Goal: Contribute content: Add original content to the website for others to see

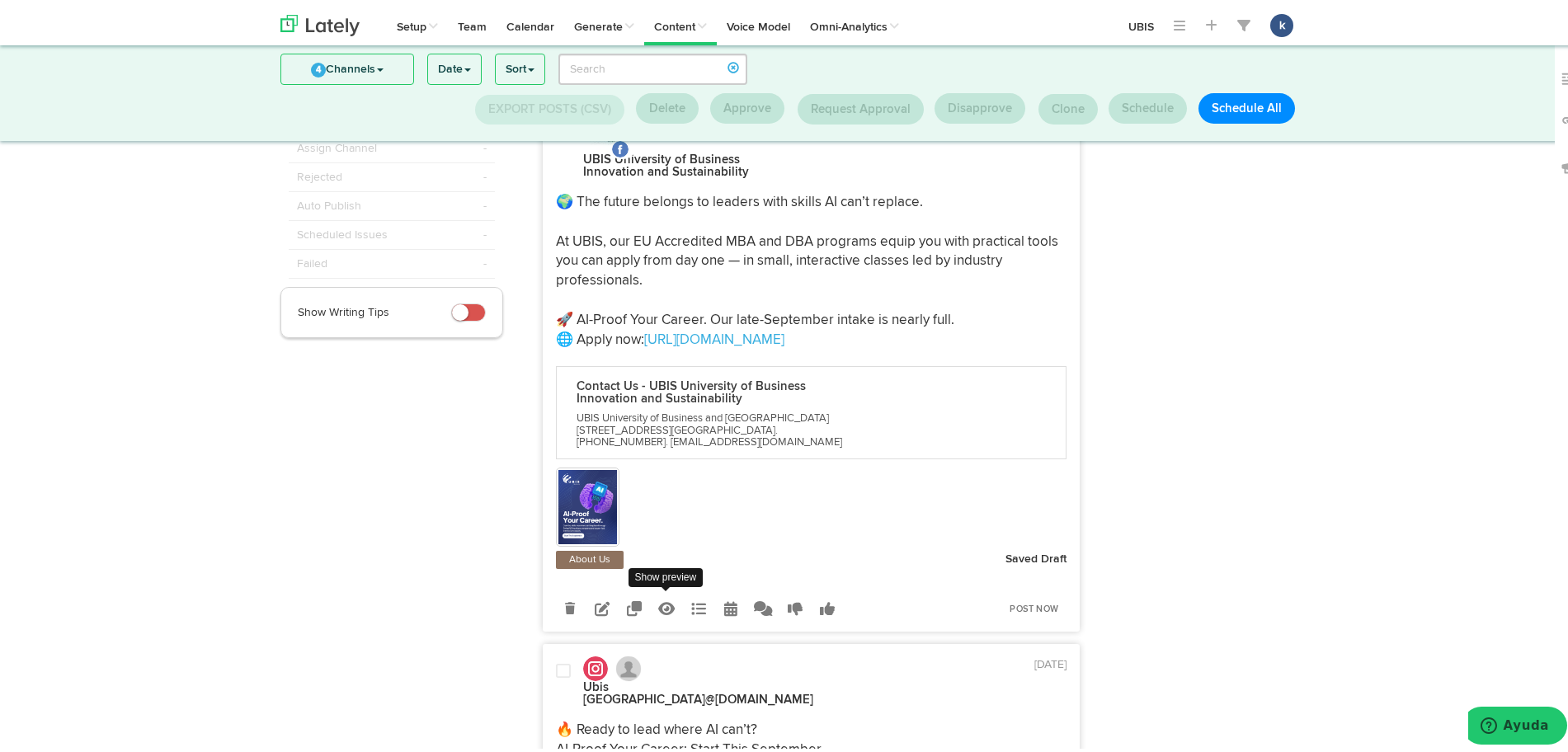
scroll to position [128, 0]
click at [598, 609] on icon at bounding box center [602, 607] width 15 height 15
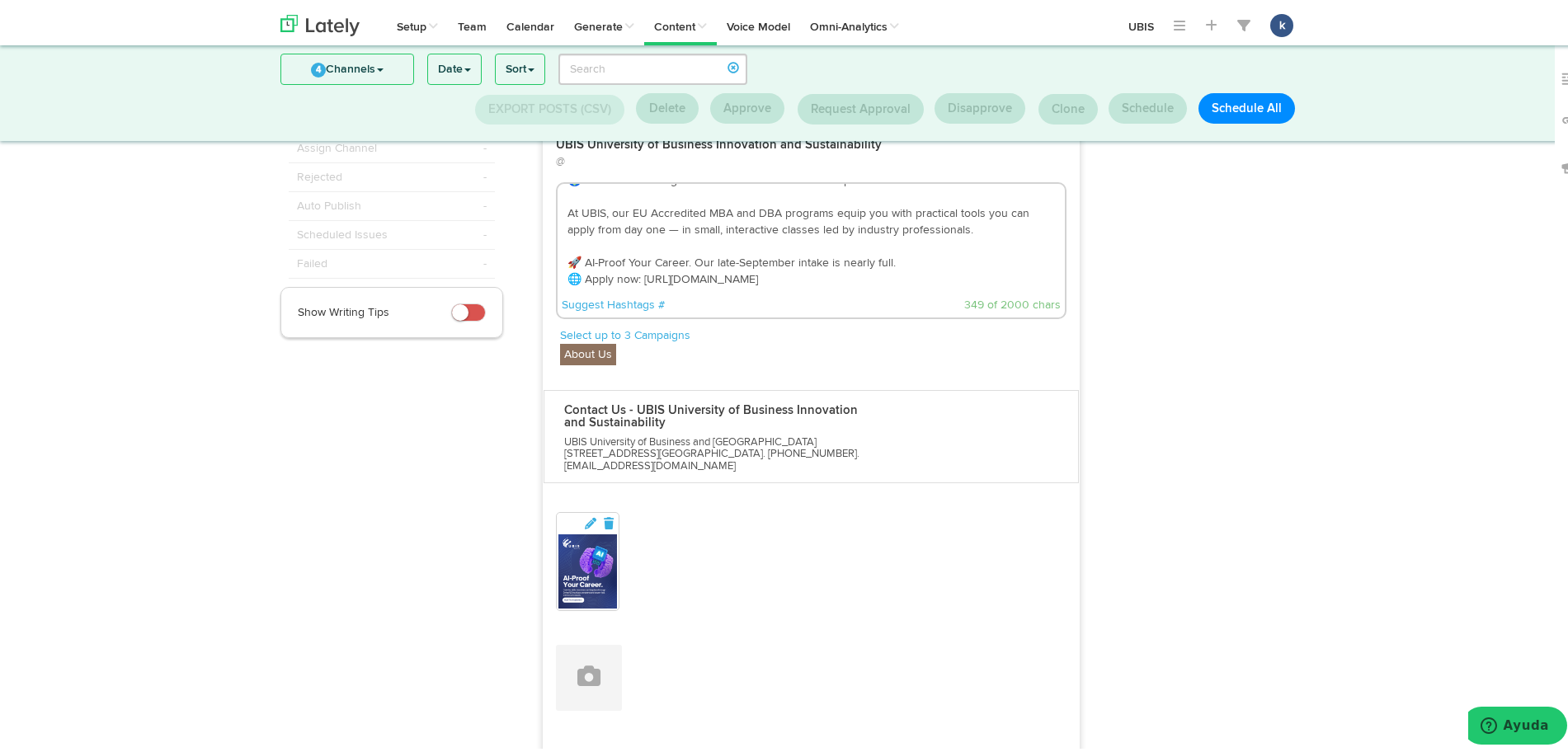
scroll to position [124, 0]
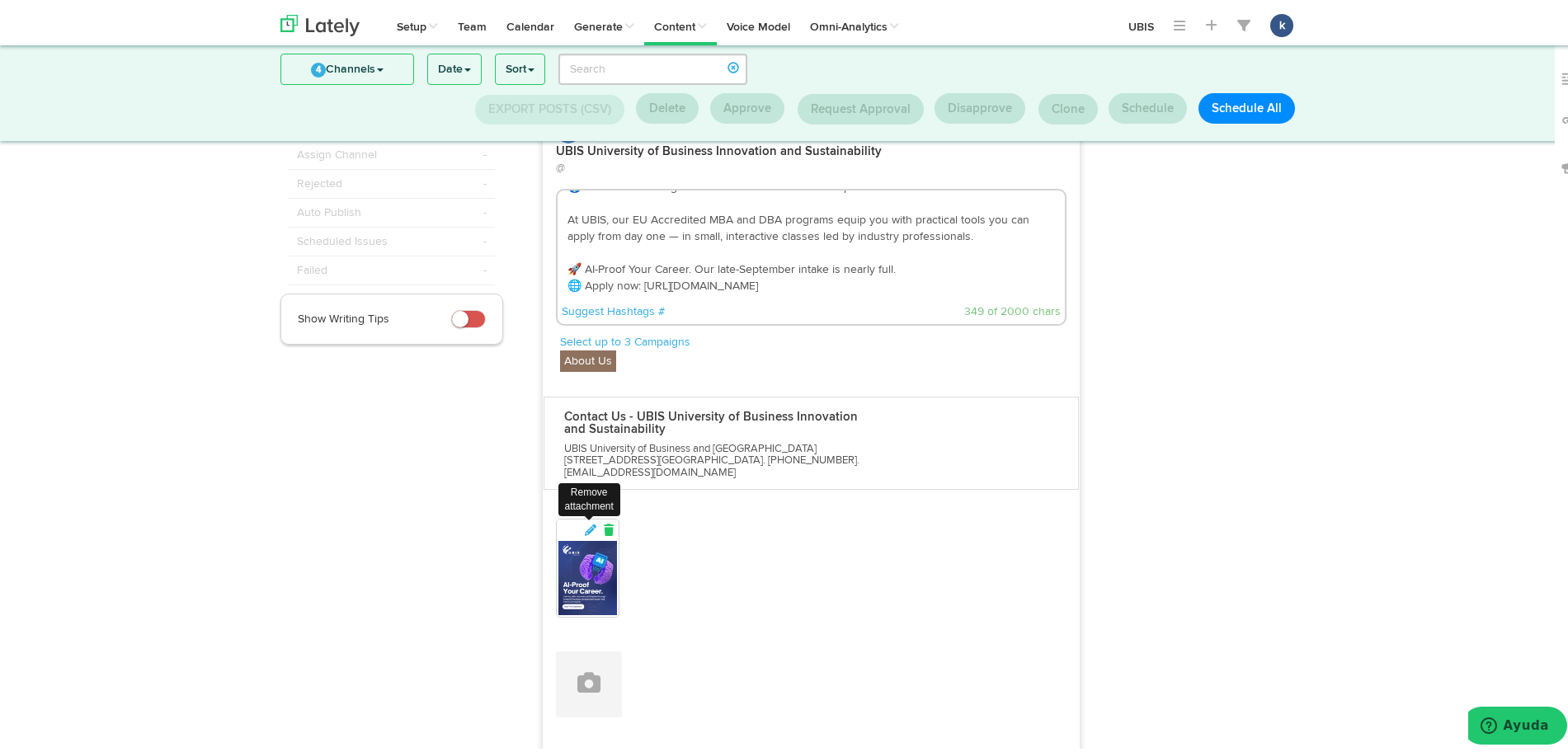
click at [602, 521] on icon at bounding box center [608, 526] width 15 height 12
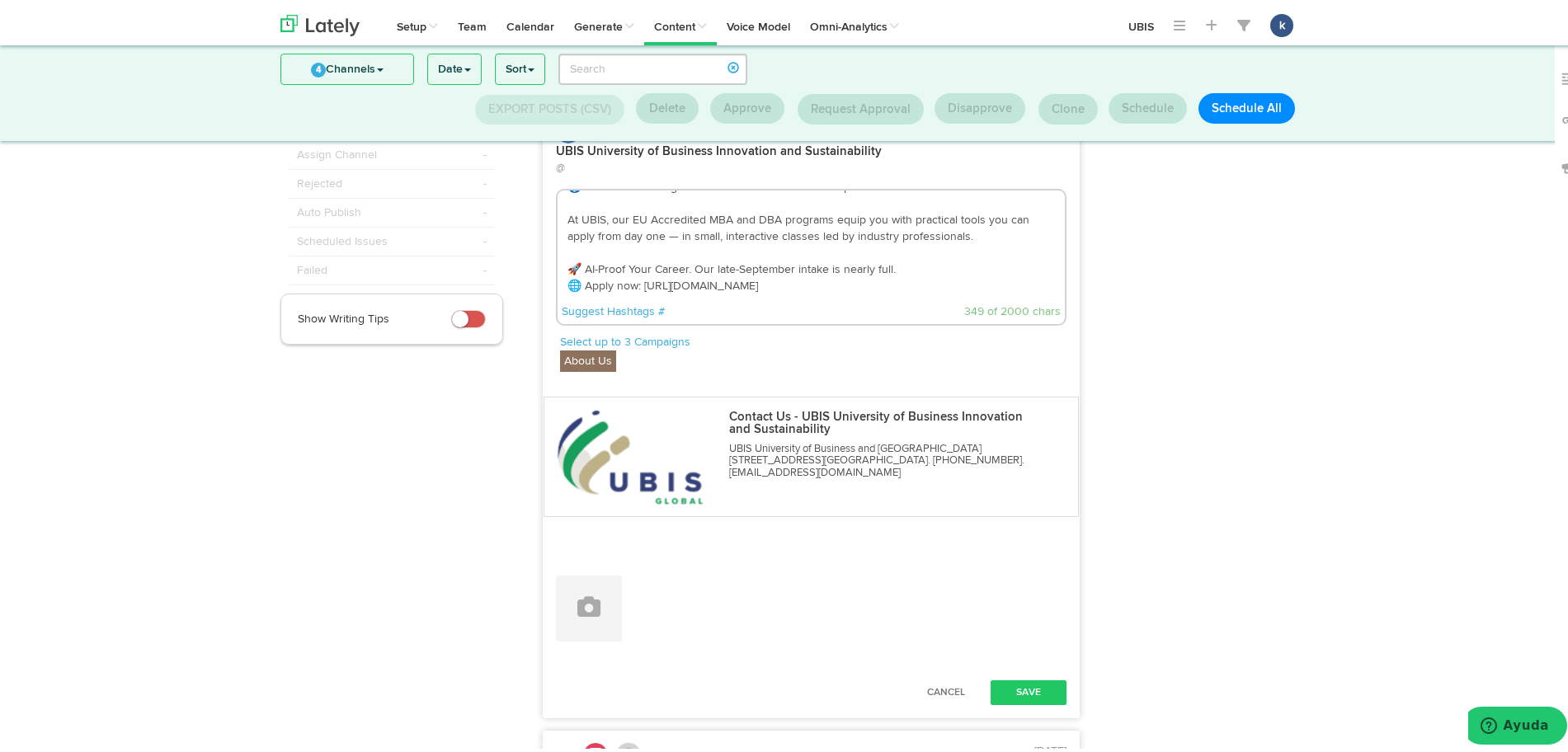
click at [601, 559] on div at bounding box center [811, 565] width 512 height 13
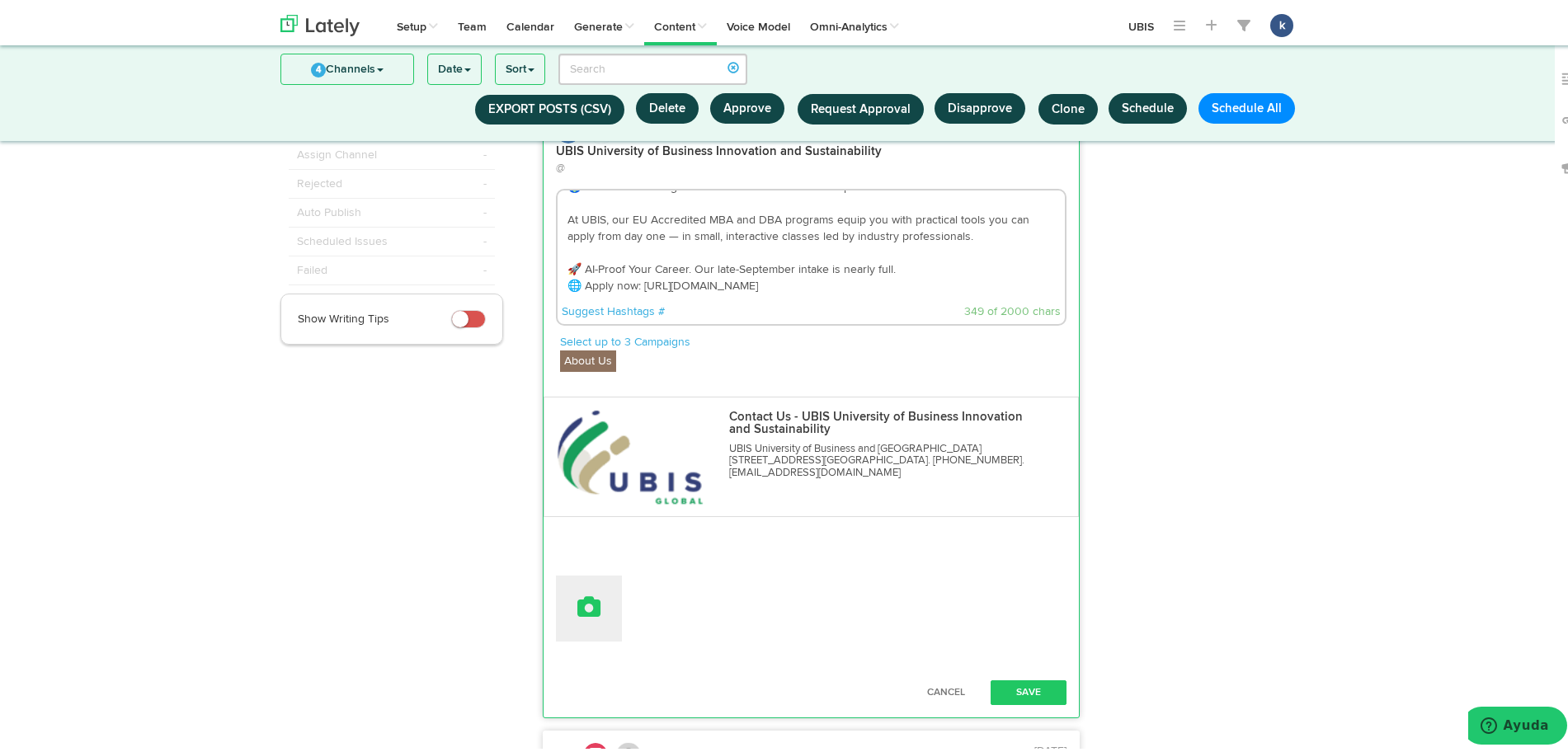
click at [595, 584] on button at bounding box center [589, 605] width 66 height 66
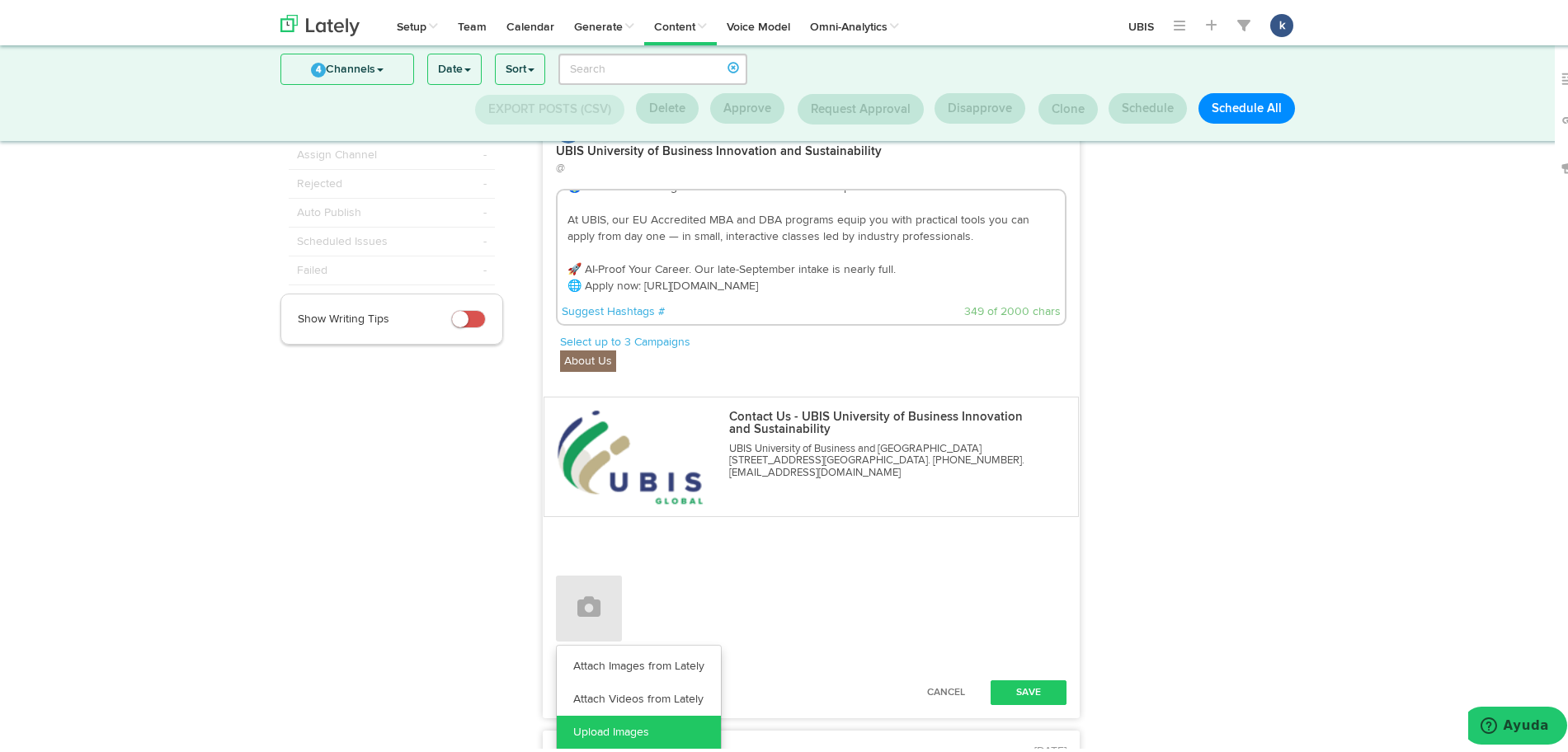
click at [643, 712] on link "Upload Images" at bounding box center [639, 728] width 164 height 33
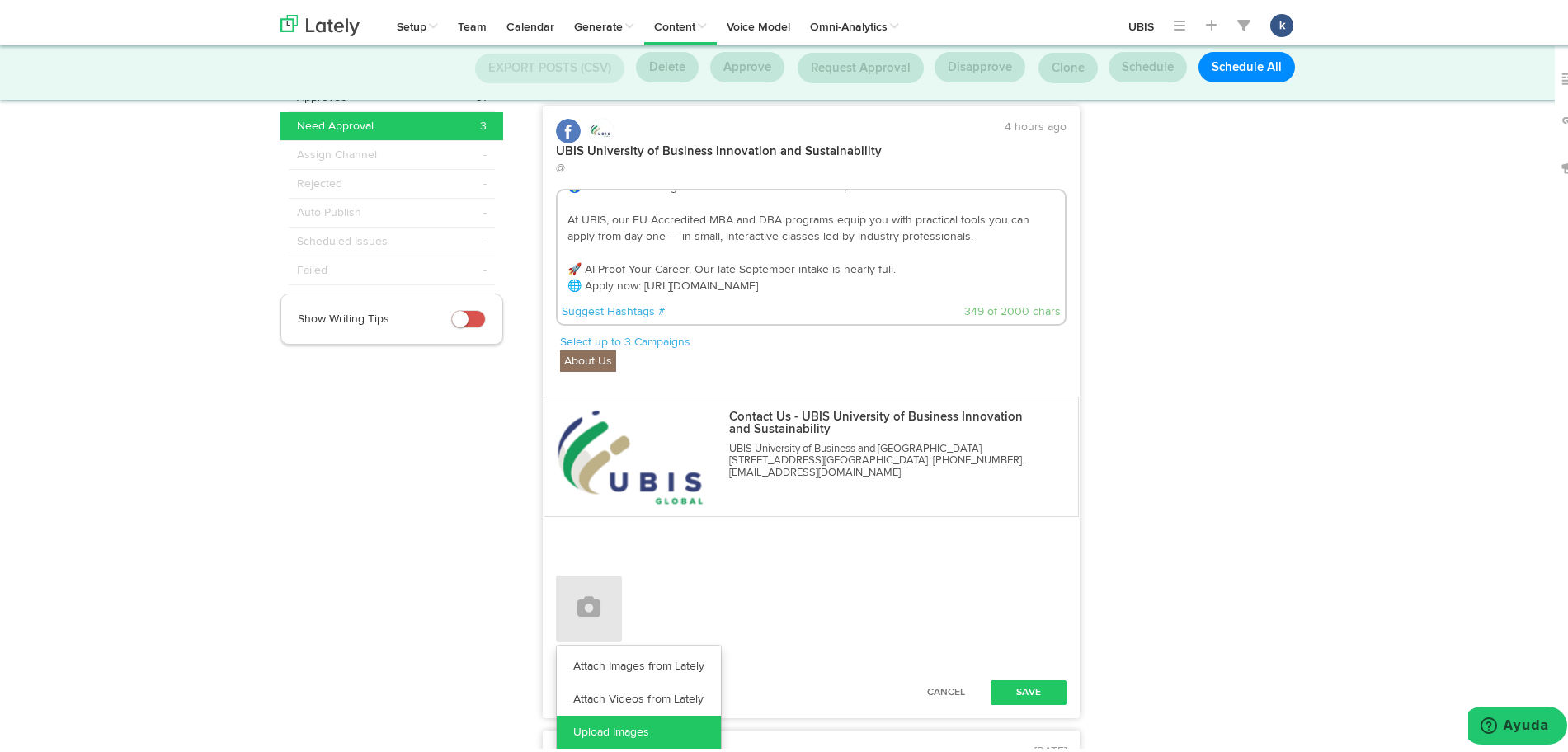
click at [621, 716] on link "Upload Images" at bounding box center [639, 728] width 164 height 33
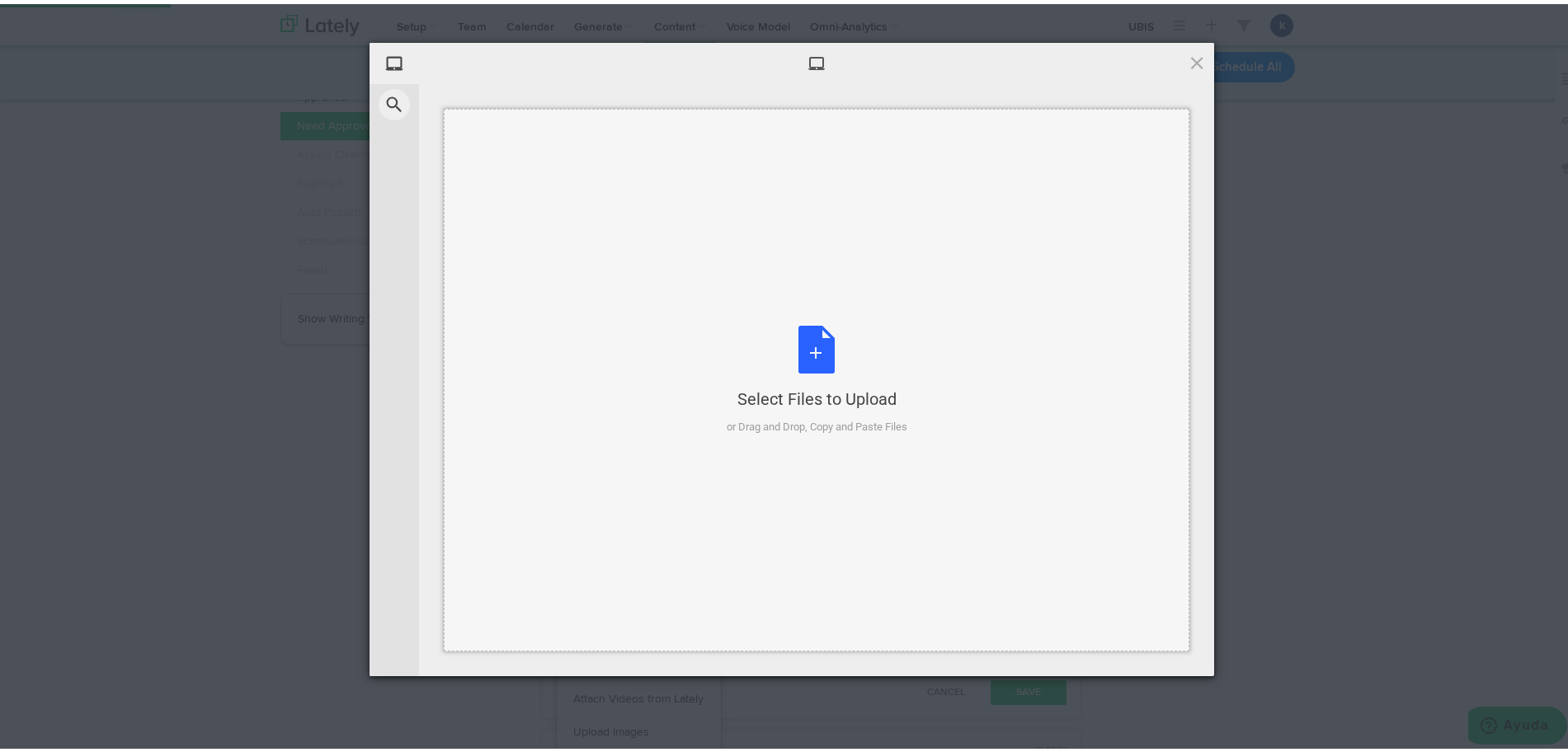
click at [772, 396] on div "Select Files to Upload" at bounding box center [817, 395] width 181 height 23
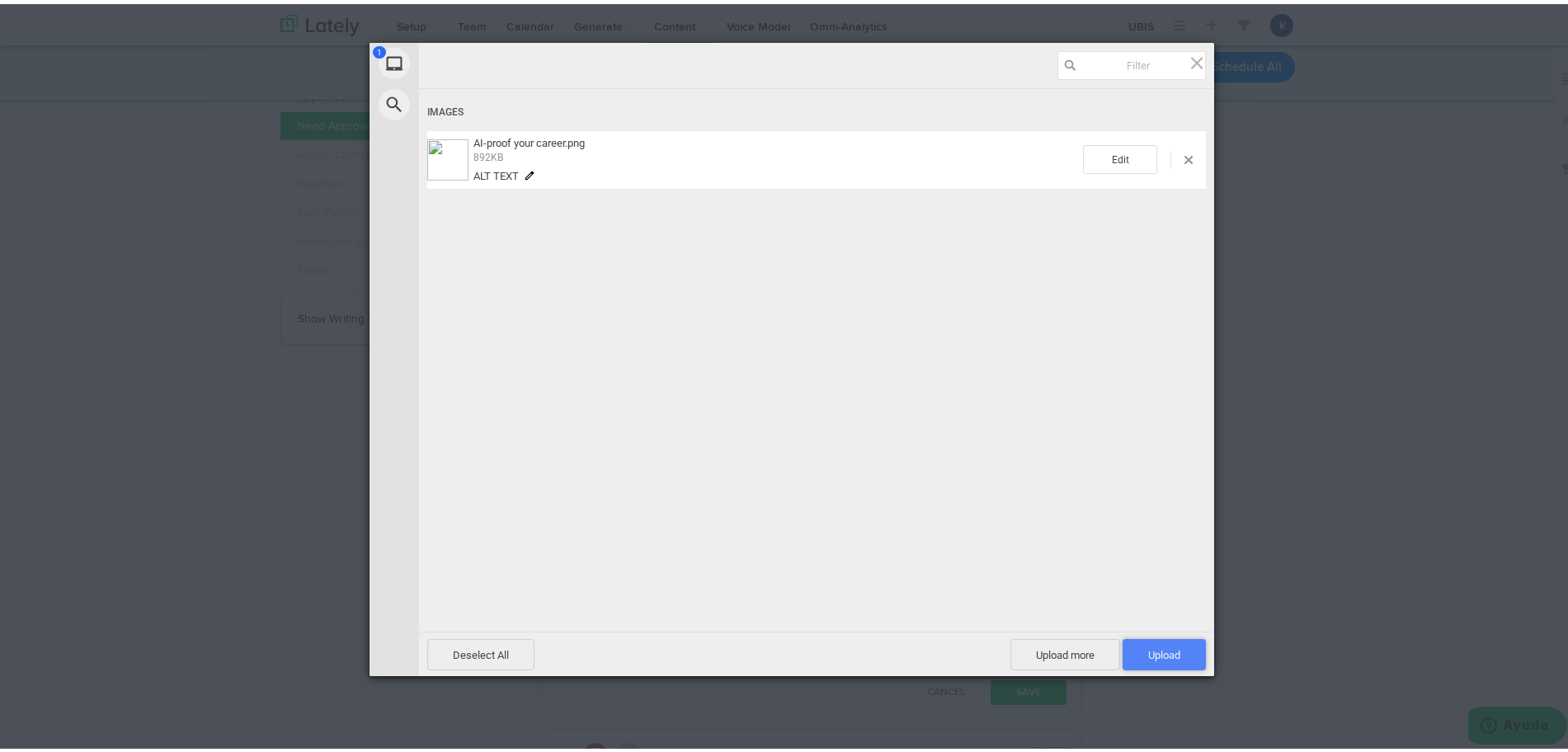
click at [1182, 654] on span "Upload 1" at bounding box center [1164, 650] width 83 height 31
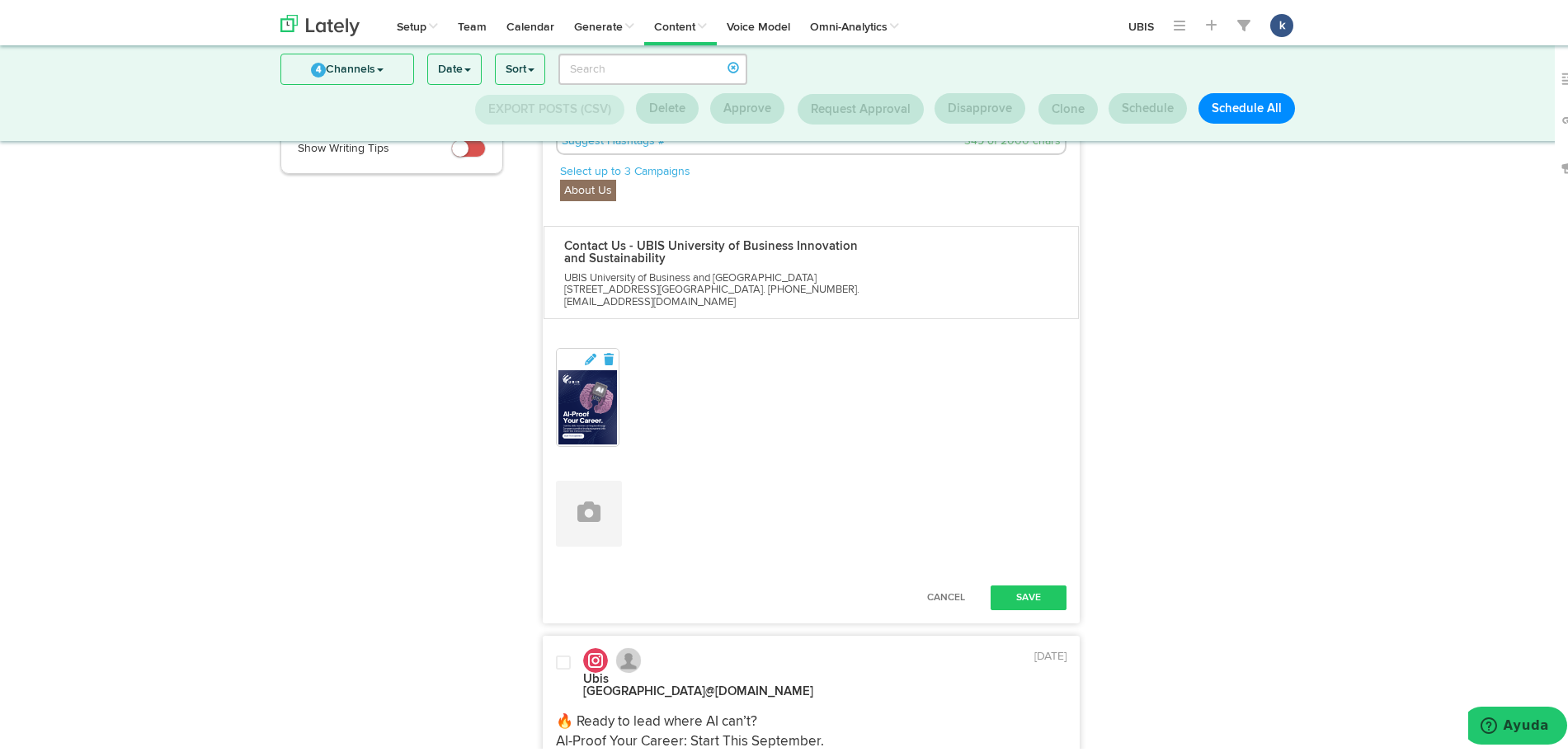
scroll to position [330, 0]
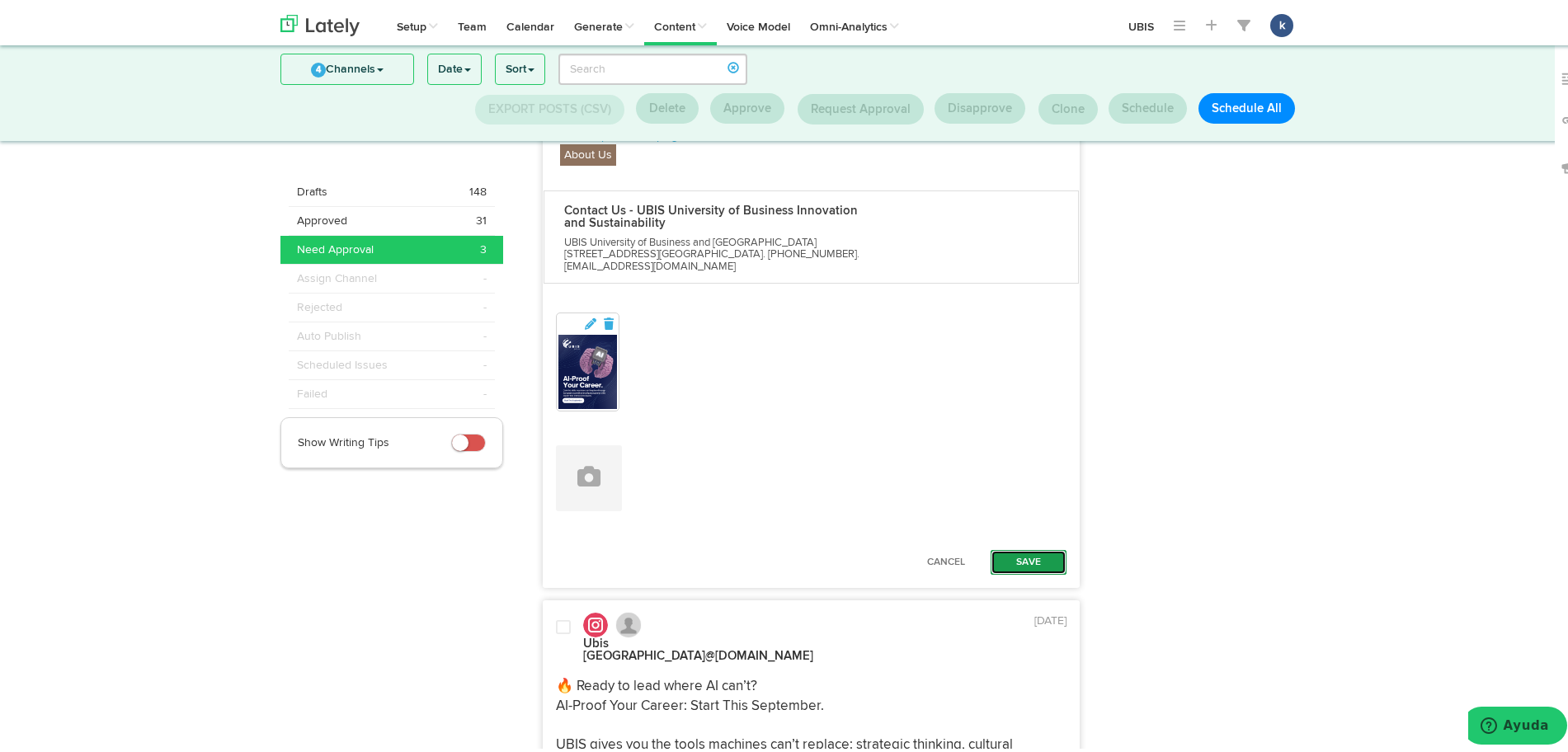
click at [1025, 547] on button "Save" at bounding box center [1029, 559] width 76 height 25
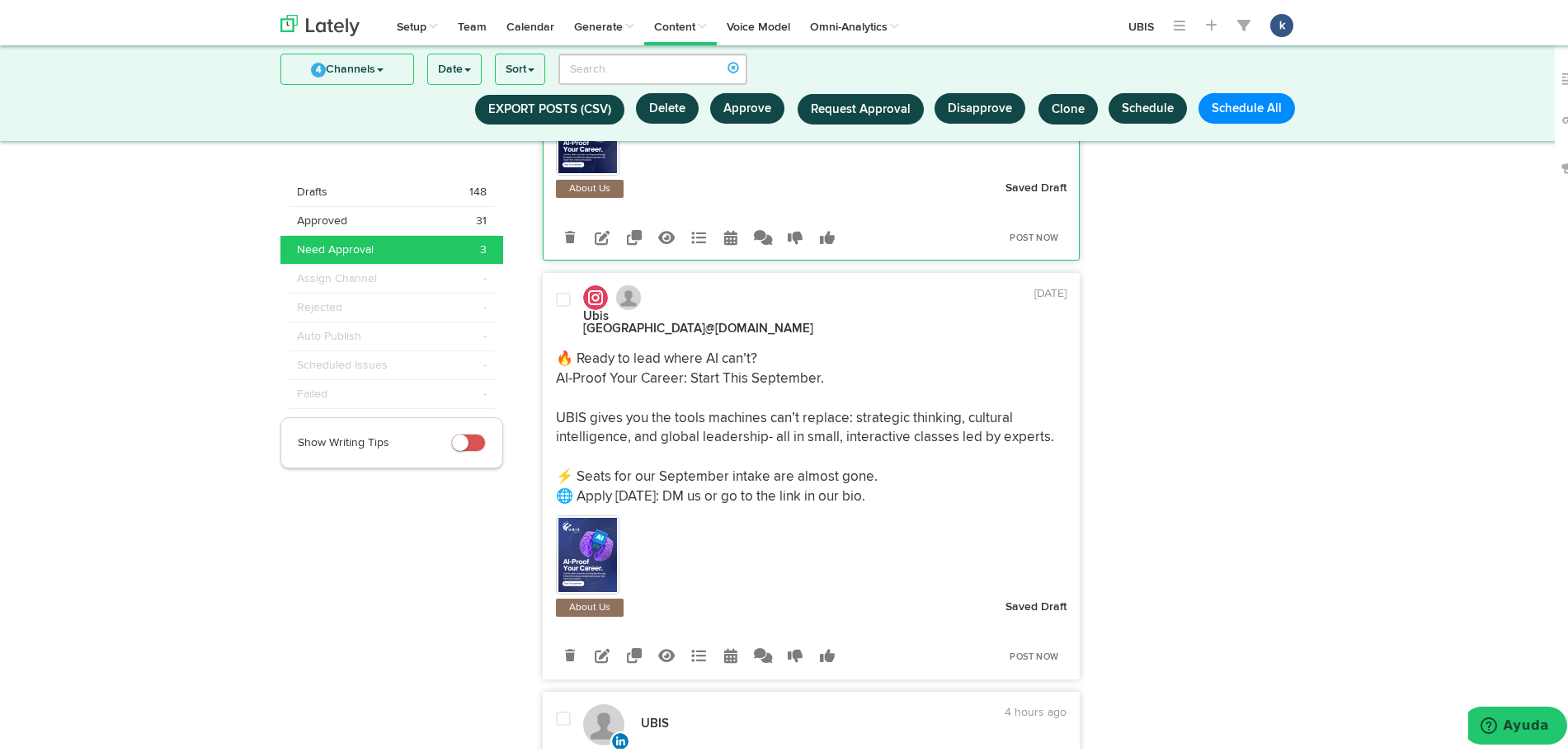
scroll to position [537, 0]
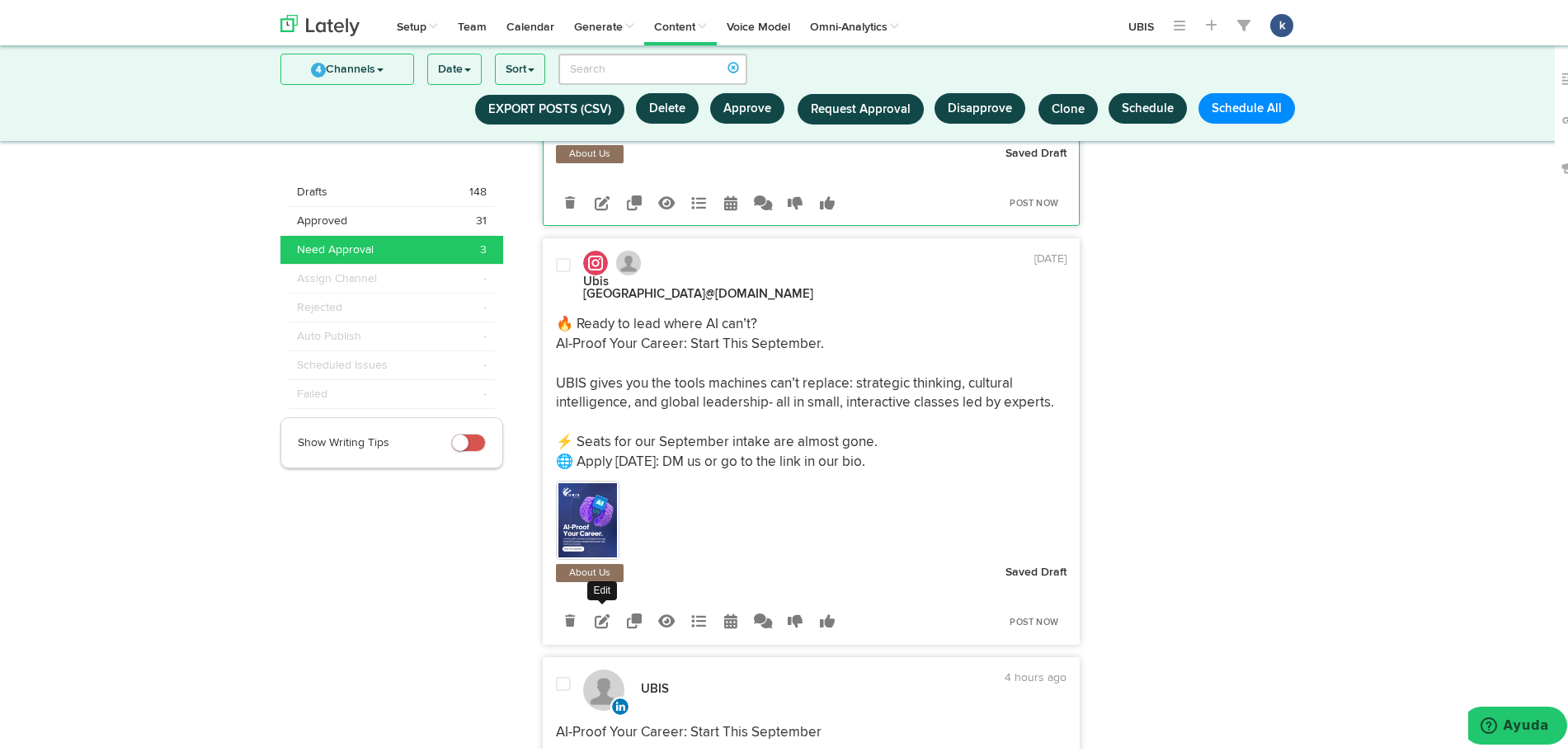
click at [604, 603] on link at bounding box center [602, 617] width 29 height 29
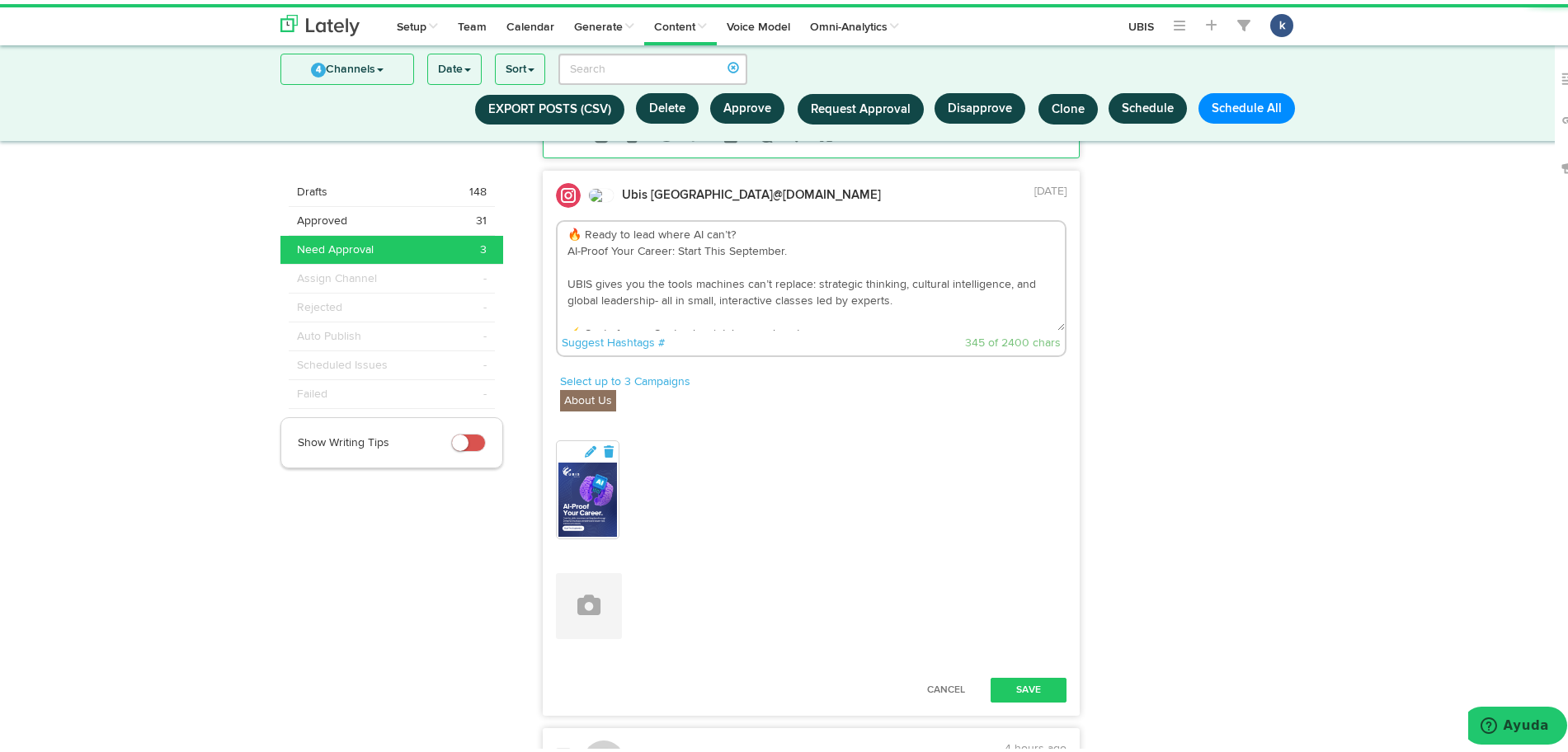
scroll to position [639, 0]
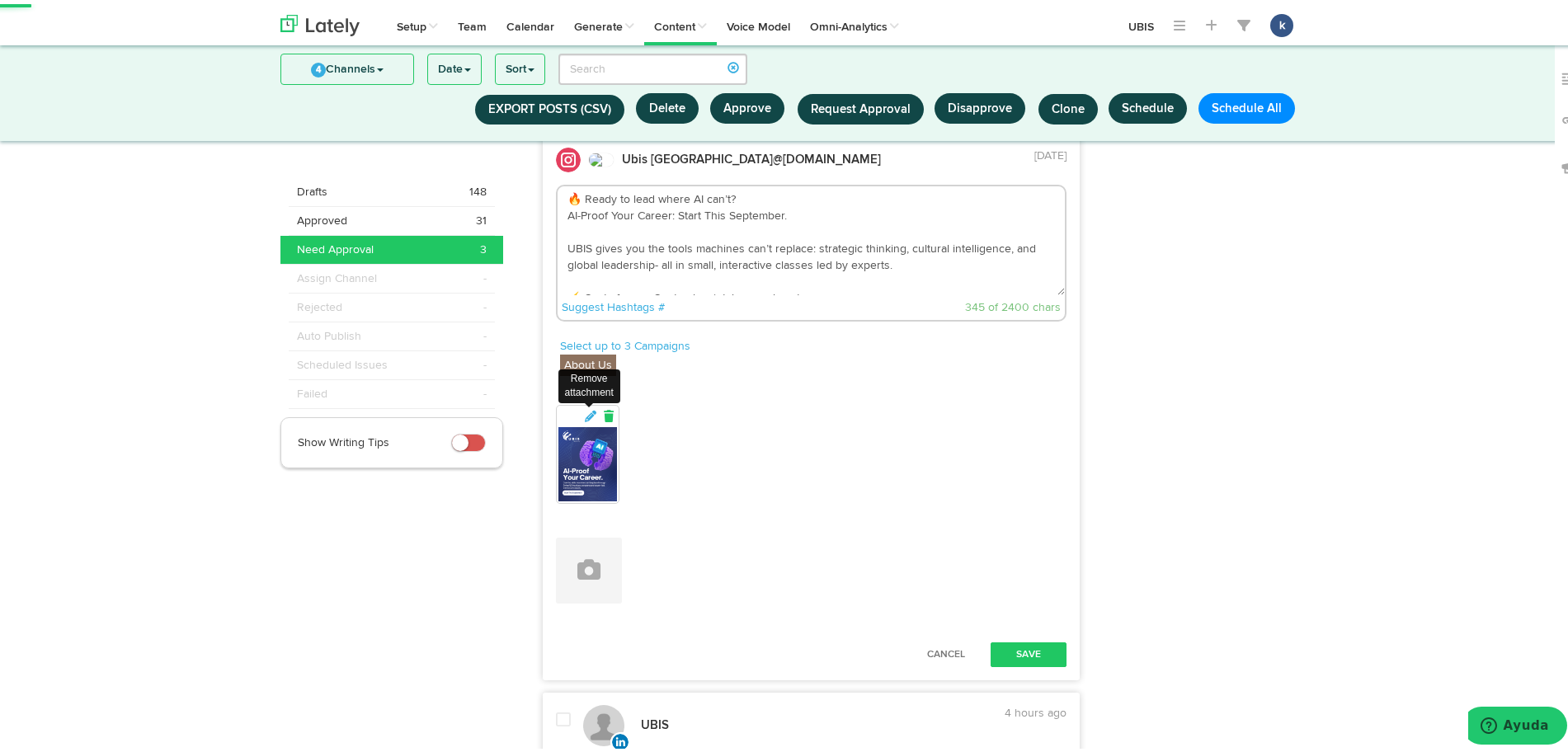
click at [601, 408] on icon at bounding box center [608, 412] width 15 height 12
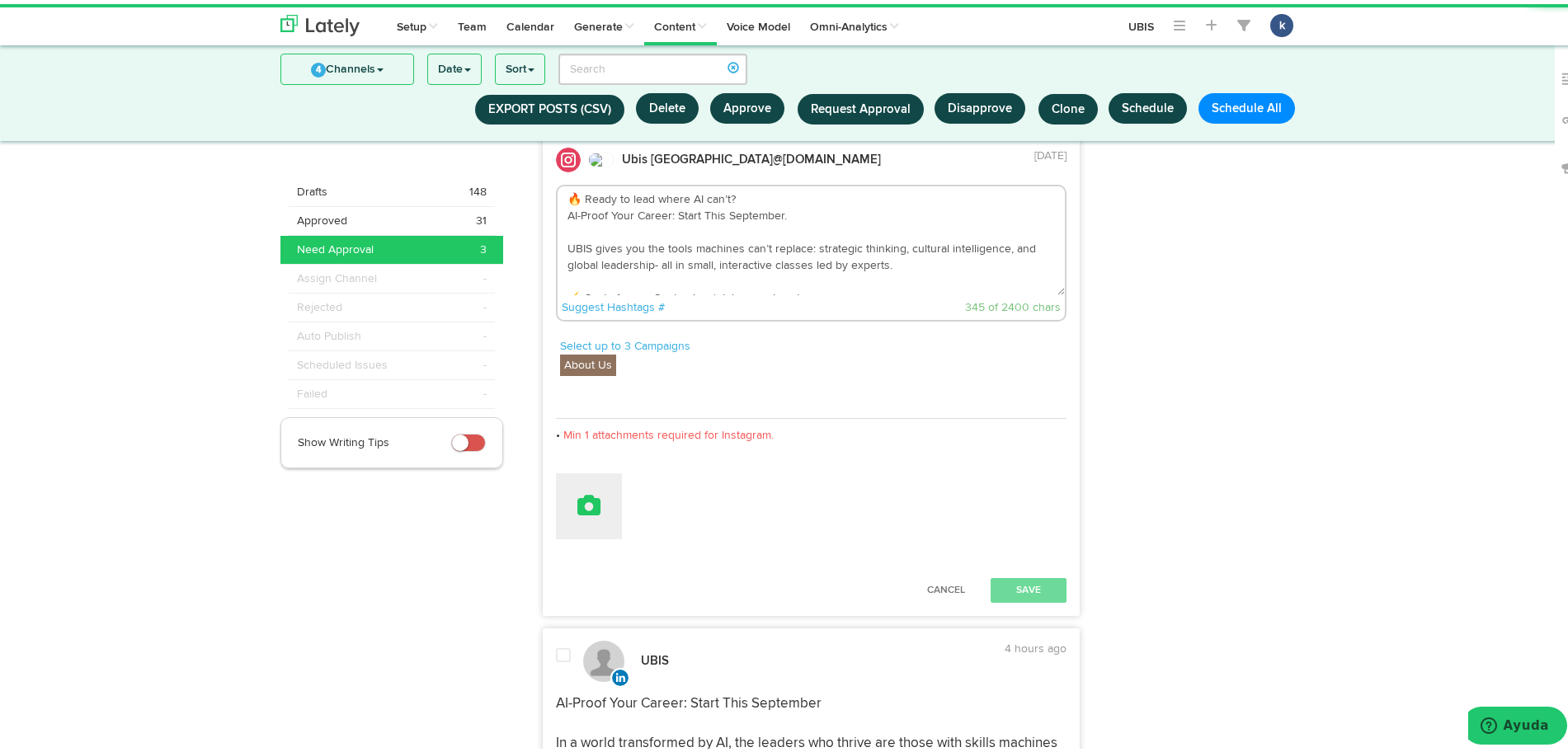
click at [592, 503] on button at bounding box center [589, 502] width 66 height 66
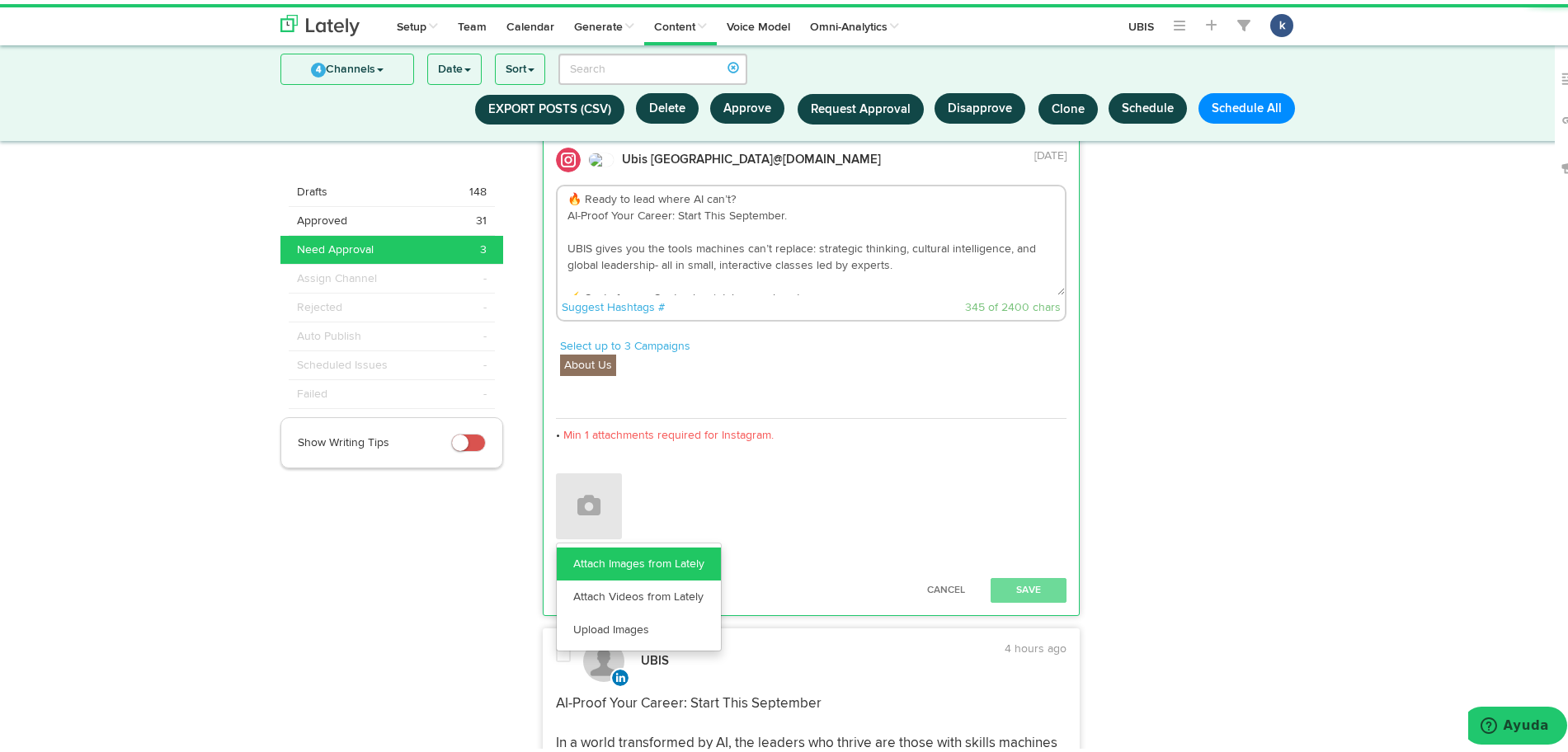
drag, startPoint x: 610, startPoint y: 564, endPoint x: 612, endPoint y: 572, distance: 8.2
click at [612, 572] on link "Attach Images from Lately" at bounding box center [639, 560] width 164 height 33
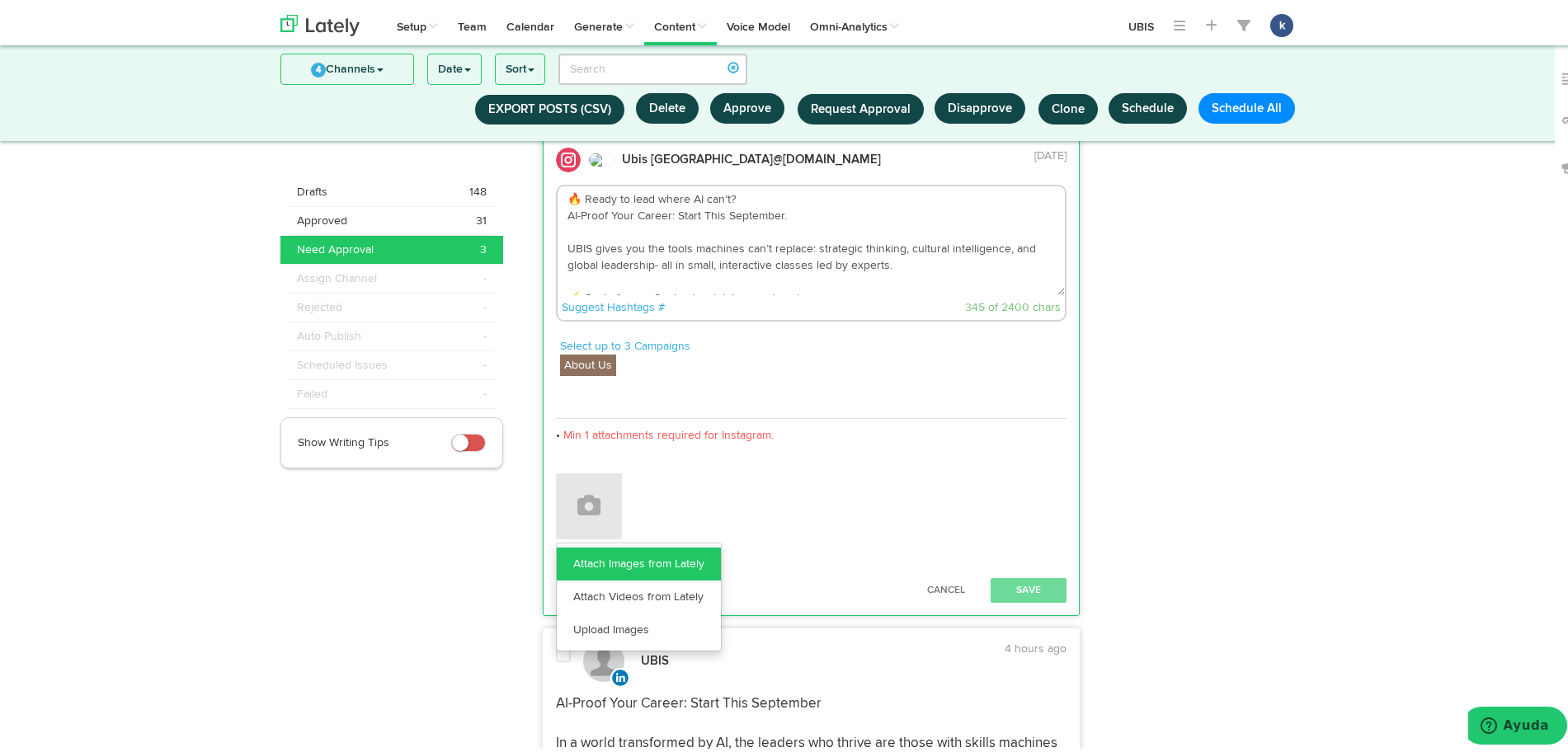
click at [612, 572] on link "Attach Images from Lately" at bounding box center [639, 560] width 164 height 33
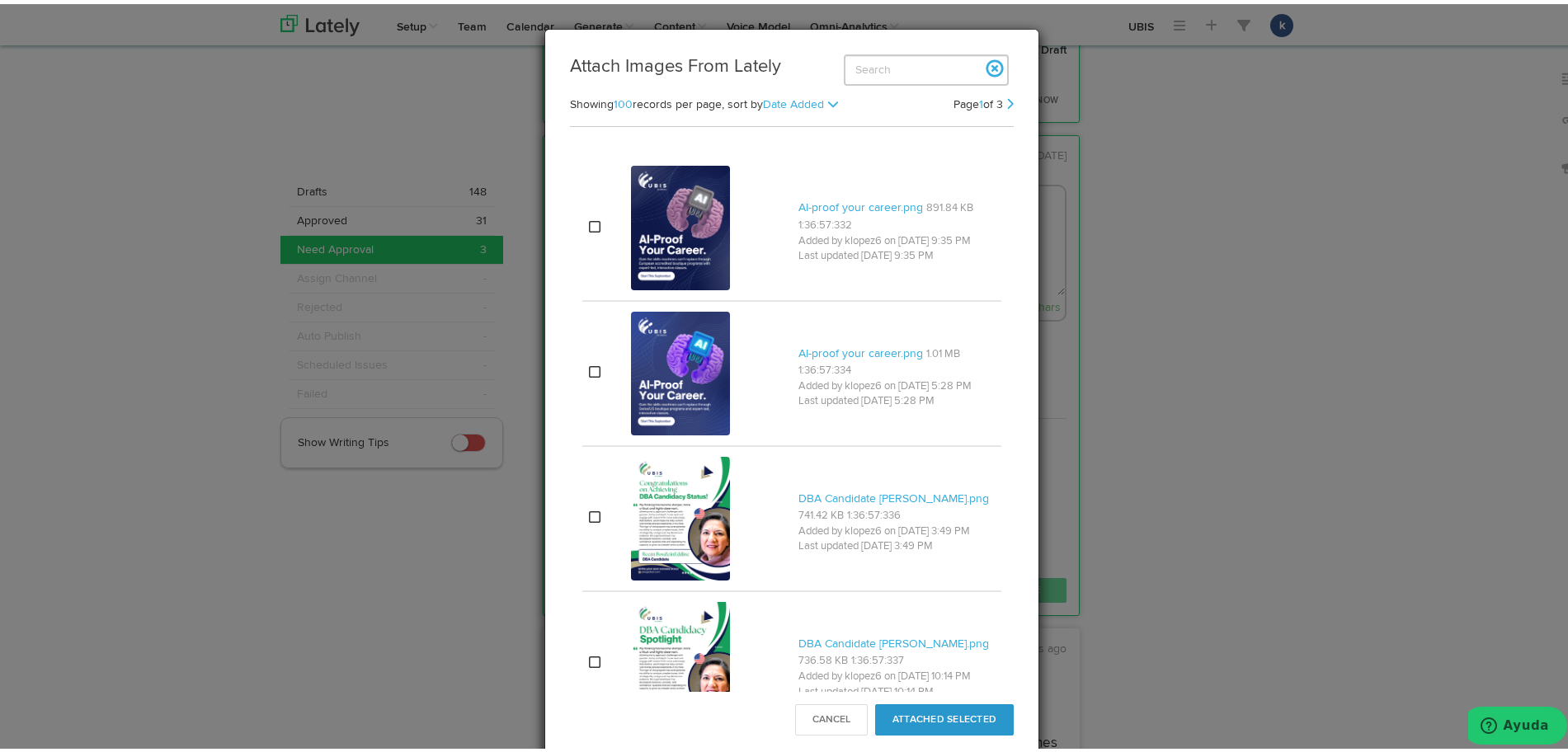
click at [812, 737] on div "Cancel Attached Selected" at bounding box center [792, 722] width 493 height 68
click at [804, 719] on button "Cancel" at bounding box center [832, 716] width 73 height 31
click at [823, 717] on button "Cancel" at bounding box center [832, 716] width 73 height 31
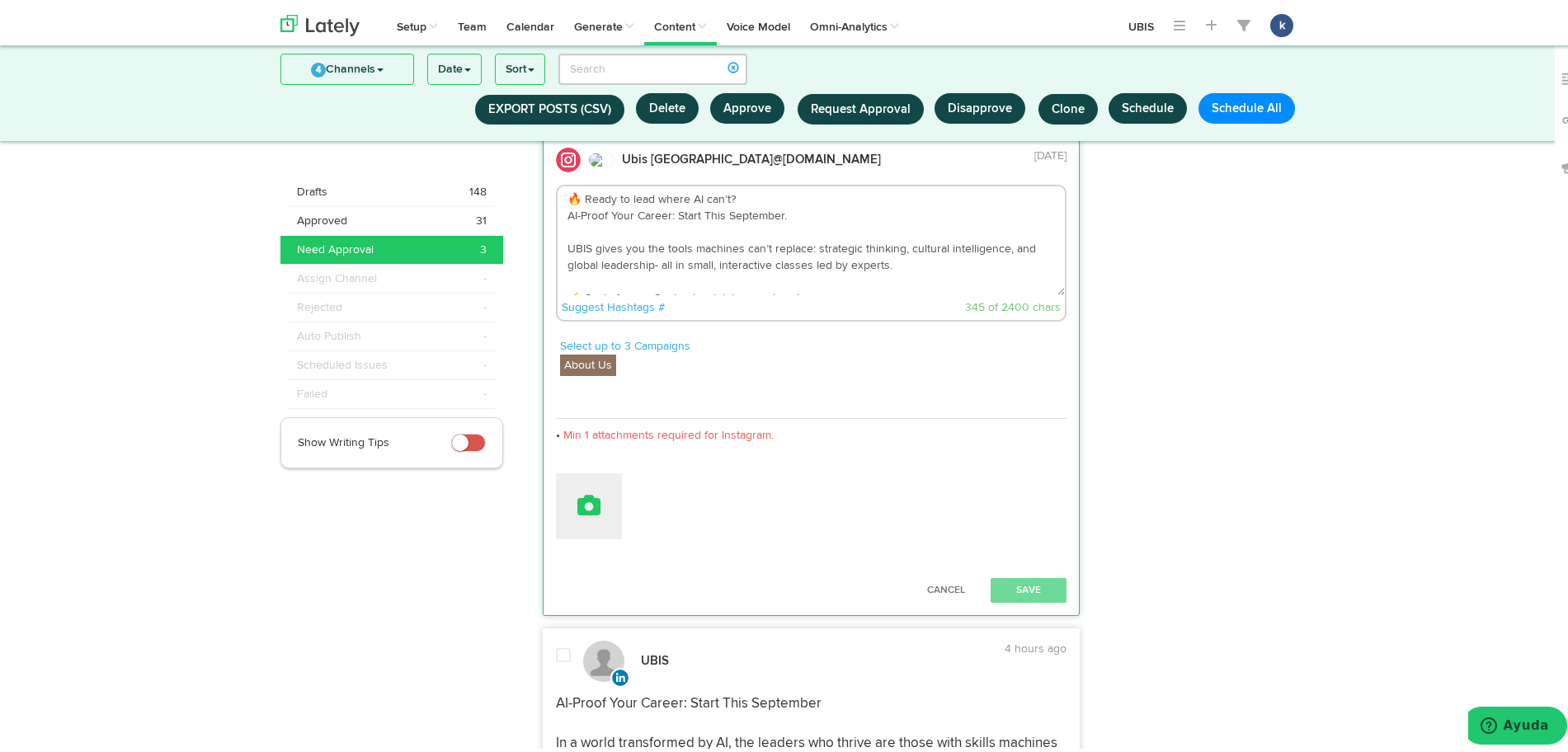
click at [598, 501] on button at bounding box center [589, 502] width 66 height 66
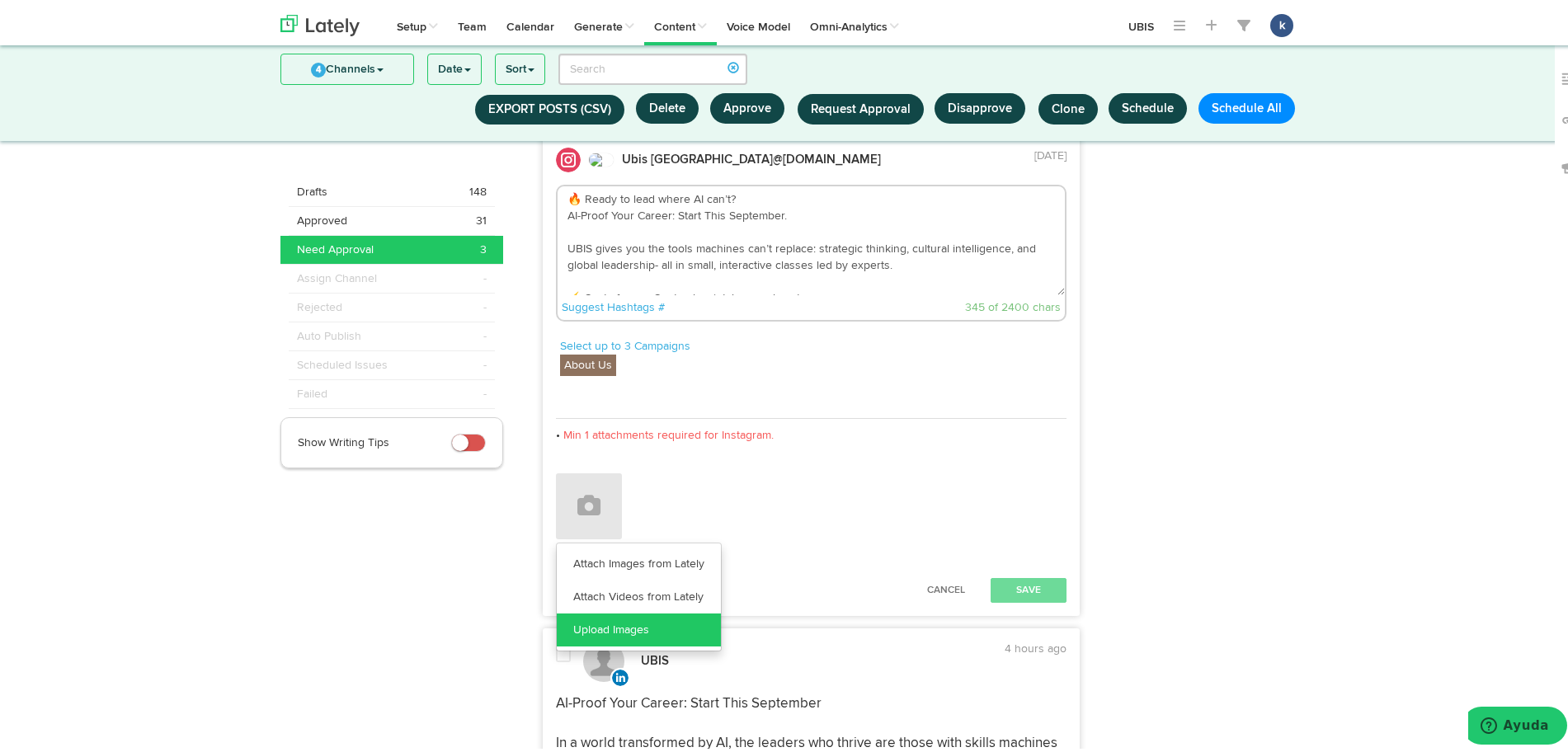
click at [670, 620] on link "Upload Images" at bounding box center [639, 625] width 164 height 33
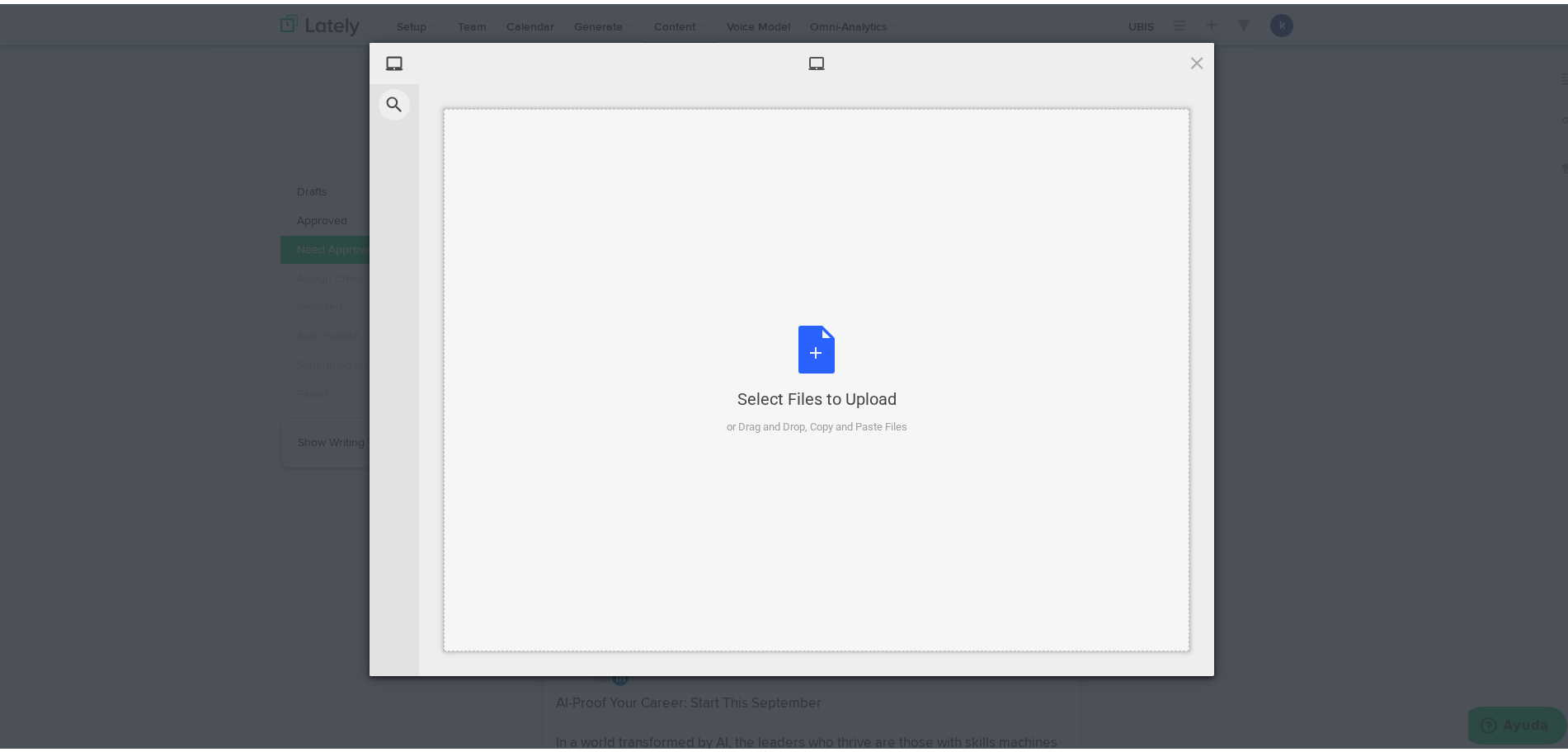
click at [850, 326] on div "Select Files to Upload or Drag and Drop, Copy and Paste Files" at bounding box center [817, 377] width 181 height 110
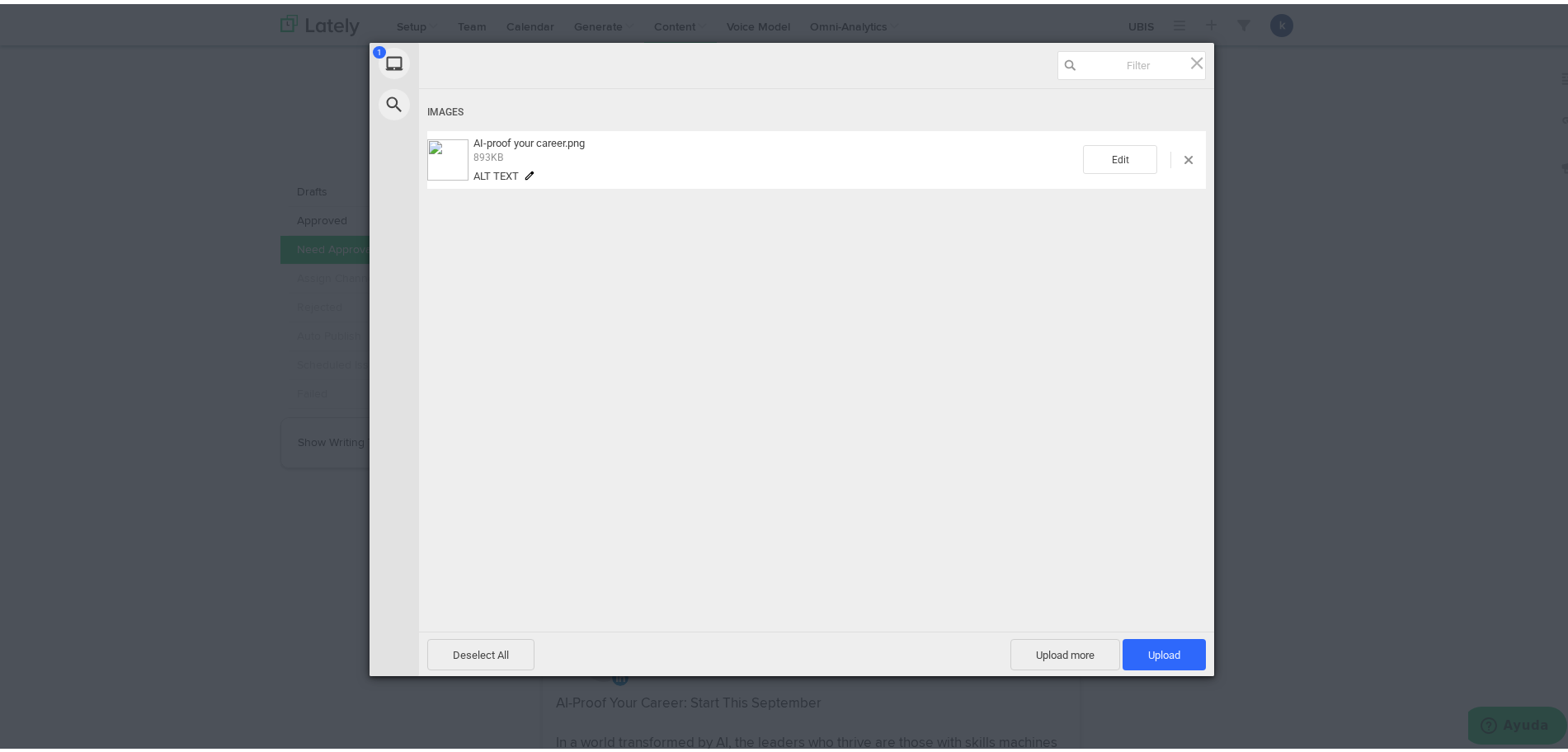
click at [1127, 668] on div "Deselect All Upload more Upload 1" at bounding box center [816, 650] width 796 height 44
click at [1149, 653] on span "Upload 1" at bounding box center [1164, 651] width 32 height 12
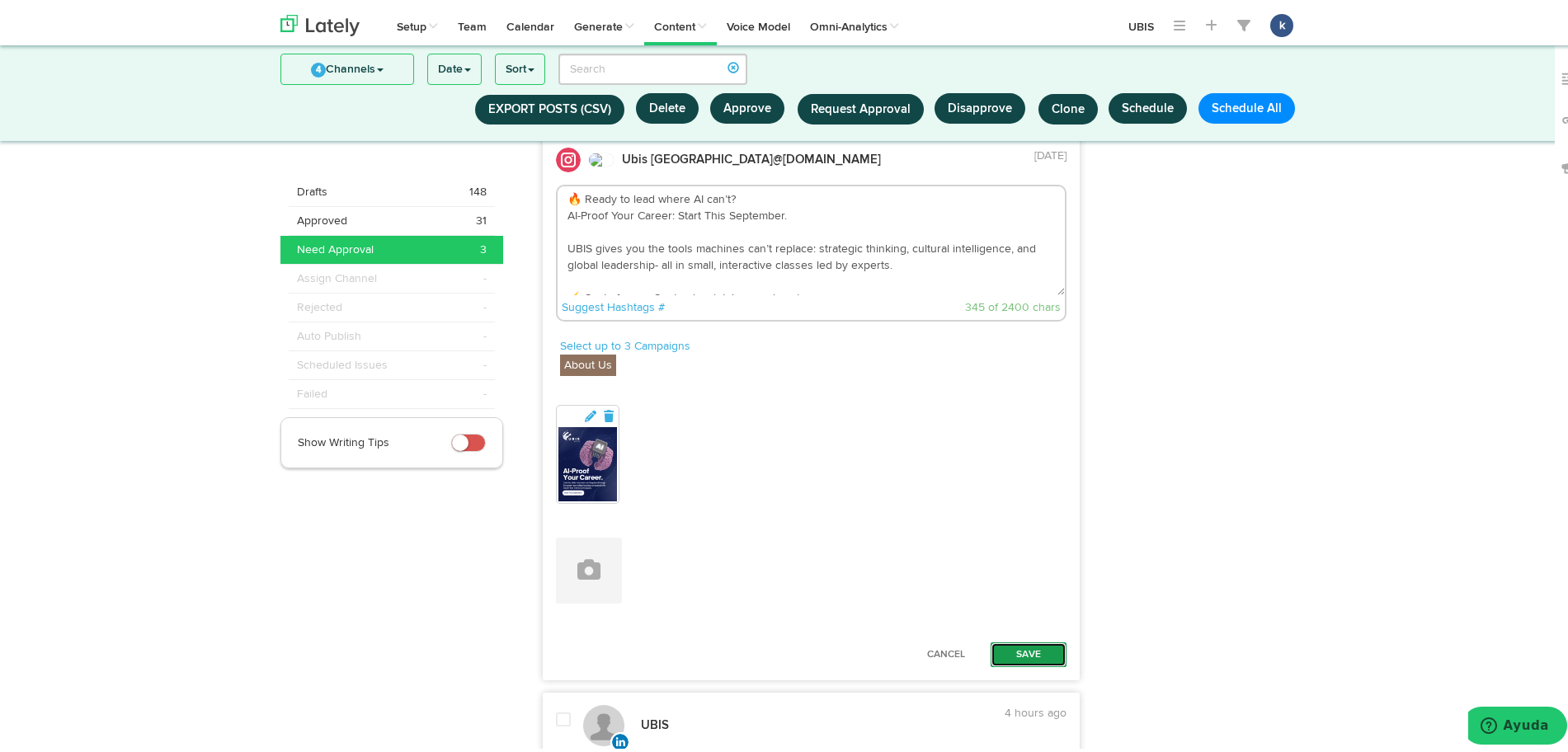
click at [1058, 652] on button "Save" at bounding box center [1029, 651] width 76 height 25
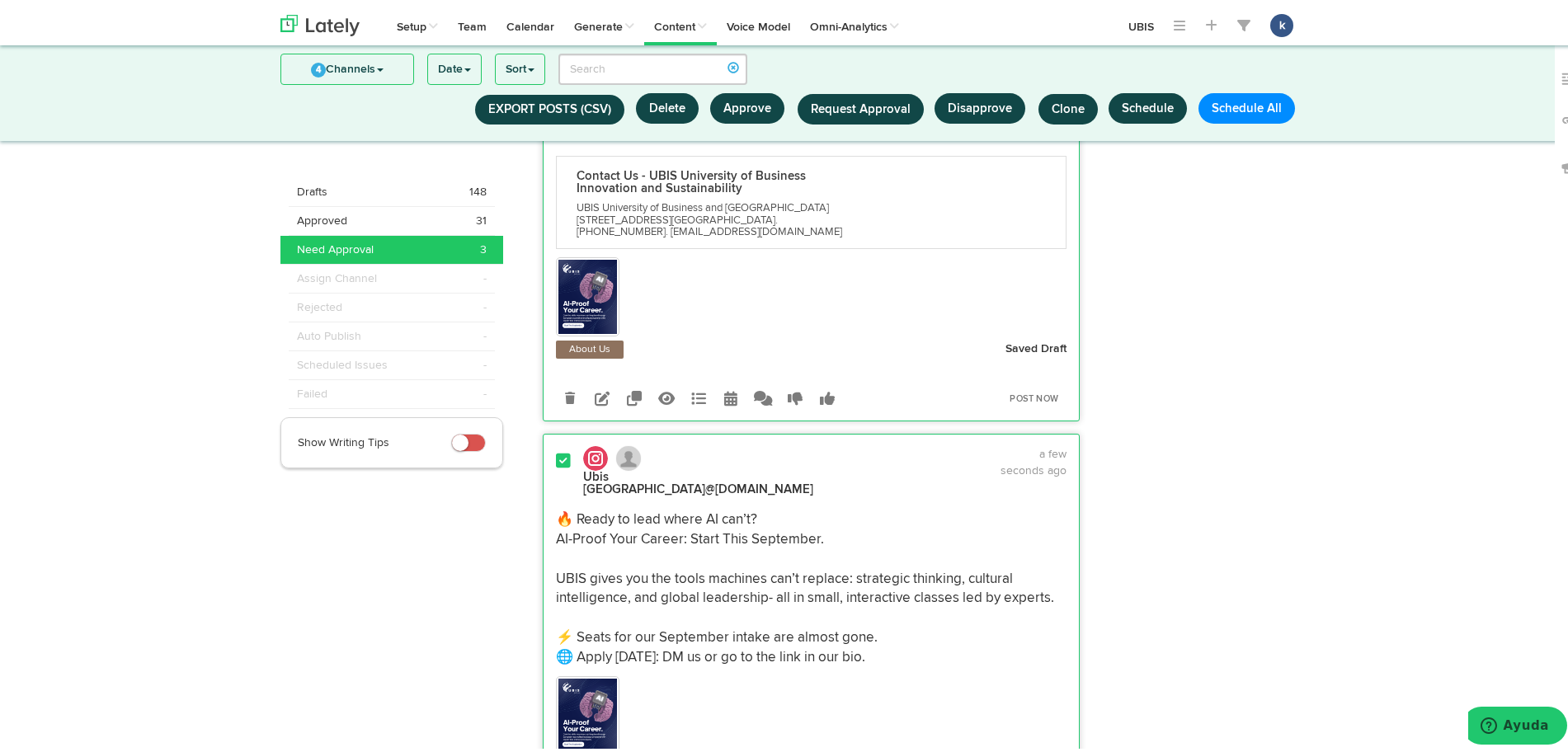
scroll to position [381, 0]
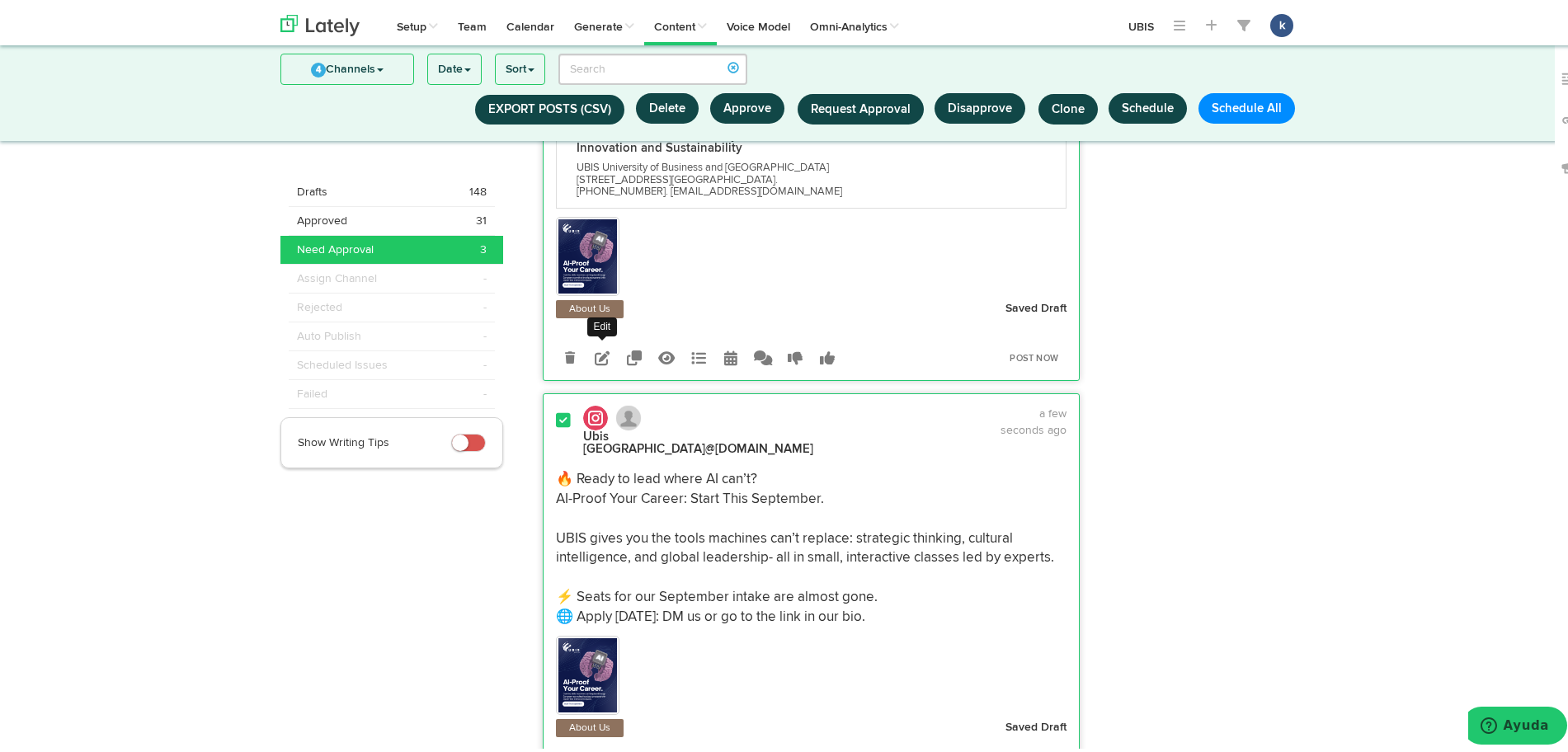
click at [595, 354] on icon at bounding box center [602, 354] width 15 height 15
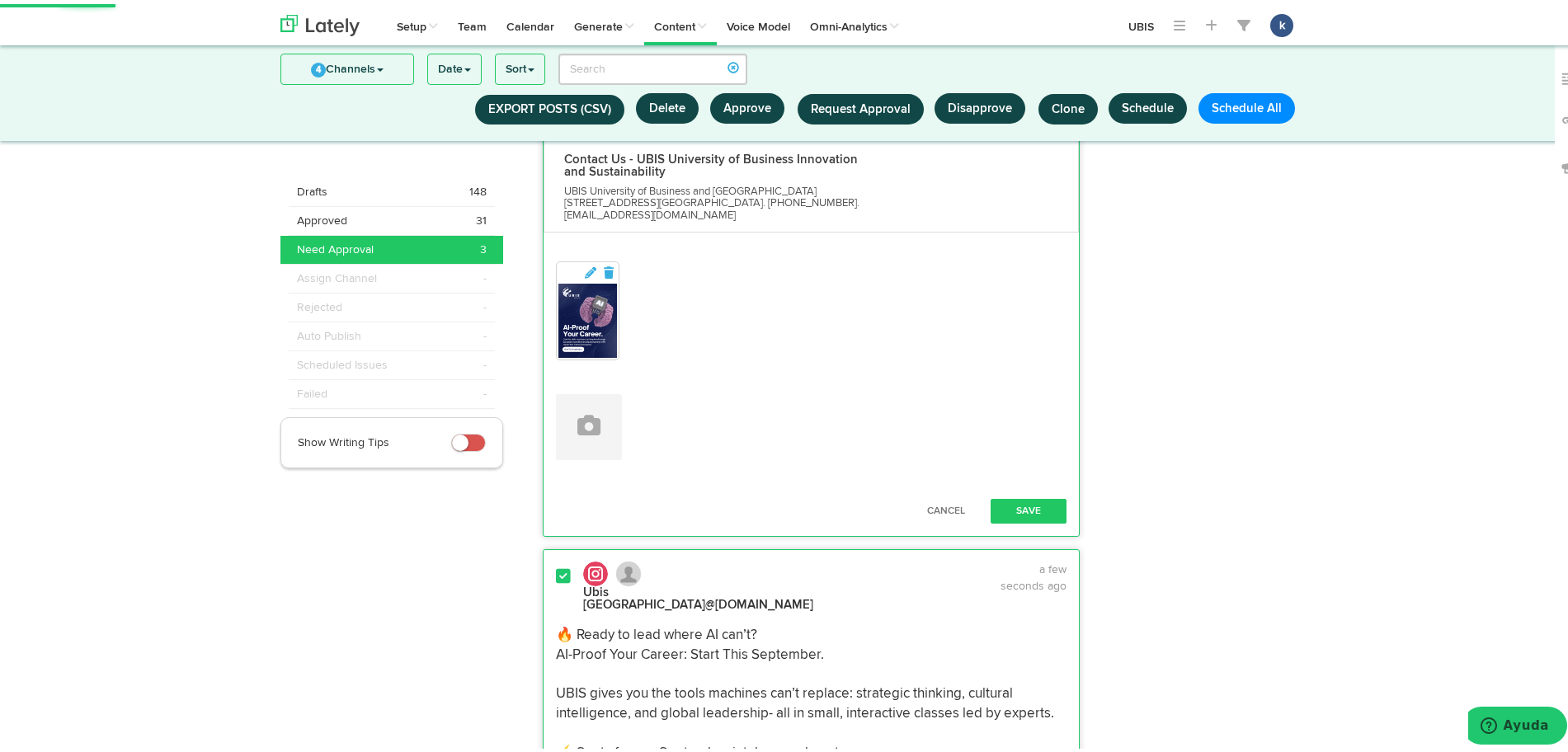
click at [610, 257] on div "Remove attachment" at bounding box center [588, 307] width 65 height 99
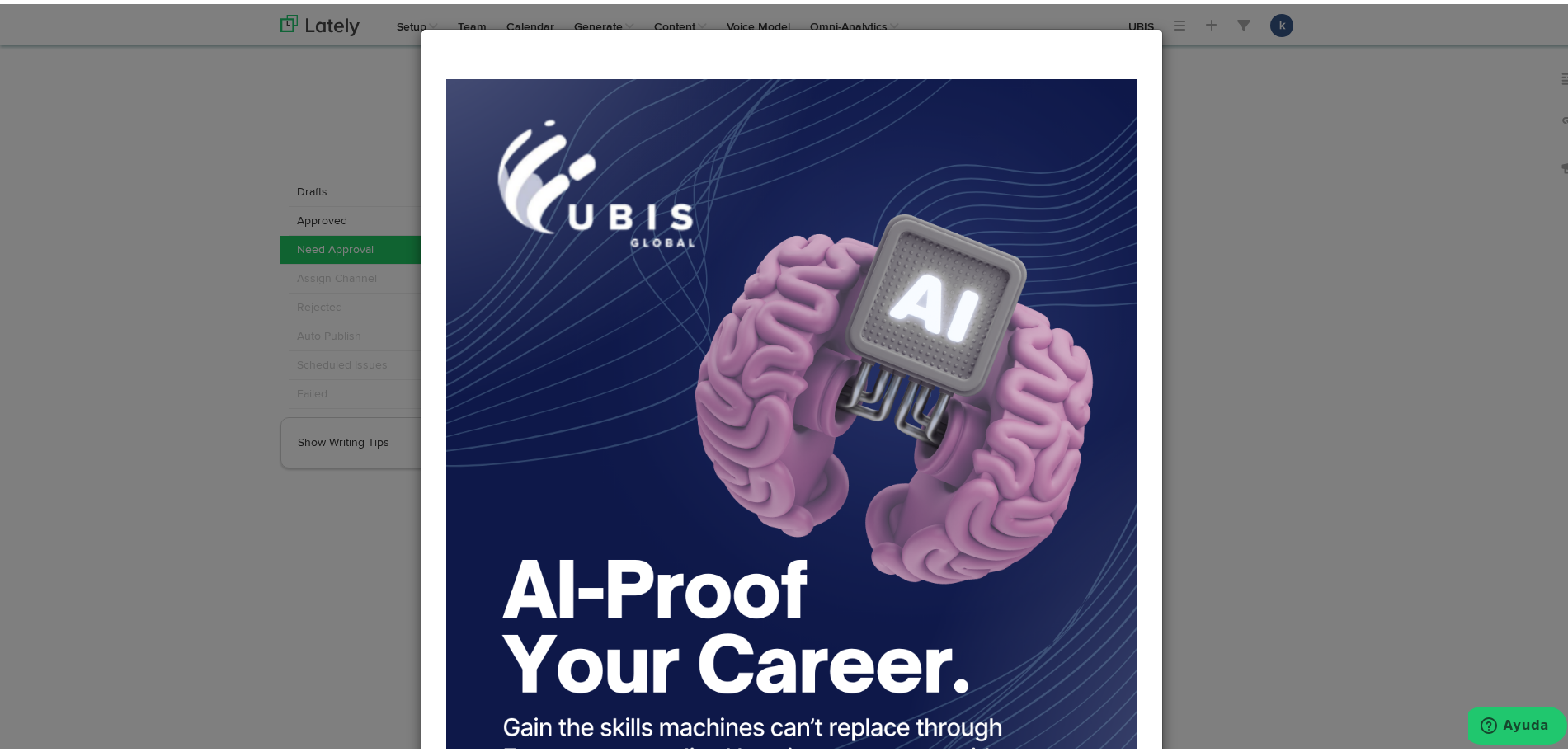
click at [1249, 201] on div "Close" at bounding box center [792, 376] width 1584 height 752
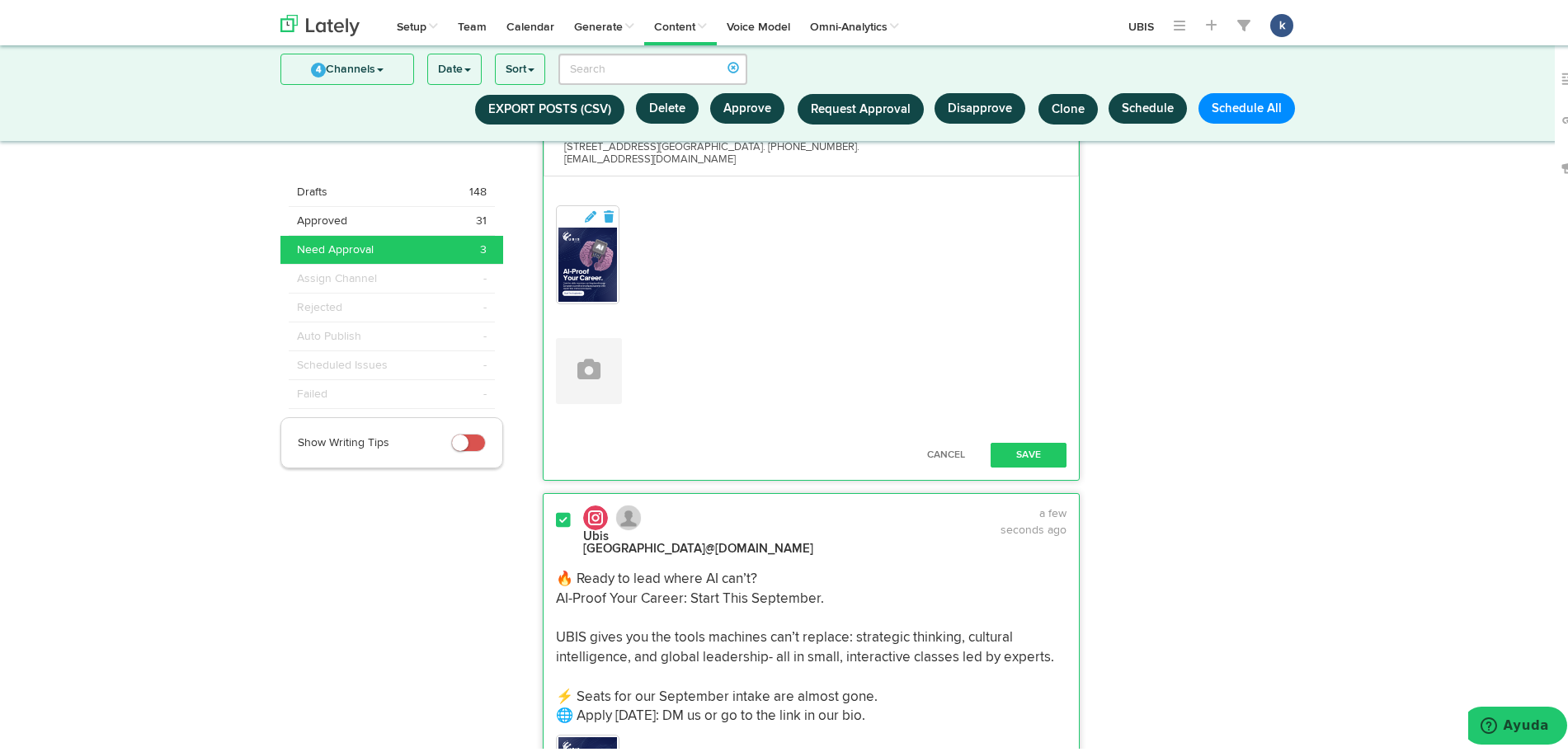
scroll to position [278, 0]
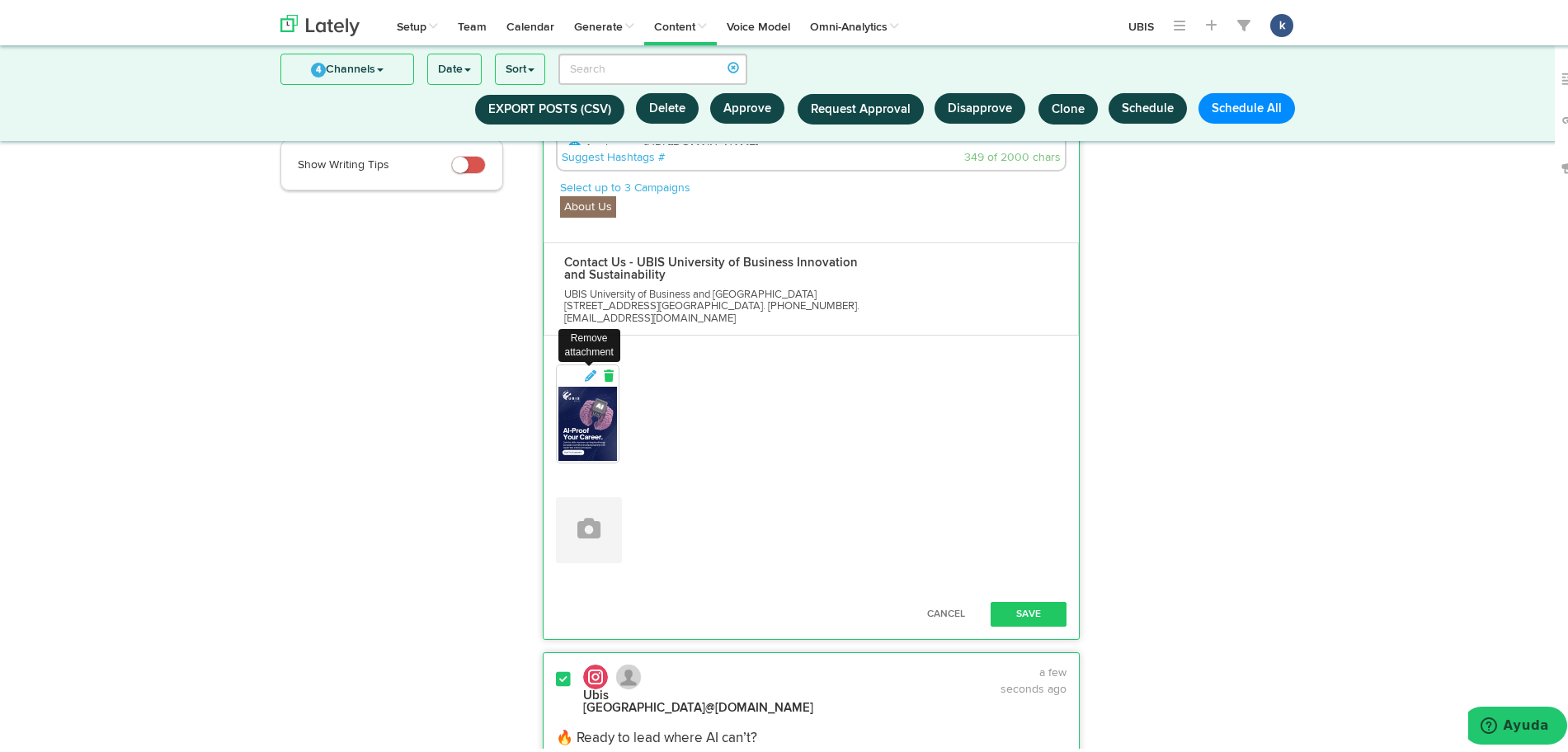
click at [603, 366] on icon at bounding box center [608, 372] width 15 height 12
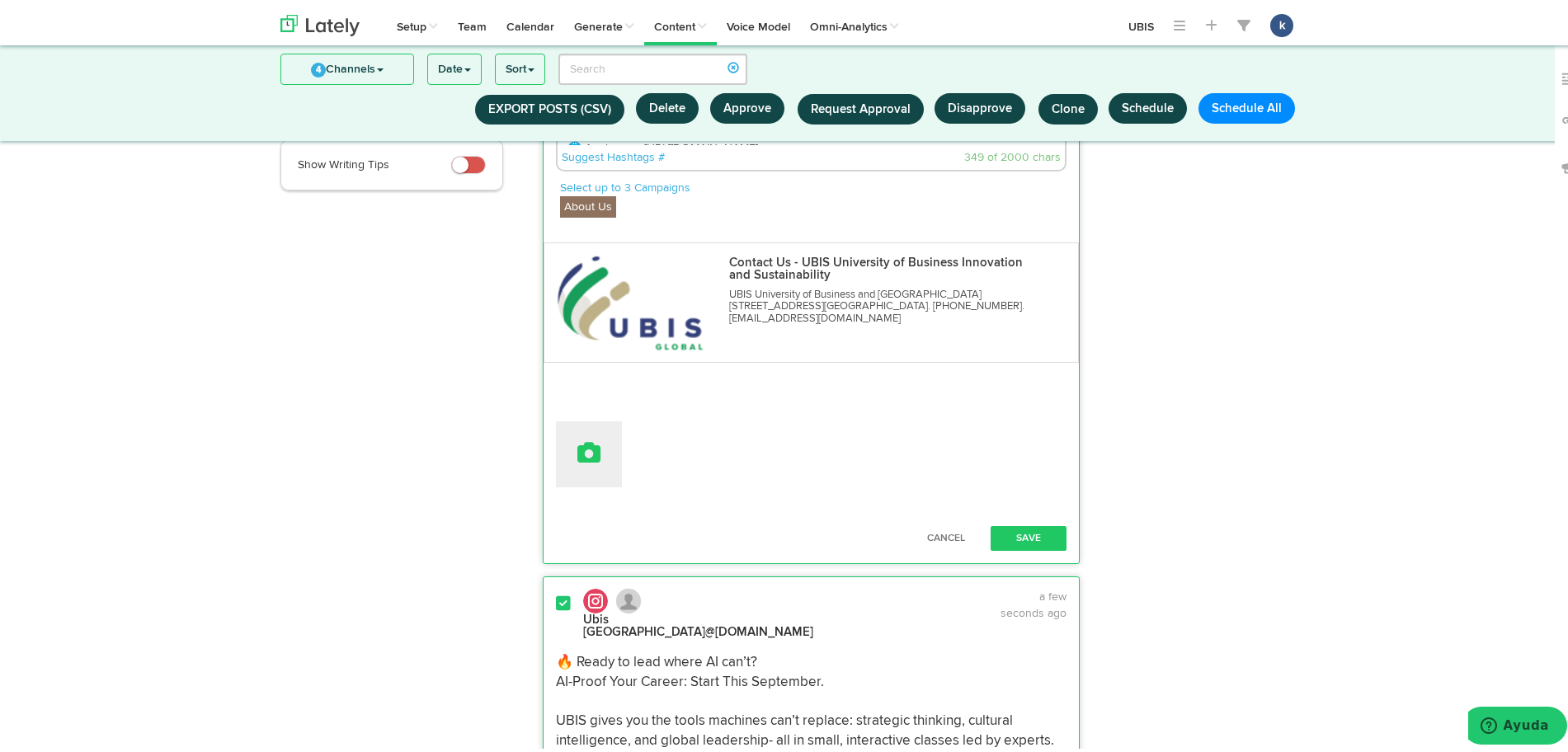
click at [576, 418] on button at bounding box center [589, 450] width 66 height 66
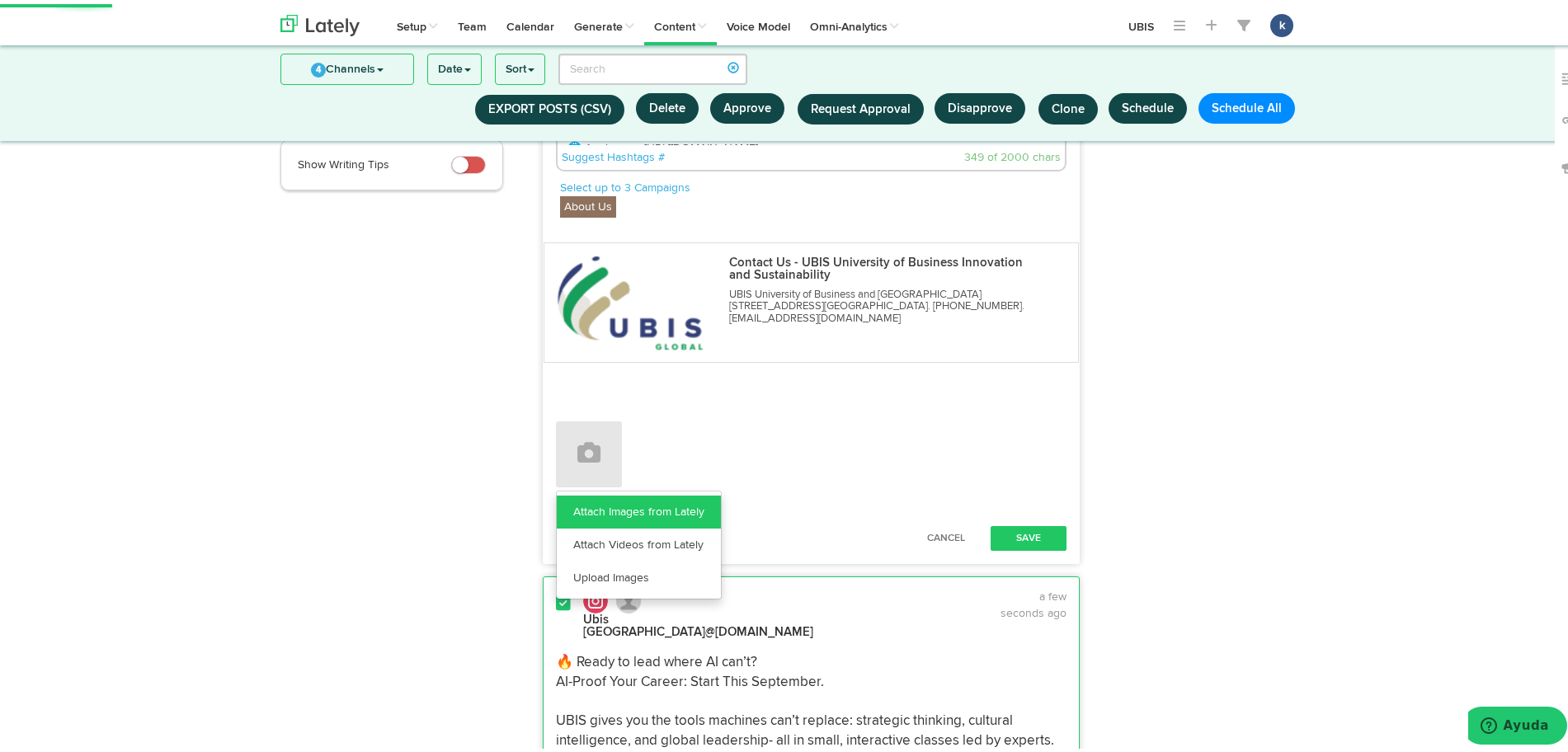
click at [651, 491] on link "Attach Images from Lately" at bounding box center [639, 507] width 164 height 33
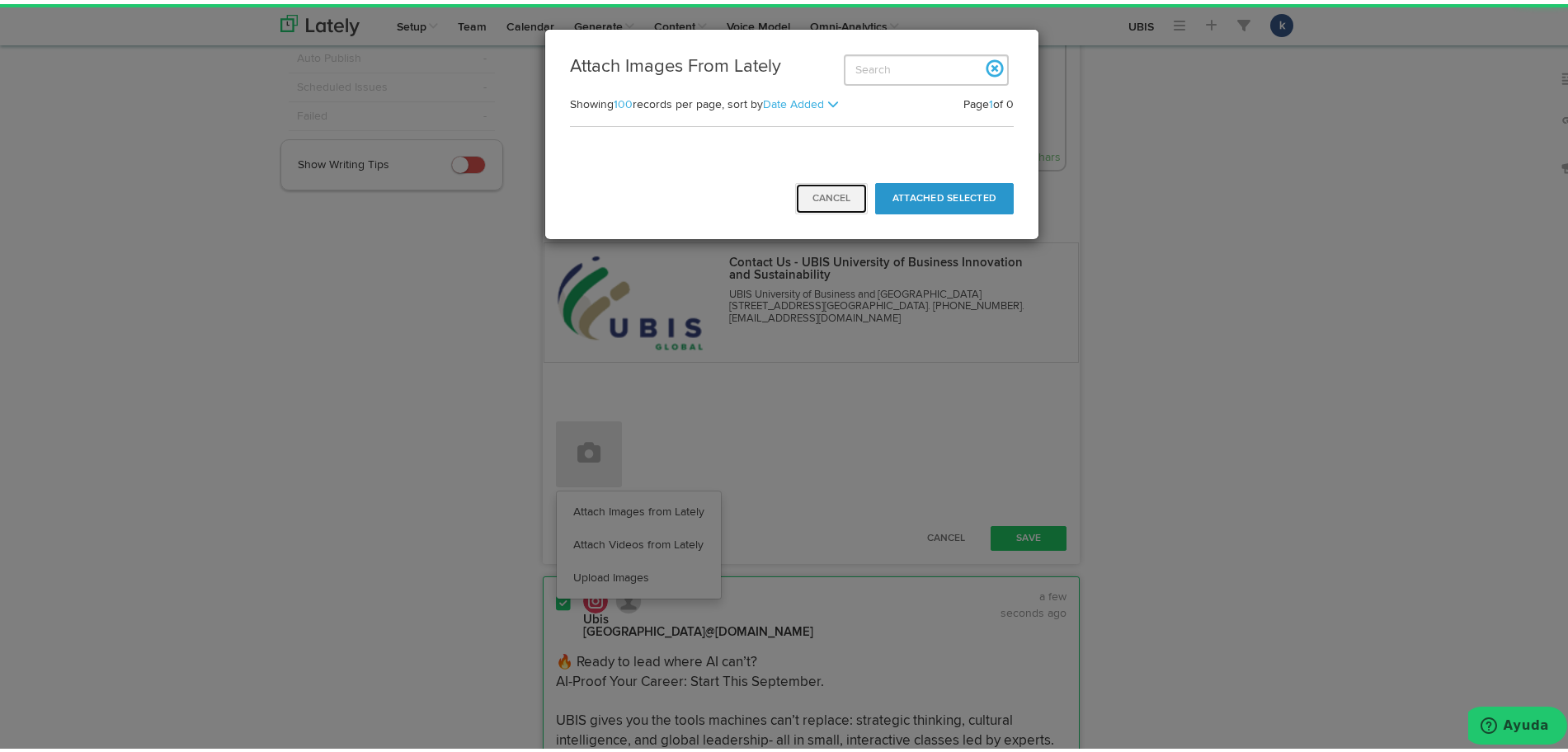
click at [841, 190] on button "Cancel" at bounding box center [832, 194] width 73 height 31
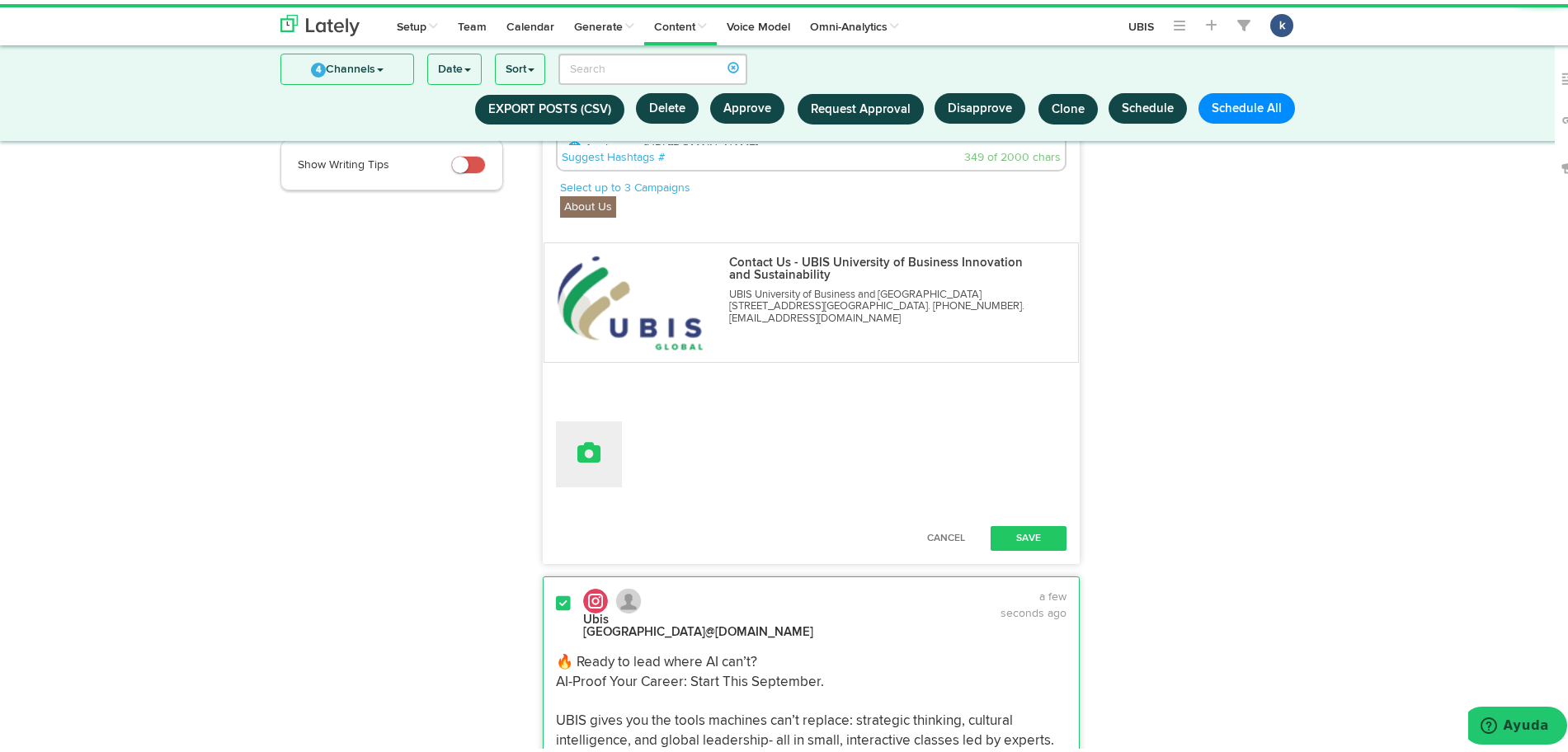
click at [608, 431] on button at bounding box center [589, 450] width 66 height 66
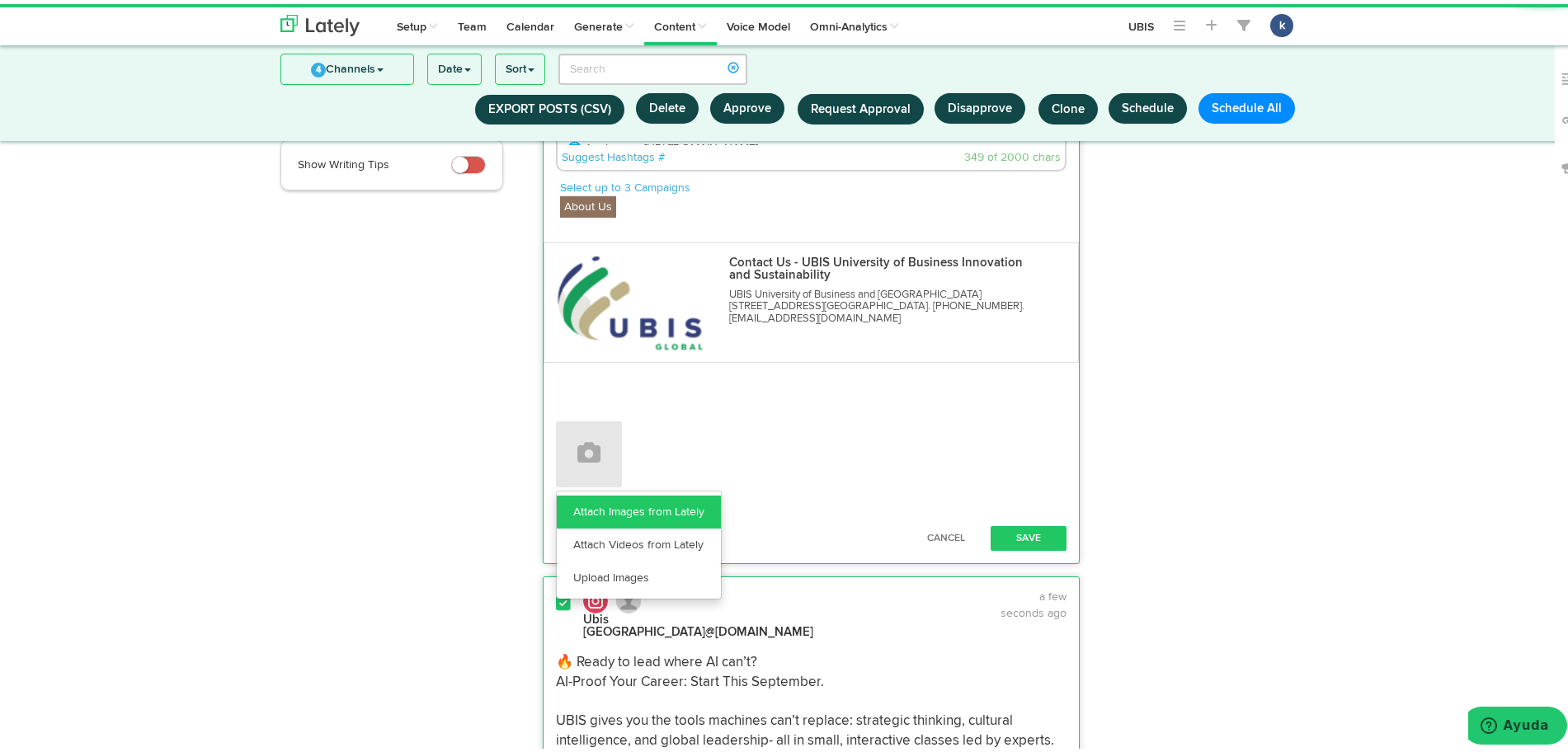
click at [608, 501] on link "Attach Images from Lately" at bounding box center [639, 507] width 164 height 33
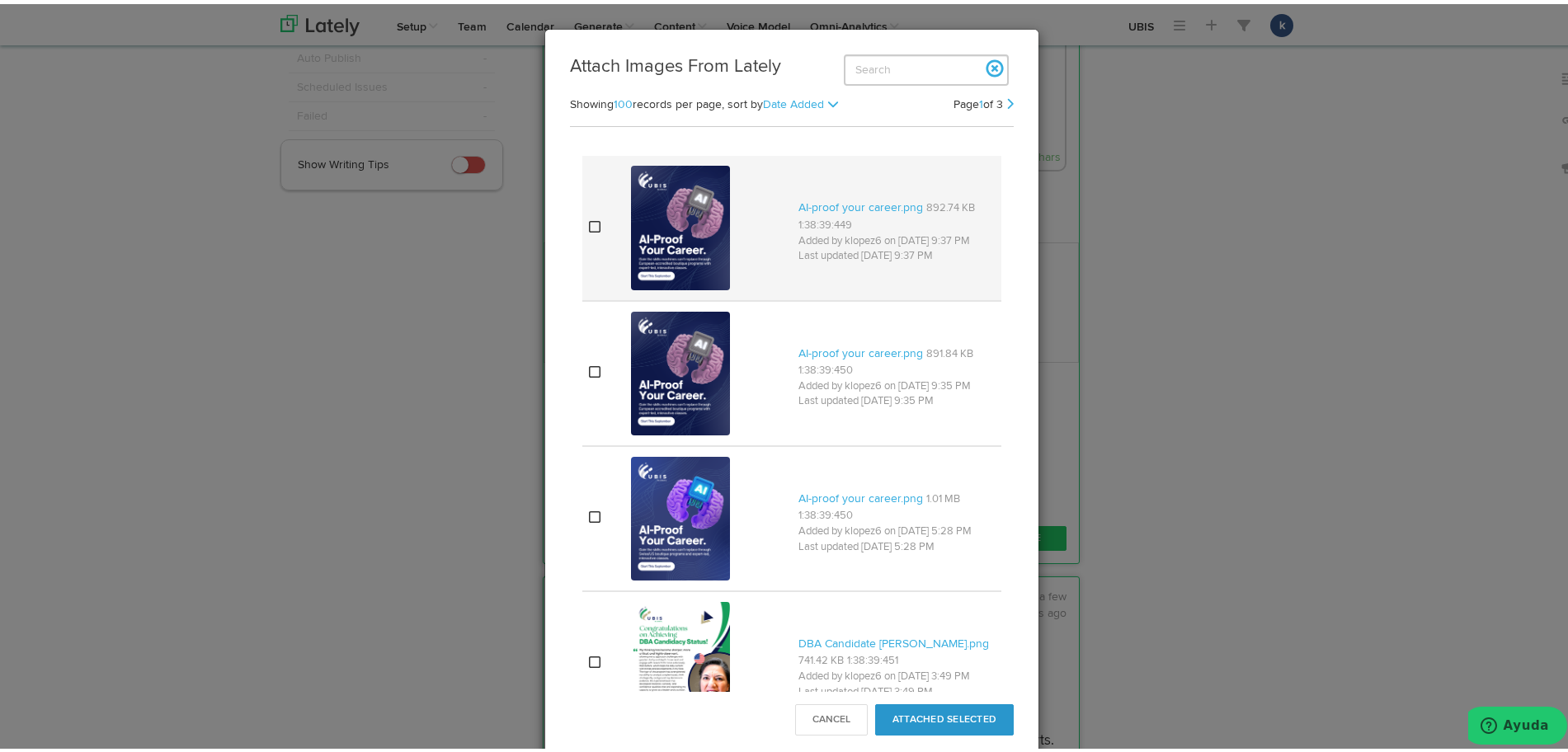
click at [848, 214] on p "AI-proof your career.png 892.74 KB 1:38:39:449" at bounding box center [896, 212] width 196 height 34
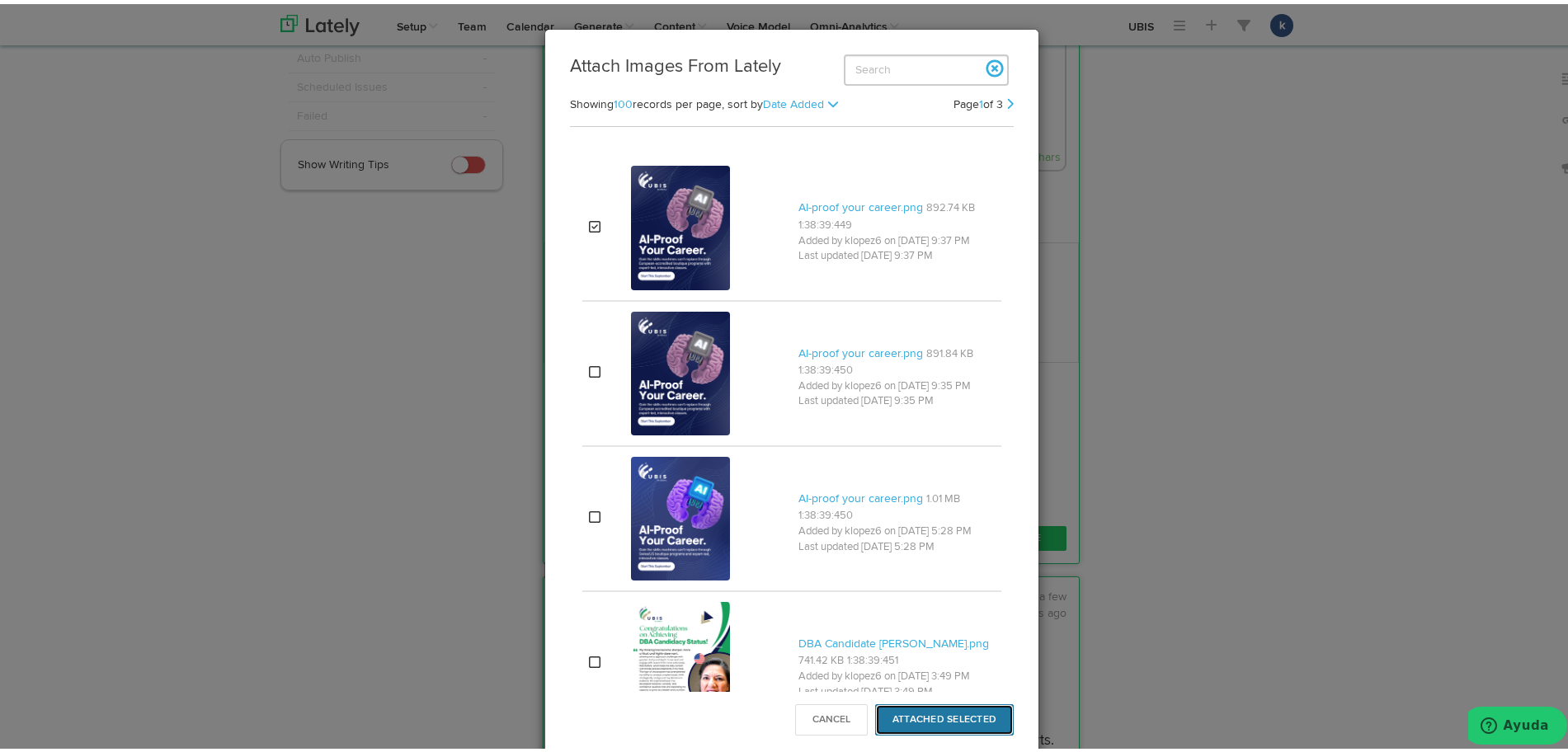
click at [927, 716] on button "Attached Selected" at bounding box center [945, 716] width 138 height 31
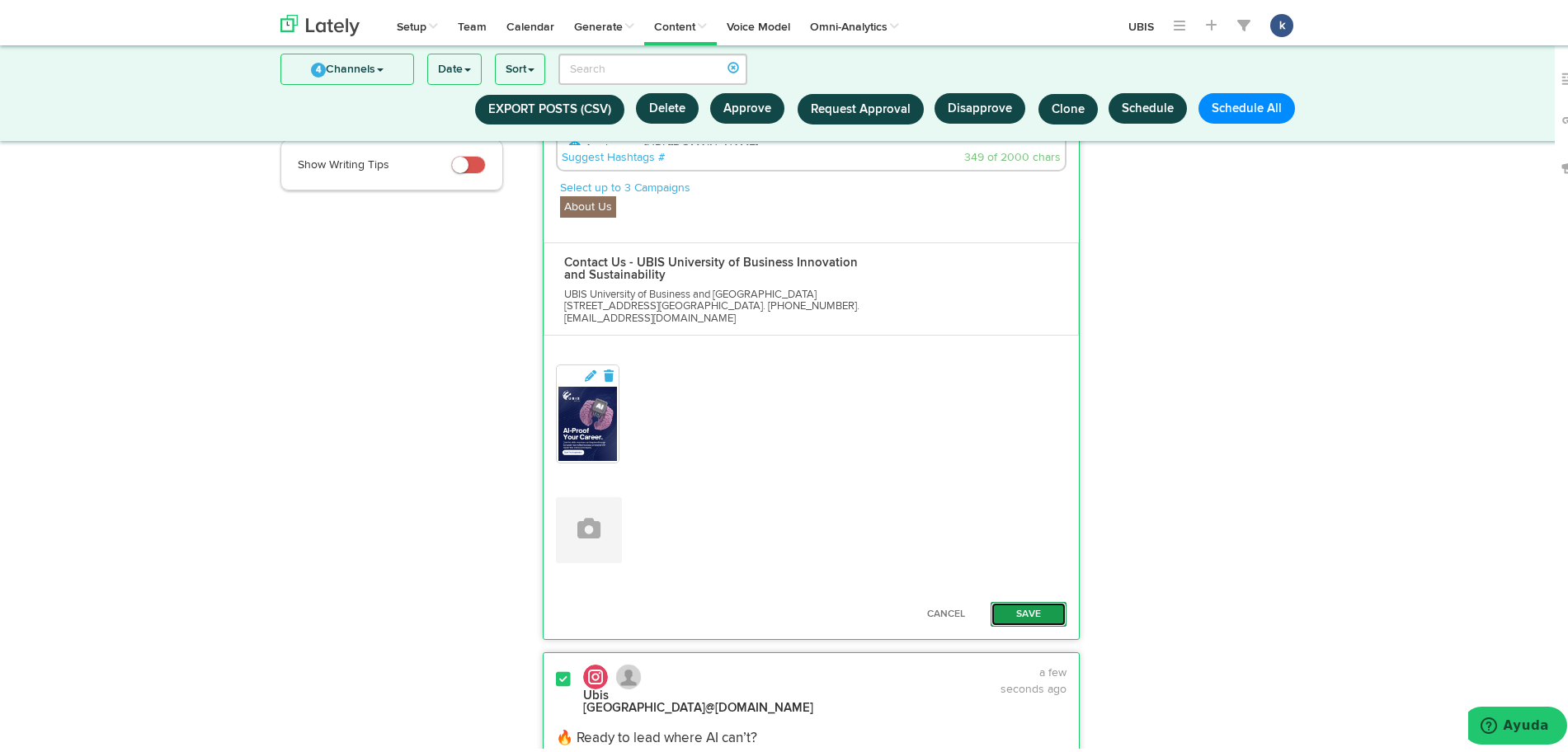
click at [1012, 604] on button "Save" at bounding box center [1029, 610] width 76 height 25
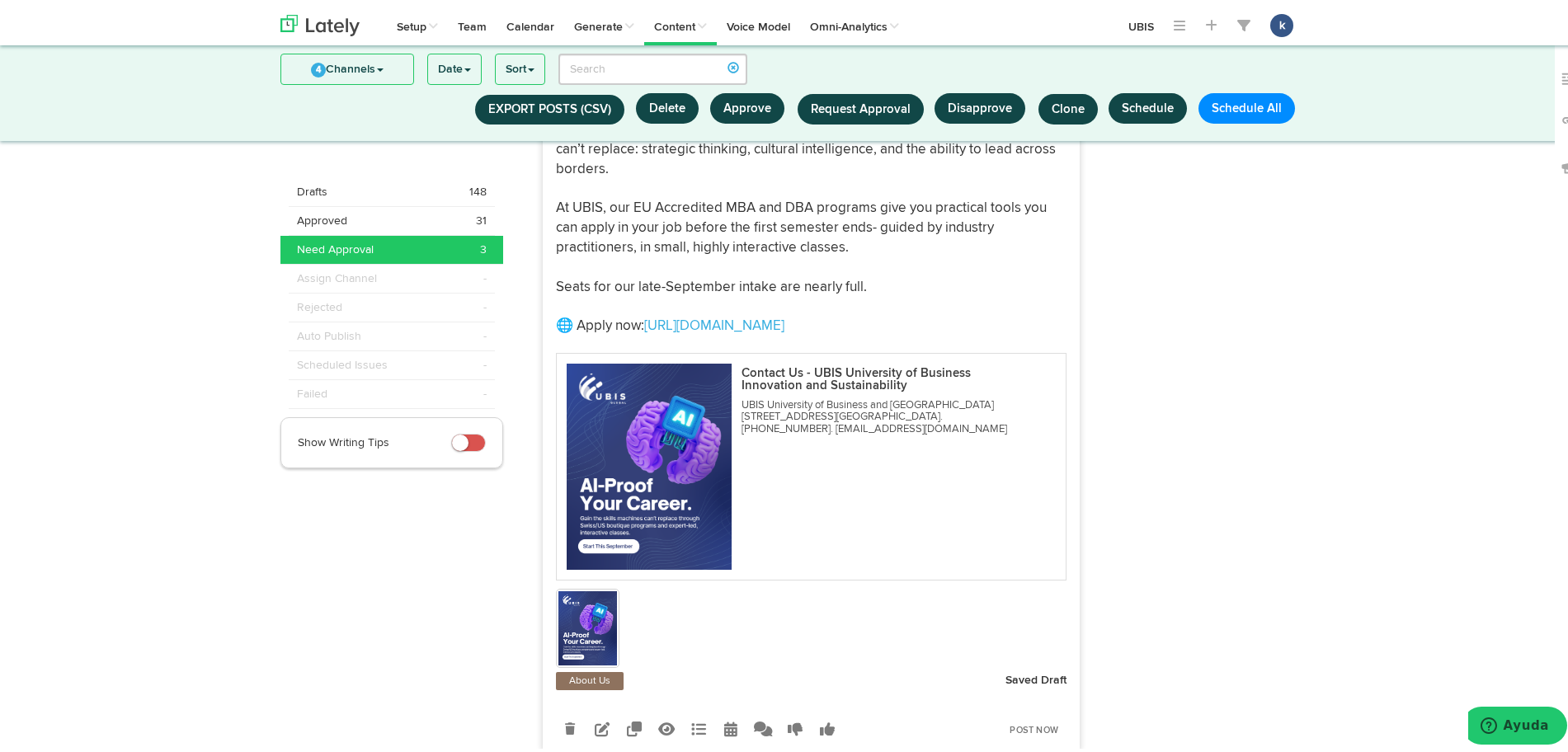
scroll to position [1195, 0]
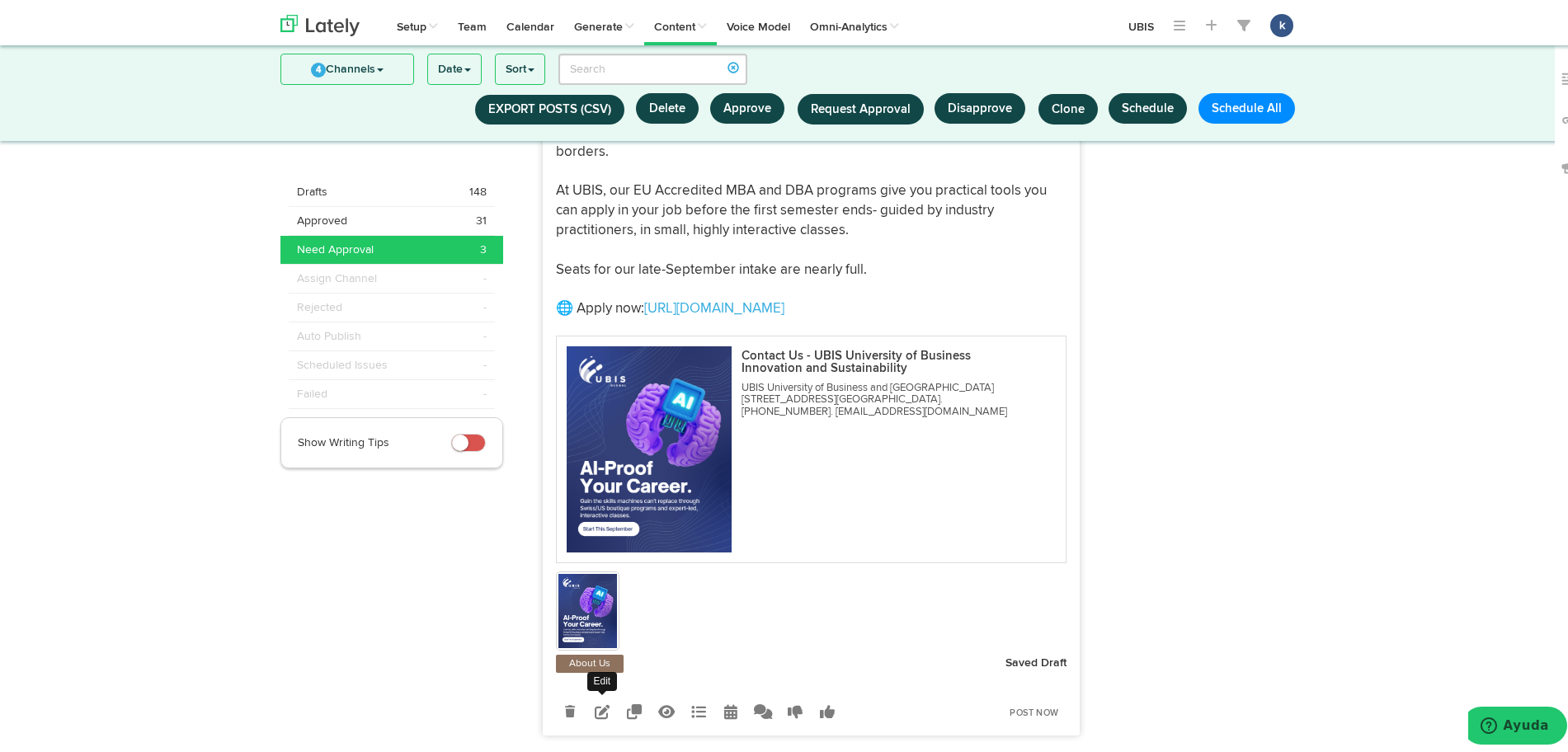
click at [595, 701] on icon at bounding box center [602, 708] width 15 height 15
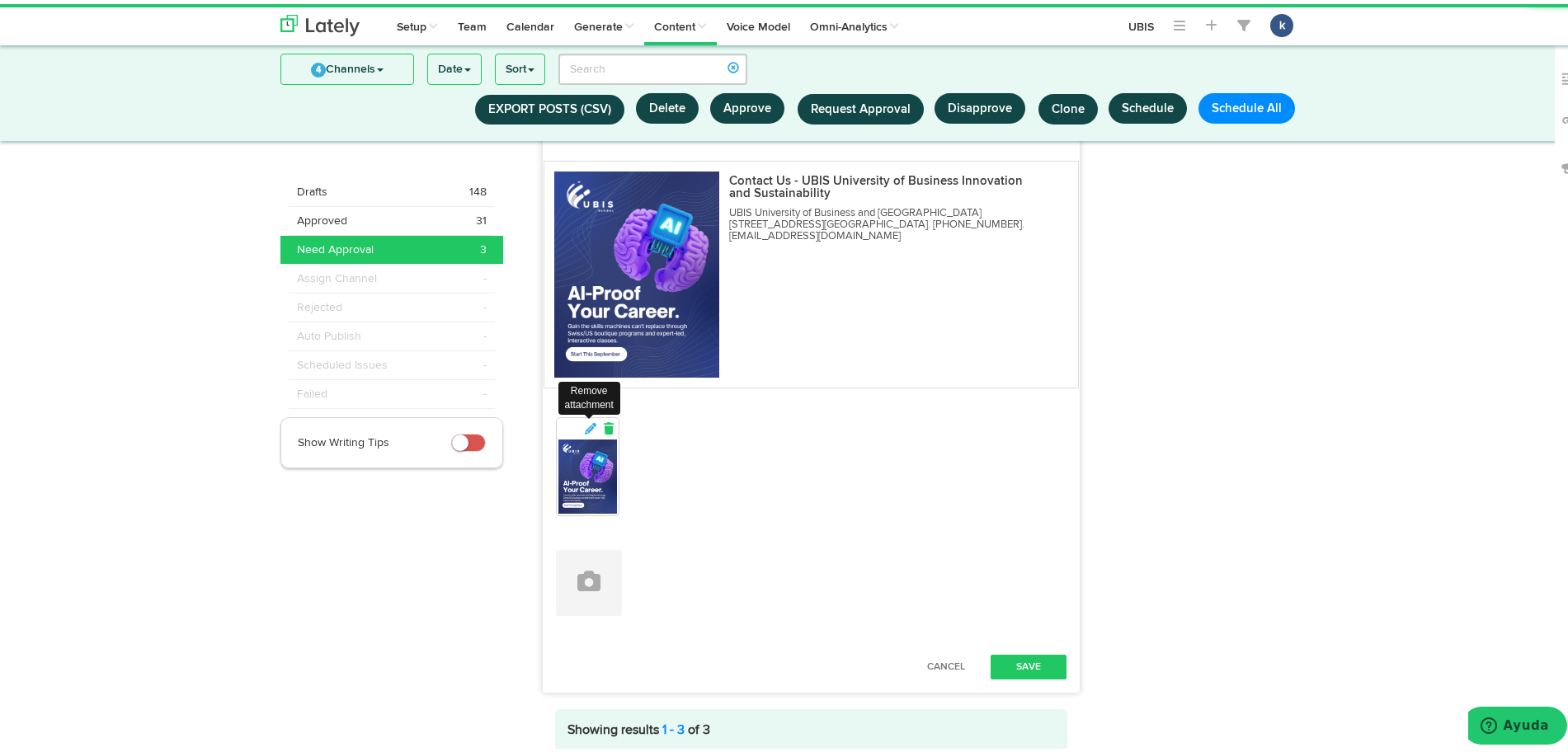
click at [601, 420] on link at bounding box center [608, 426] width 15 height 17
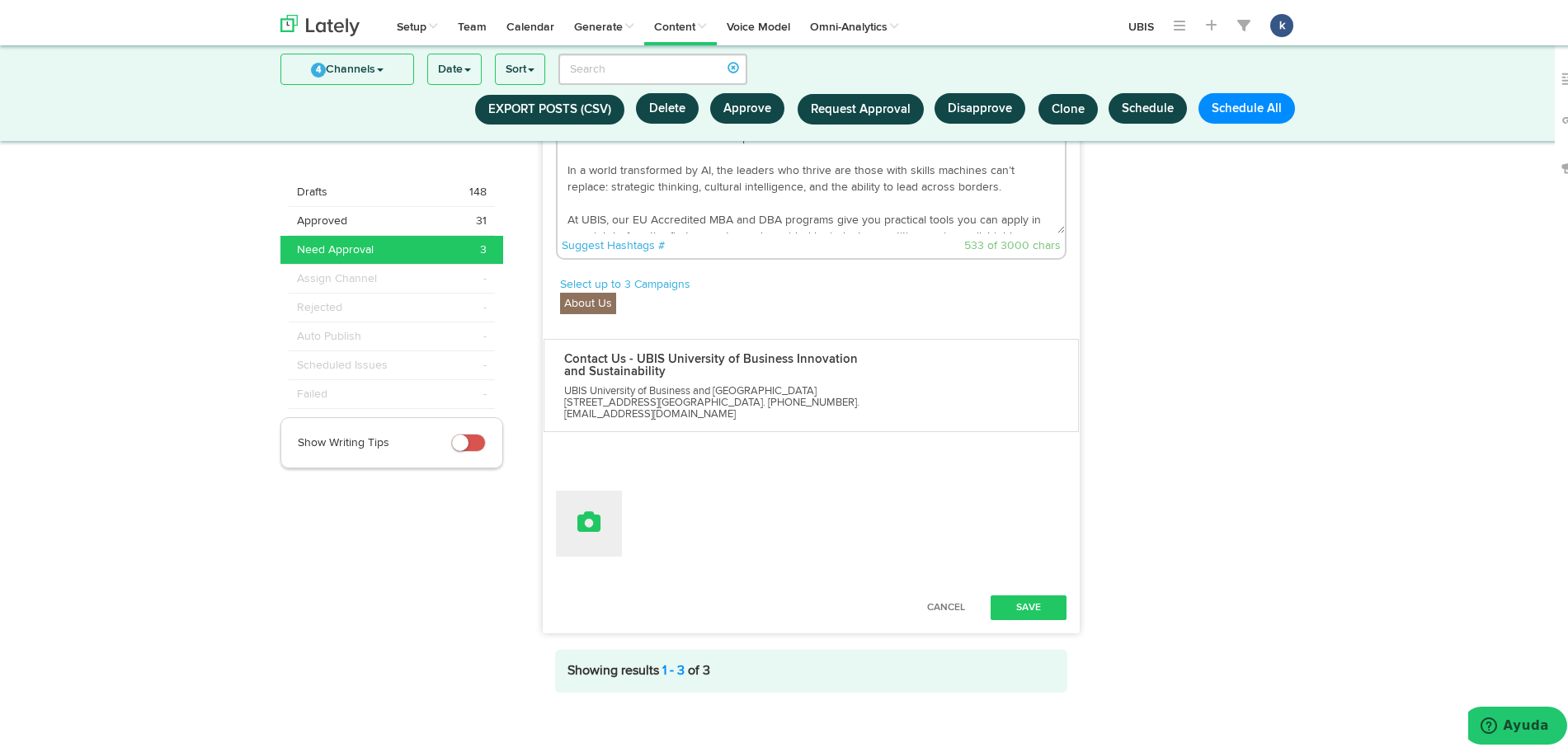
click at [611, 516] on button at bounding box center [589, 520] width 66 height 66
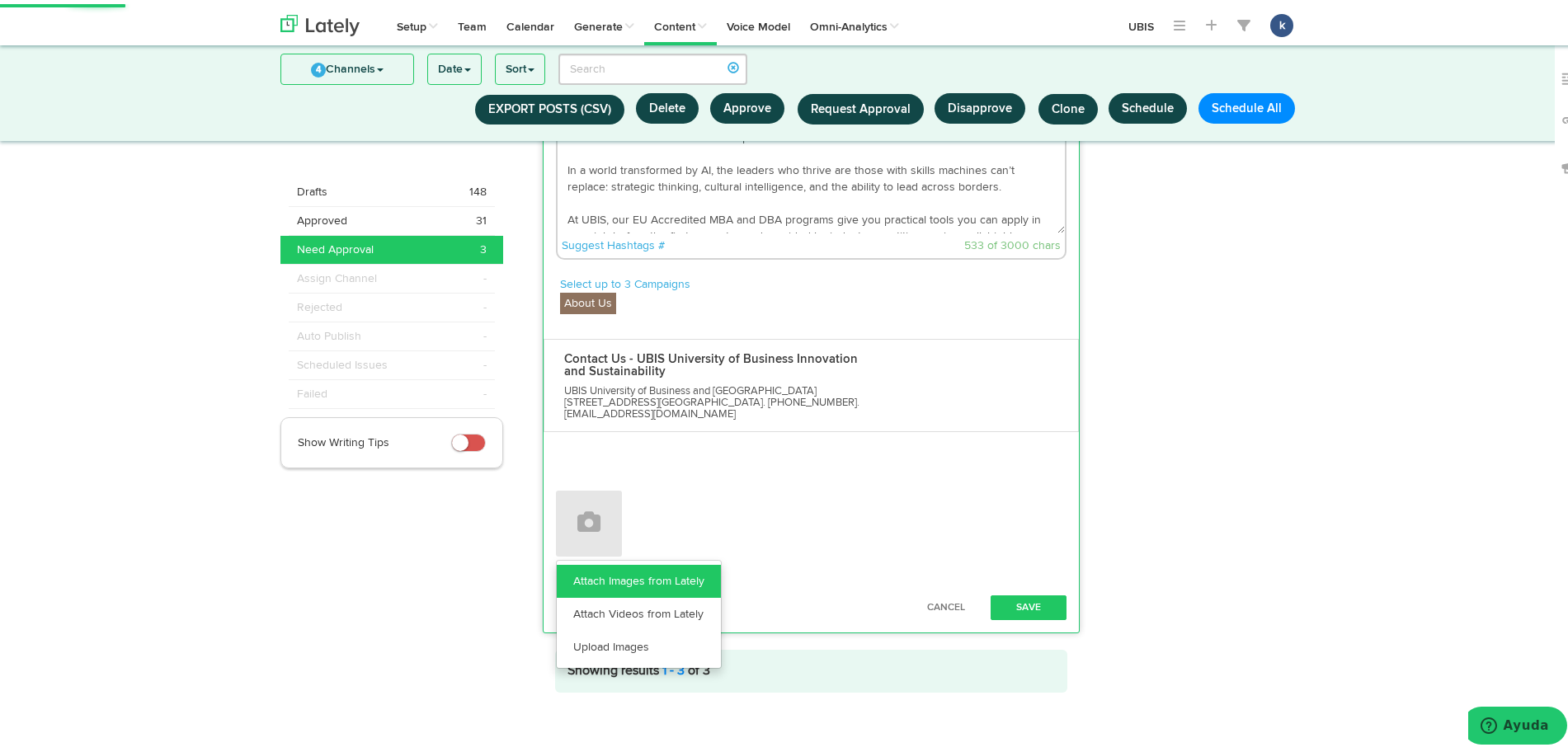
click at [643, 577] on link "Attach Images from Lately" at bounding box center [639, 576] width 164 height 33
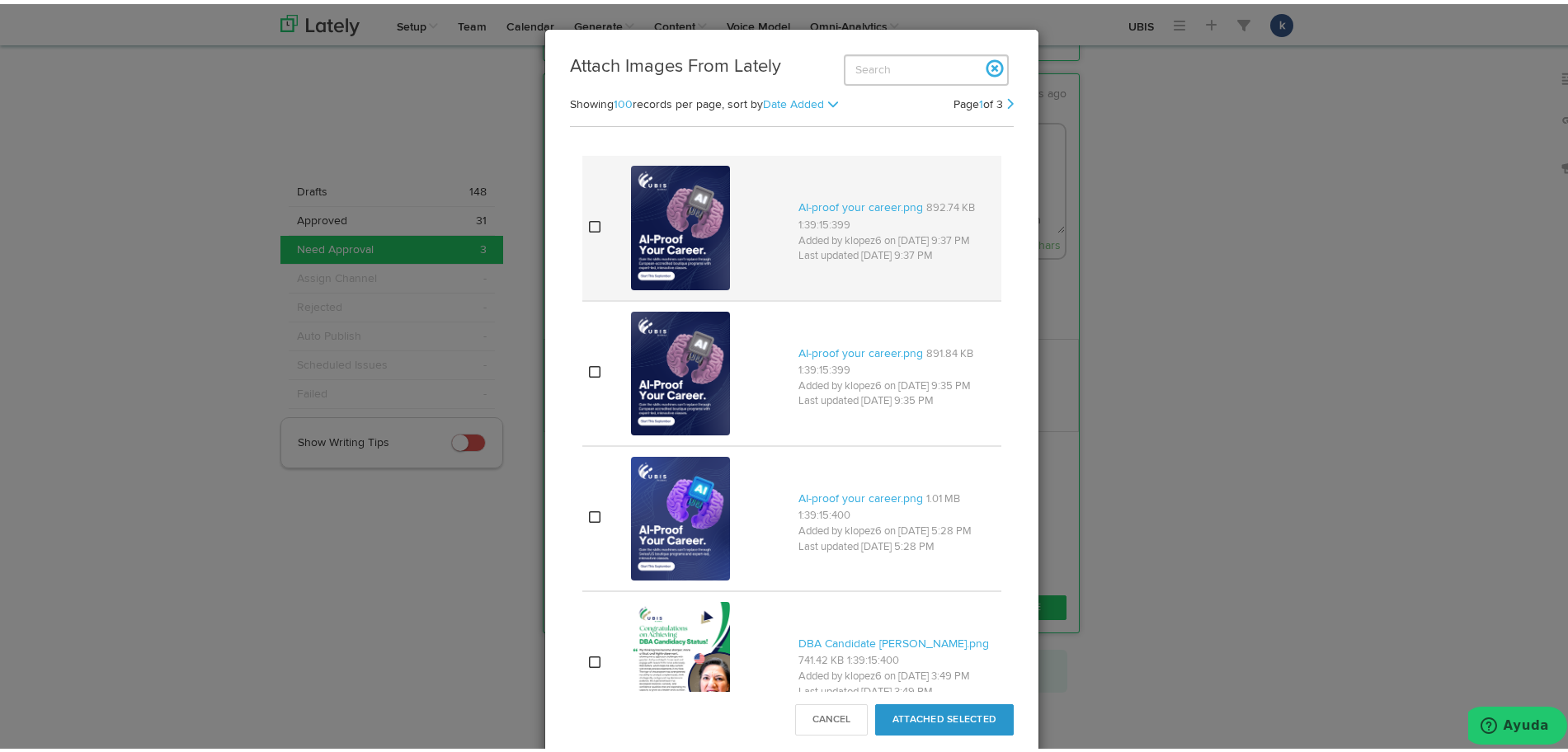
click at [745, 220] on div at bounding box center [708, 223] width 154 height 130
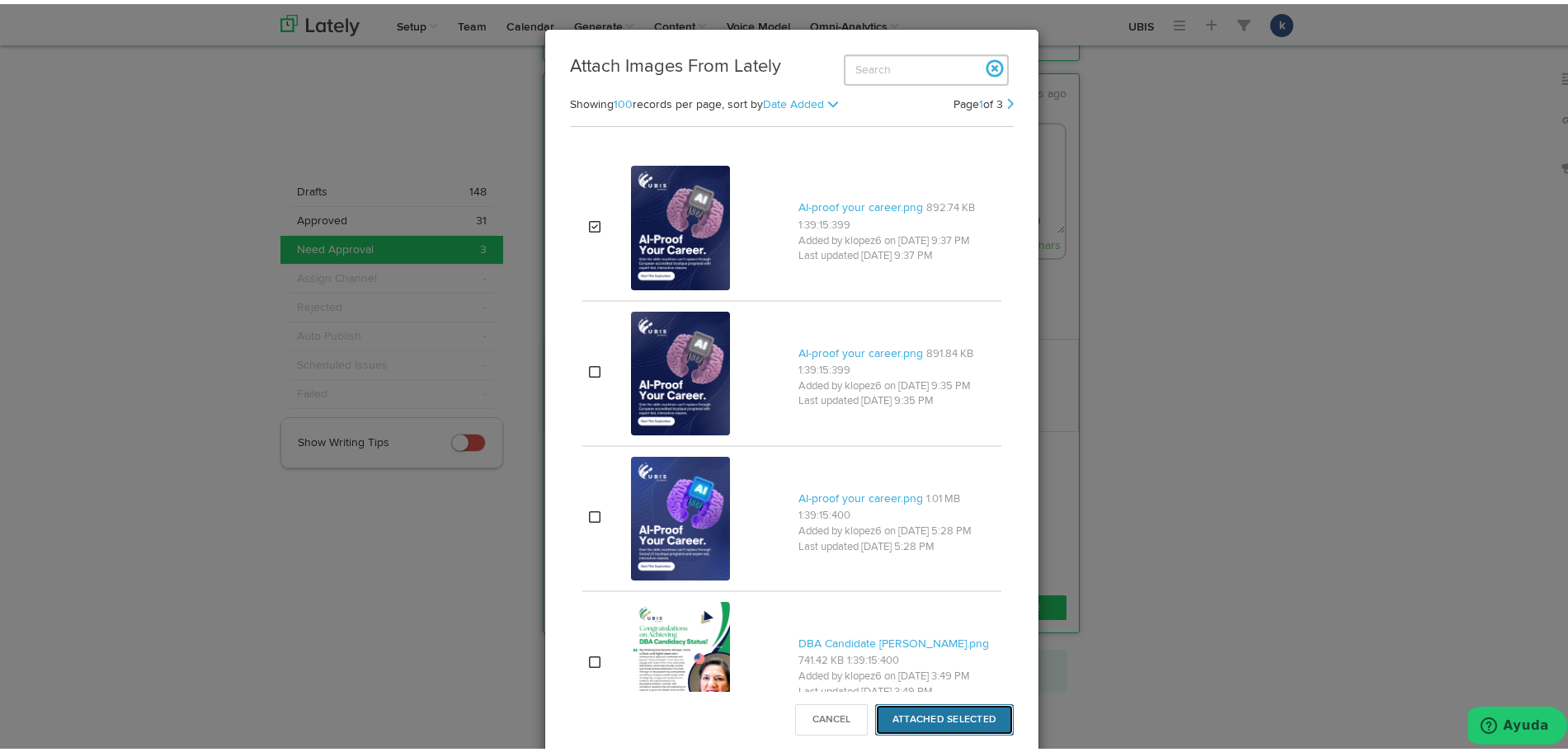
click at [941, 717] on button "Attached Selected" at bounding box center [945, 716] width 138 height 31
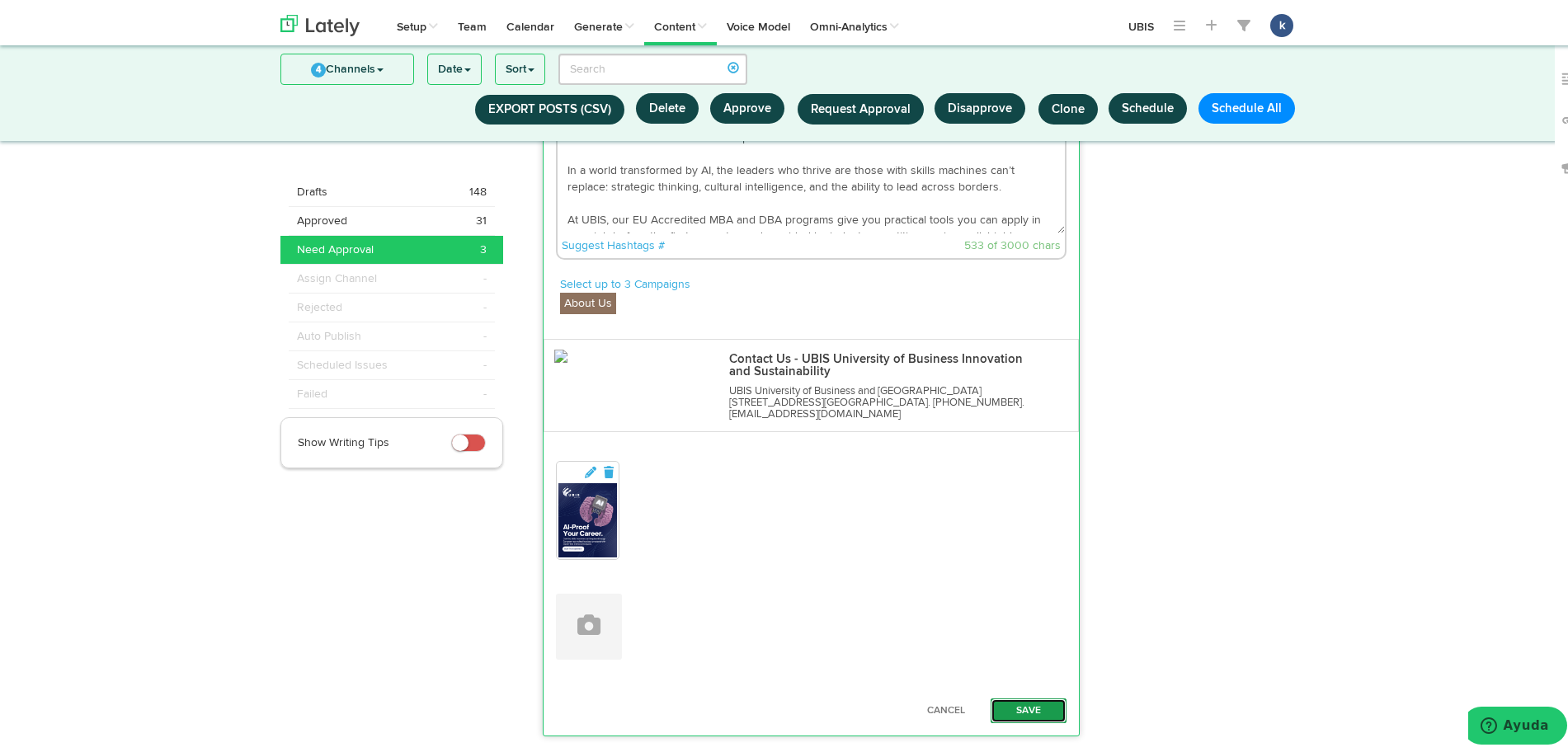
click at [1015, 694] on button "Save" at bounding box center [1029, 707] width 76 height 25
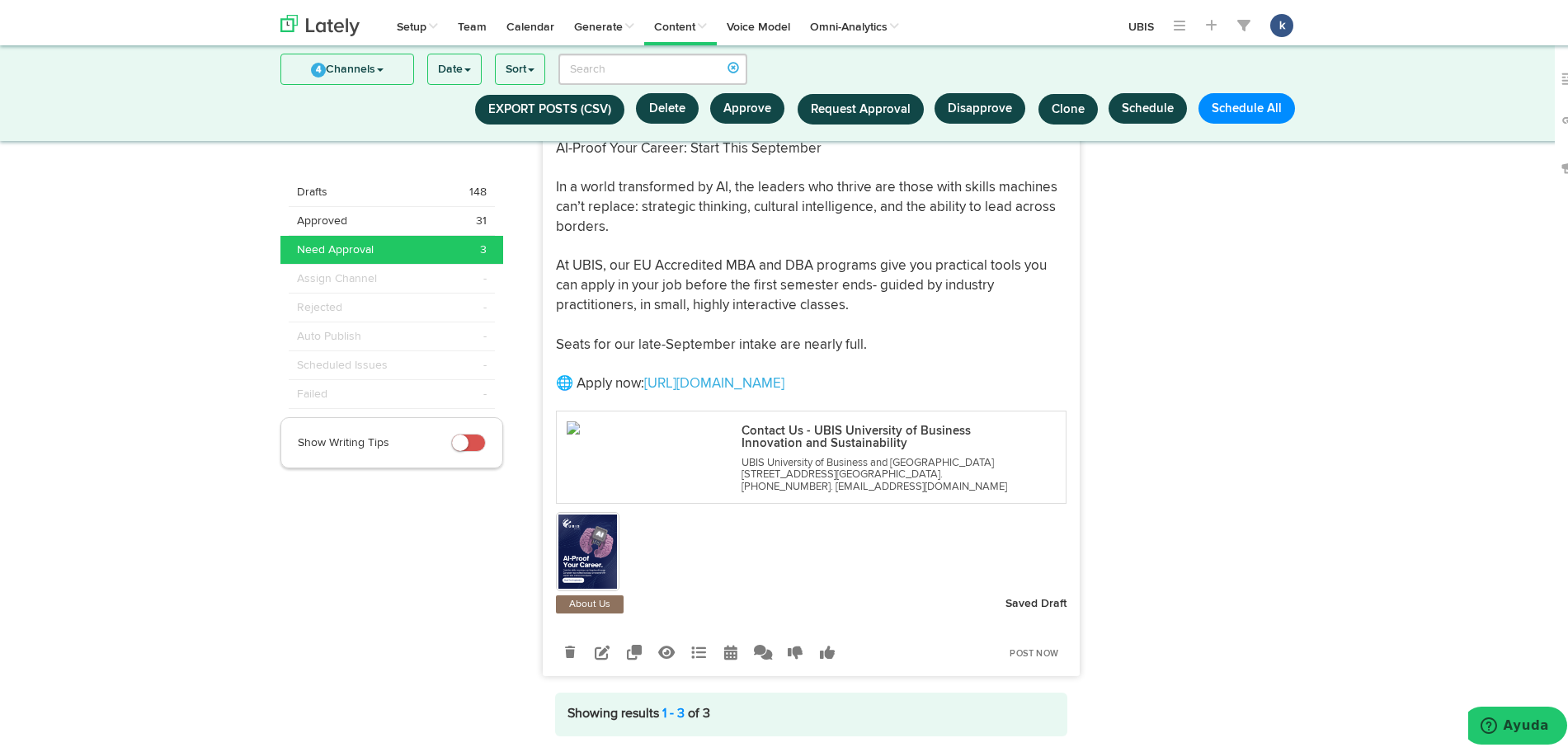
click at [559, 525] on img at bounding box center [588, 548] width 59 height 74
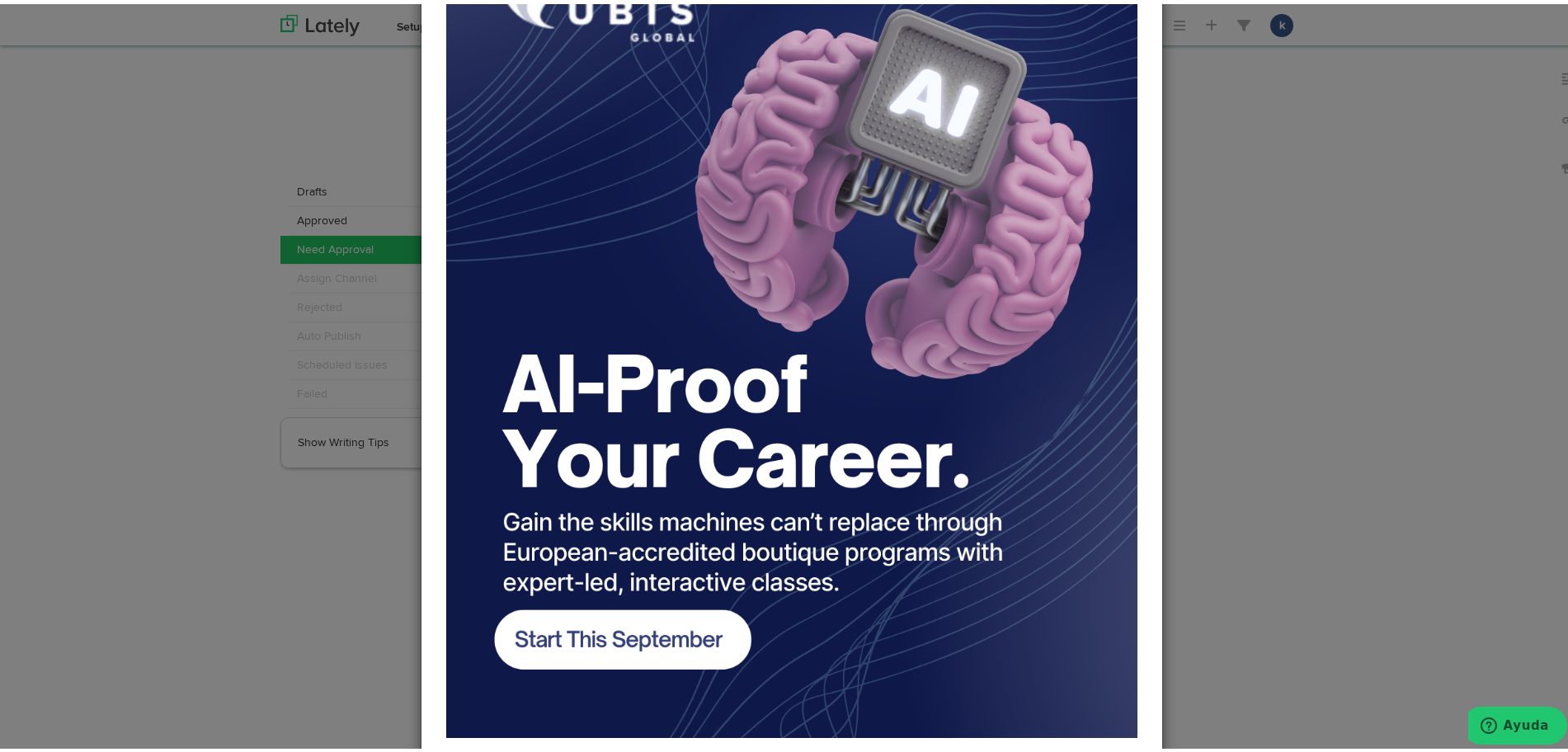
scroll to position [207, 0]
click at [1333, 274] on div "Close" at bounding box center [792, 376] width 1584 height 752
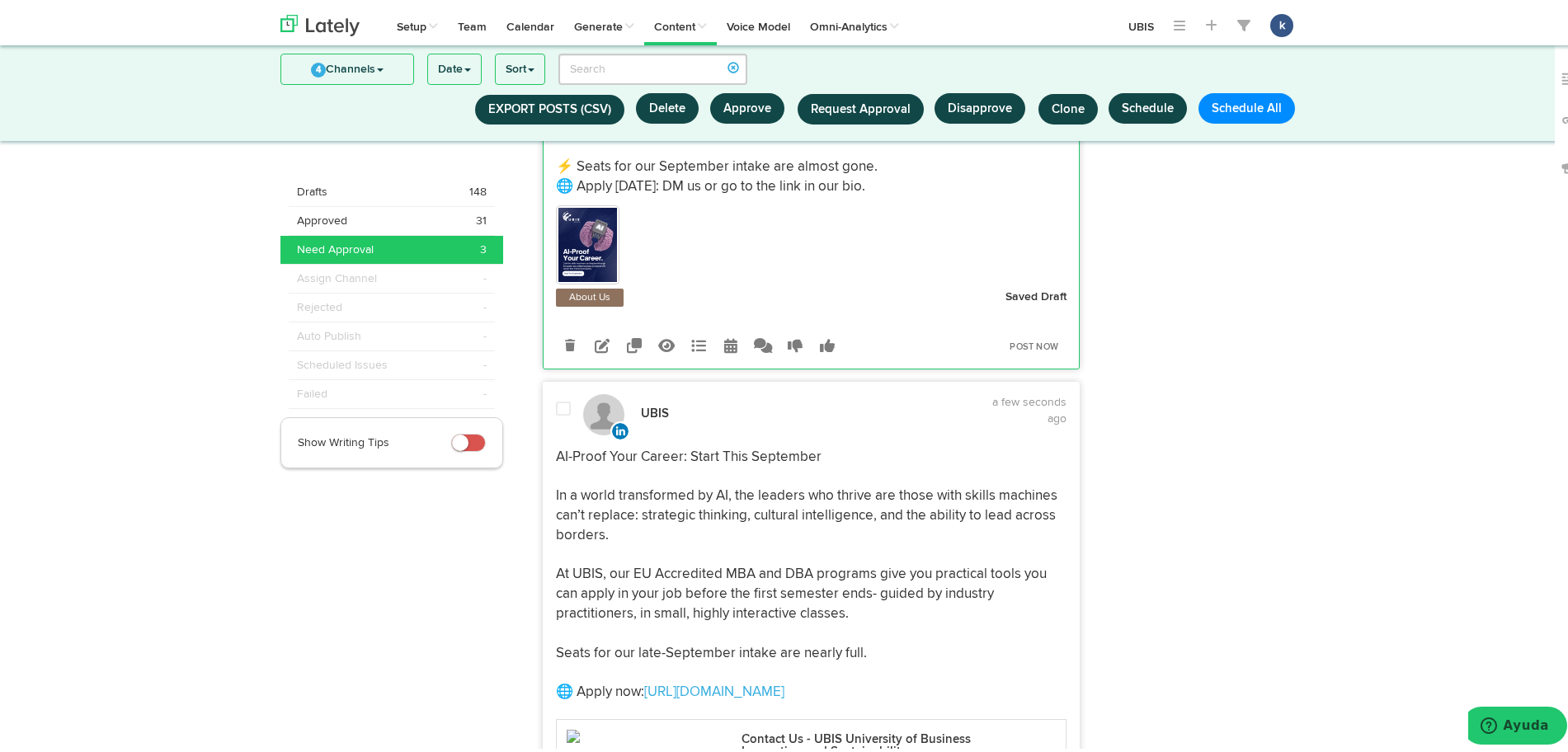
scroll to position [811, 0]
click at [561, 232] on img at bounding box center [588, 242] width 59 height 74
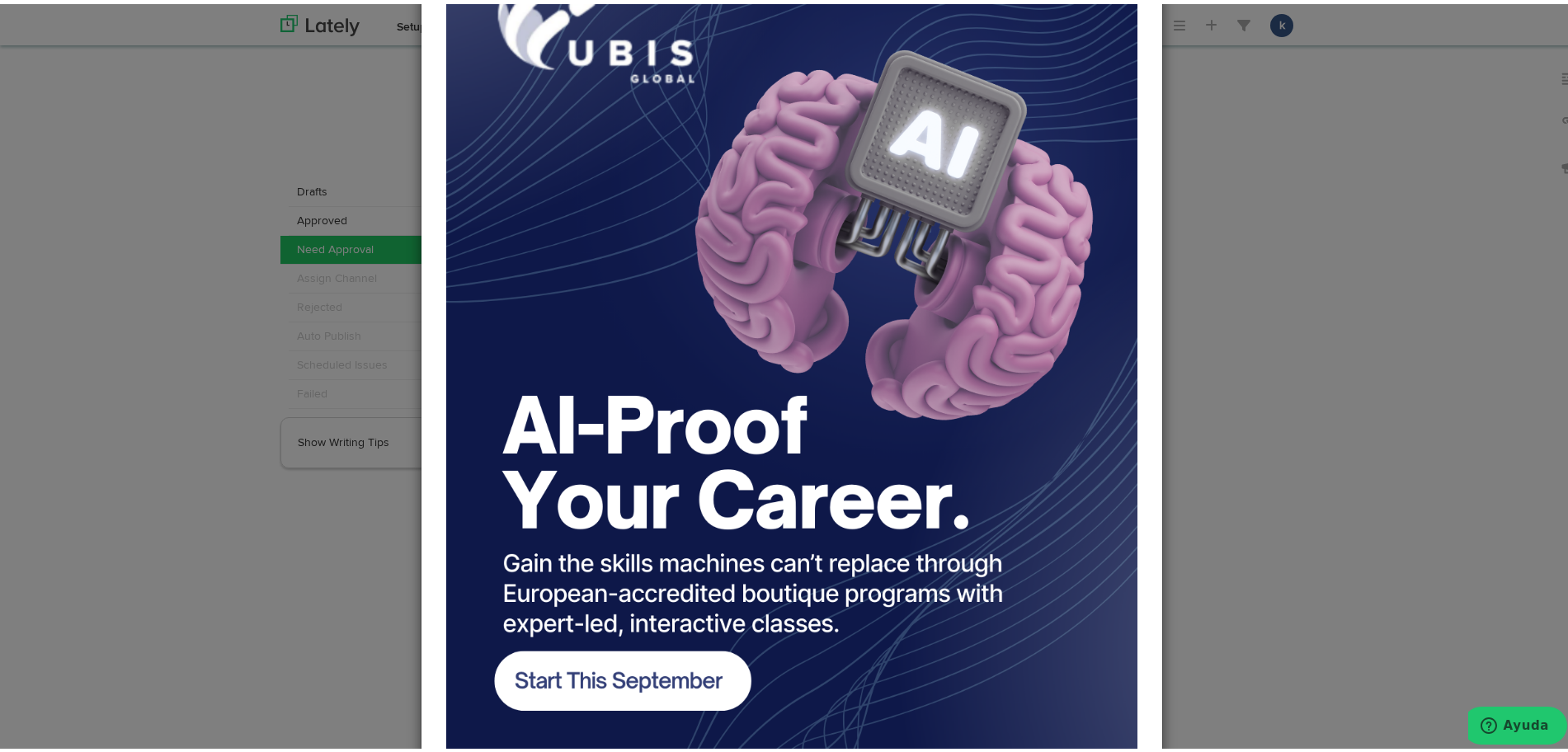
scroll to position [294, 0]
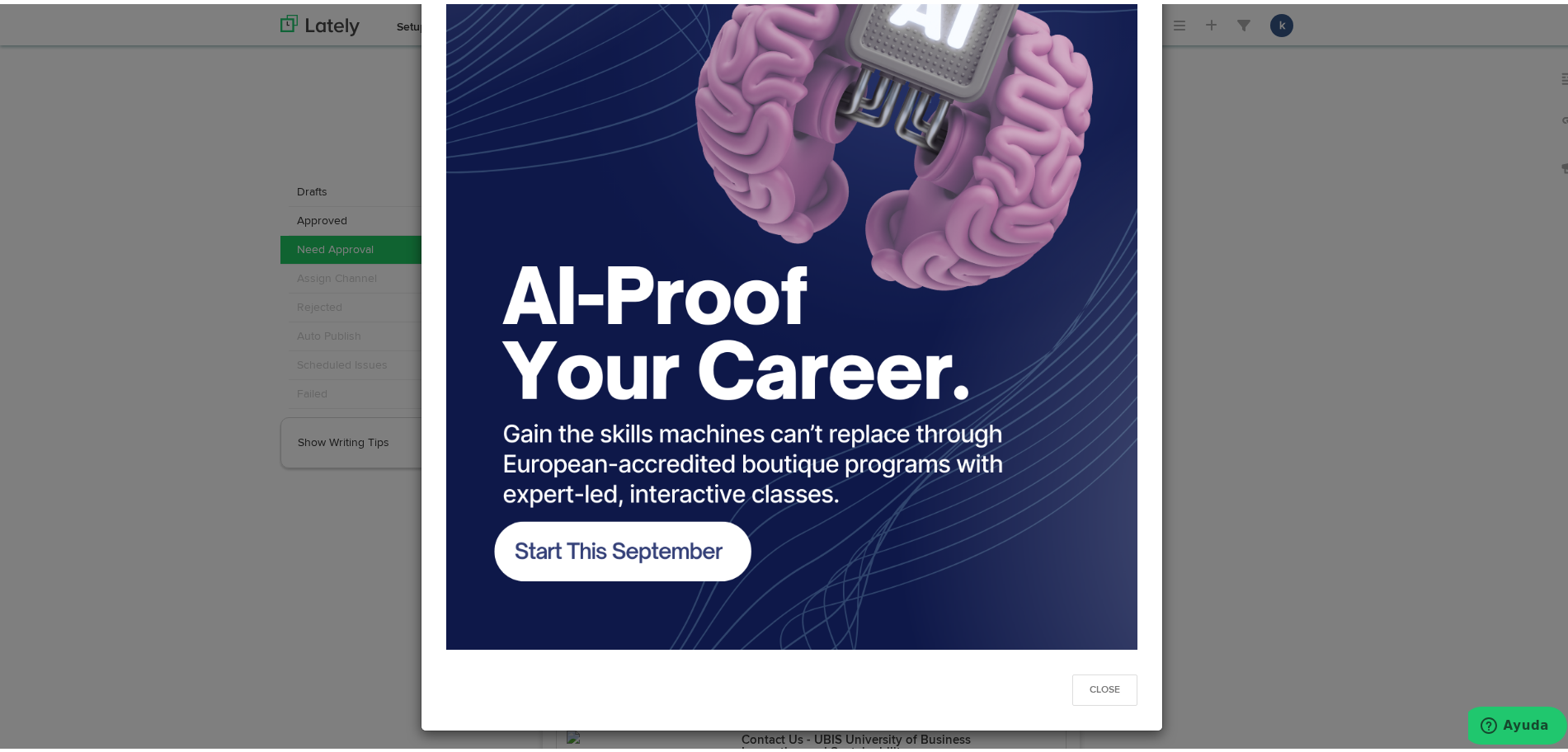
click at [1338, 409] on div "Close" at bounding box center [792, 376] width 1584 height 752
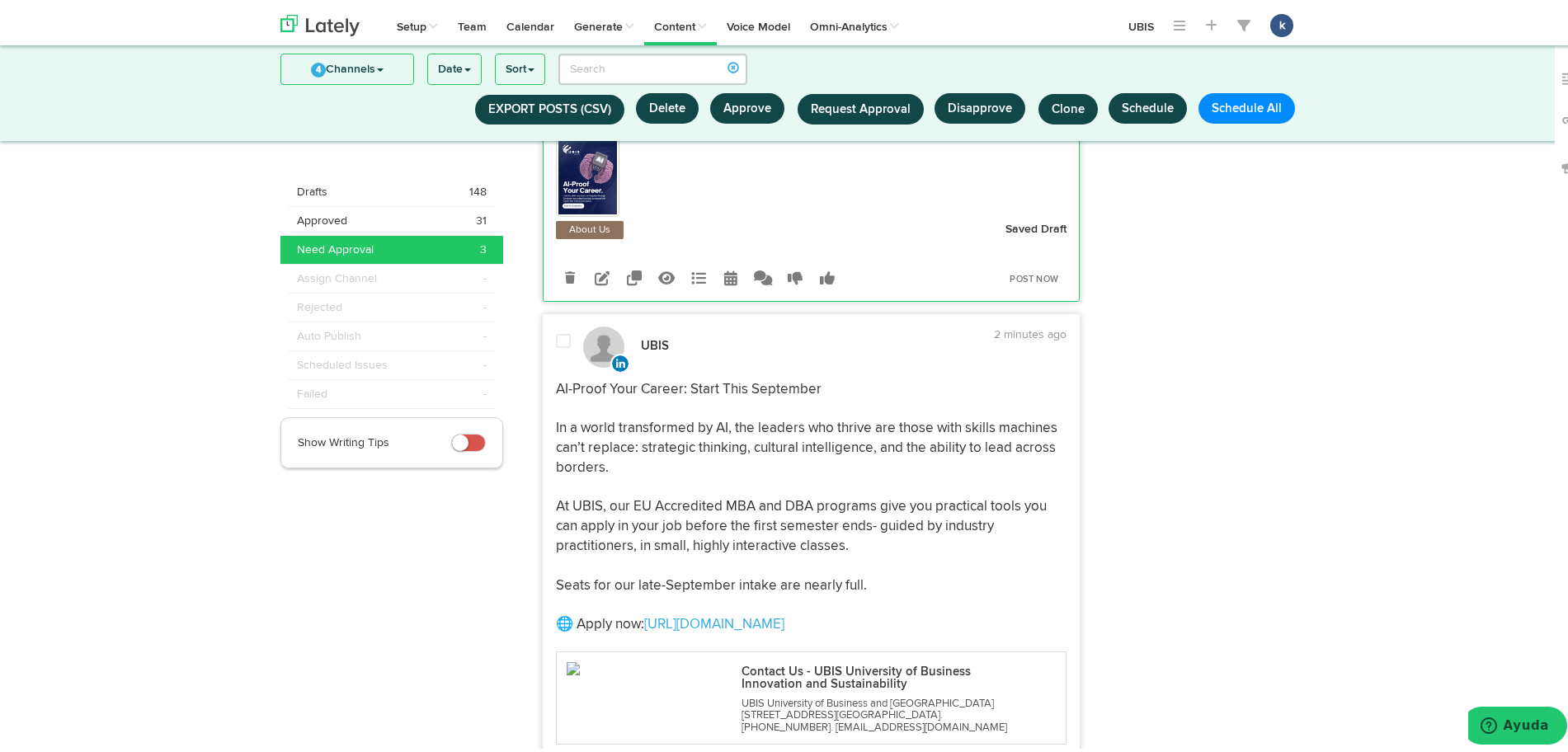
scroll to position [913, 0]
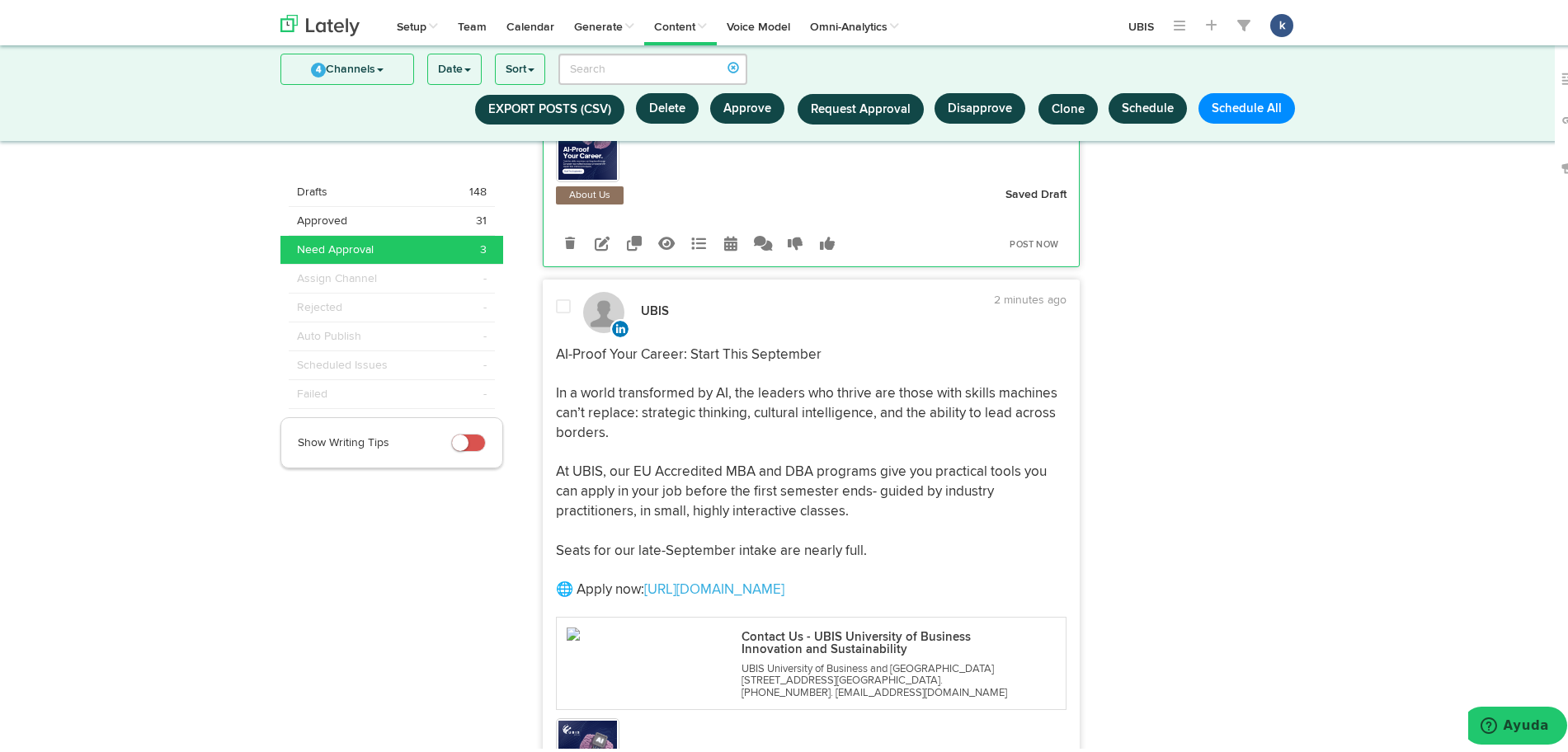
click at [590, 733] on img at bounding box center [588, 754] width 59 height 74
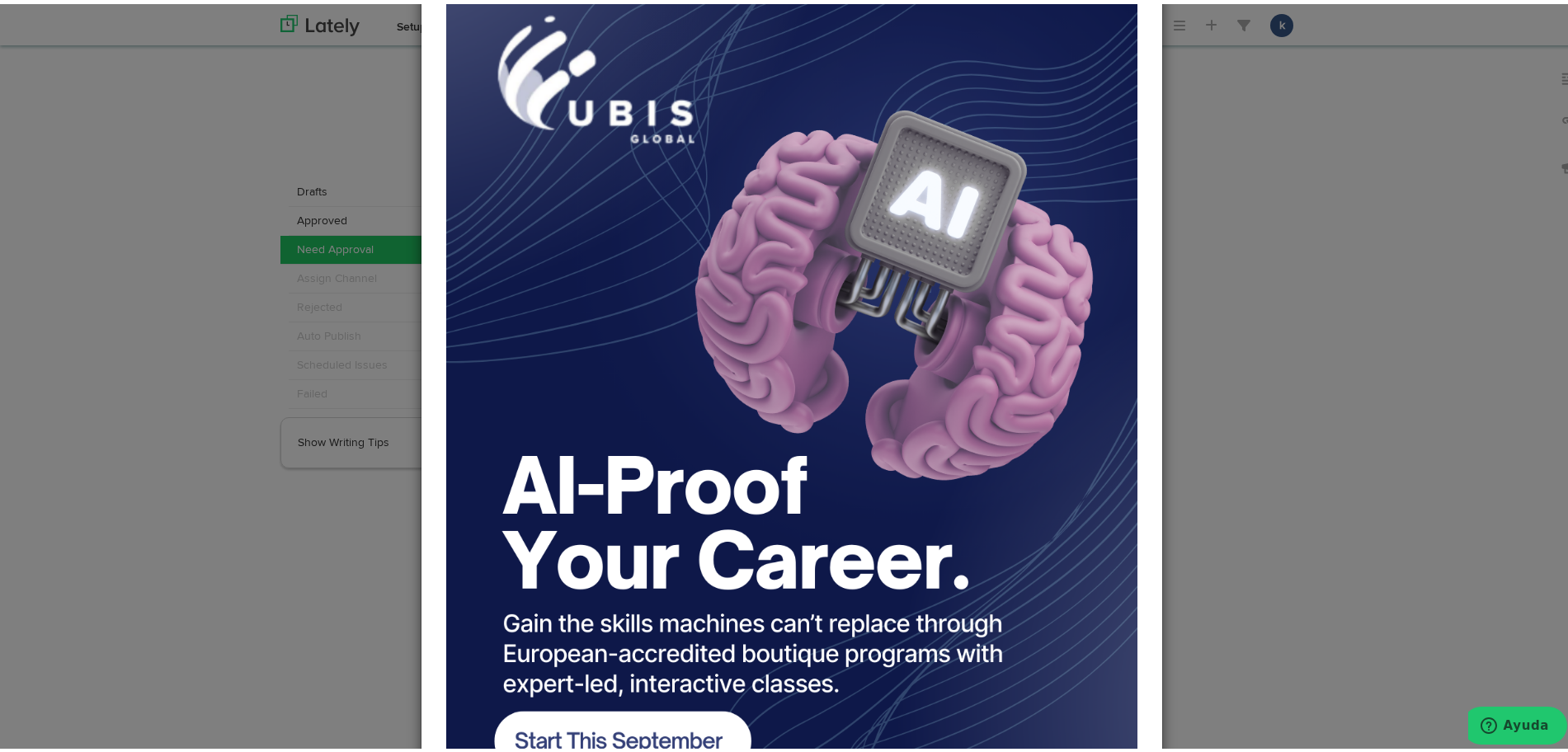
scroll to position [294, 0]
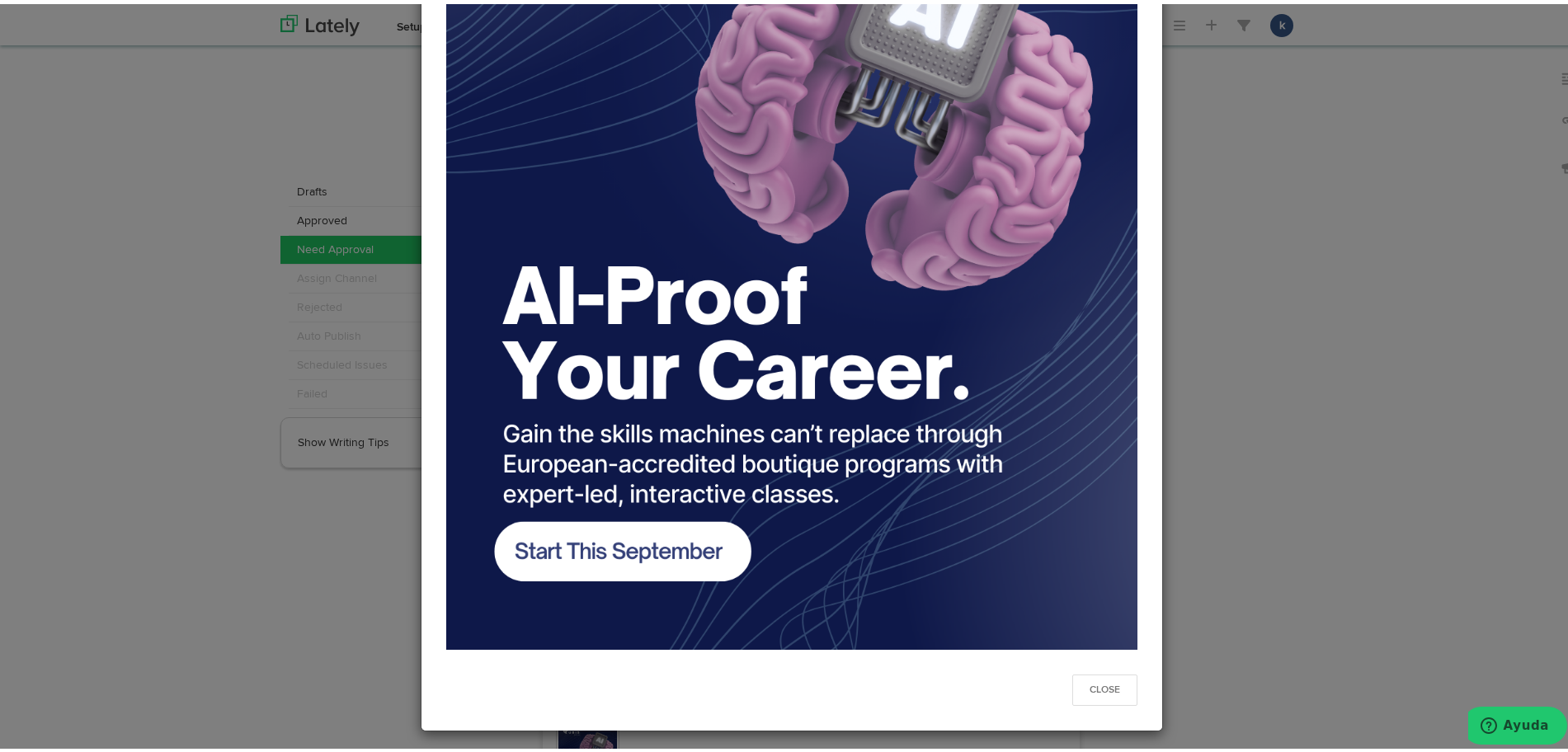
click at [1275, 356] on div "Close" at bounding box center [792, 376] width 1584 height 752
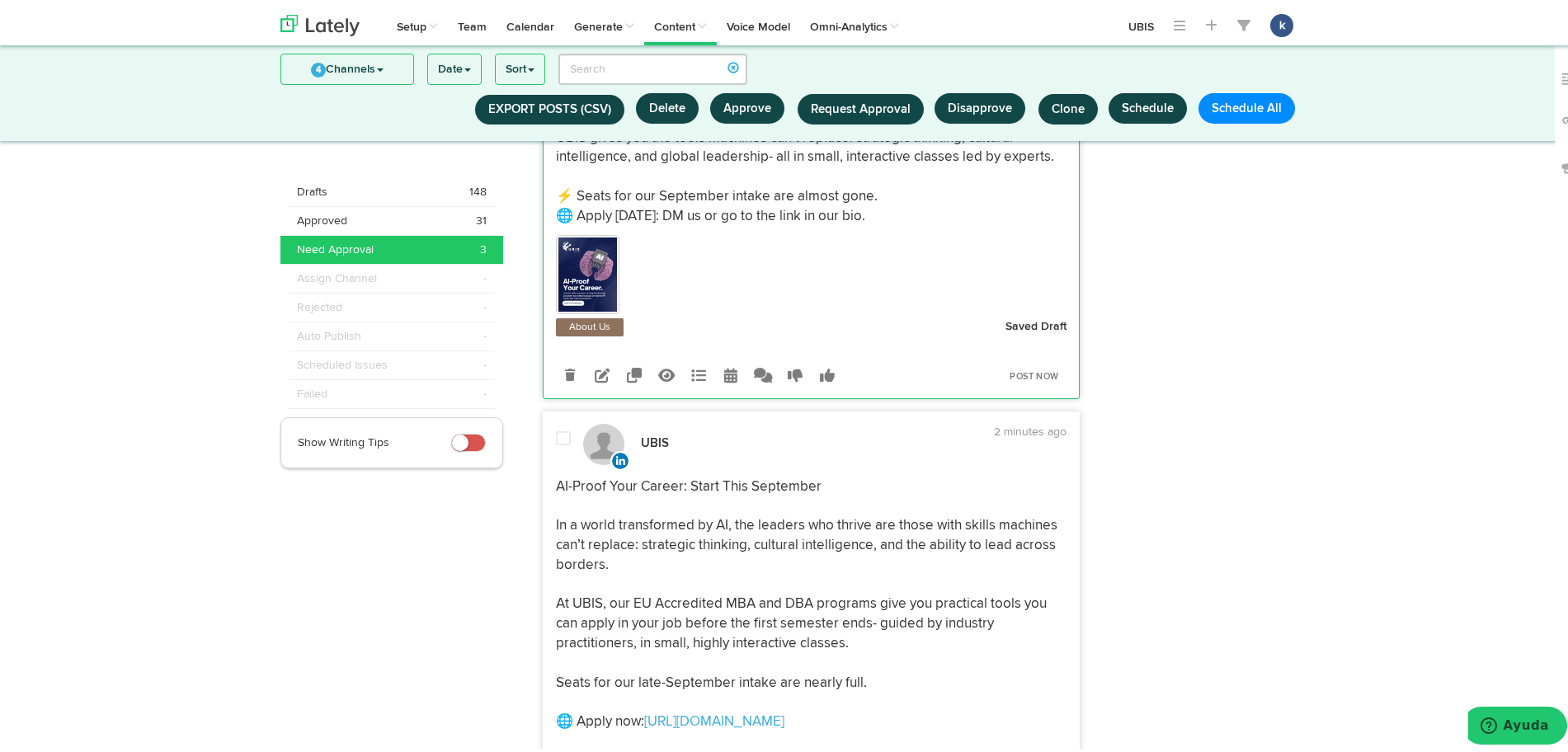
scroll to position [605, 0]
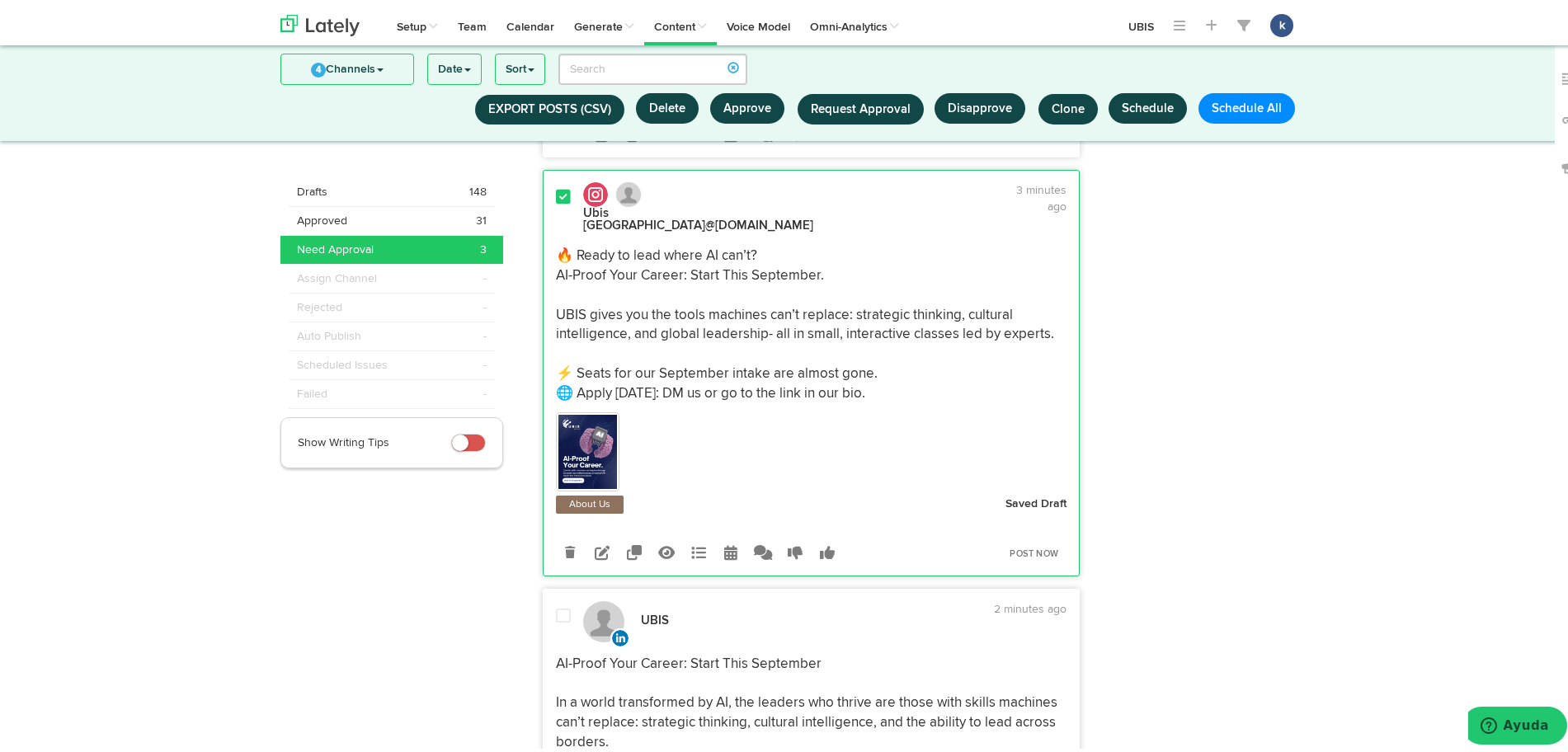
click at [572, 418] on img at bounding box center [588, 448] width 59 height 74
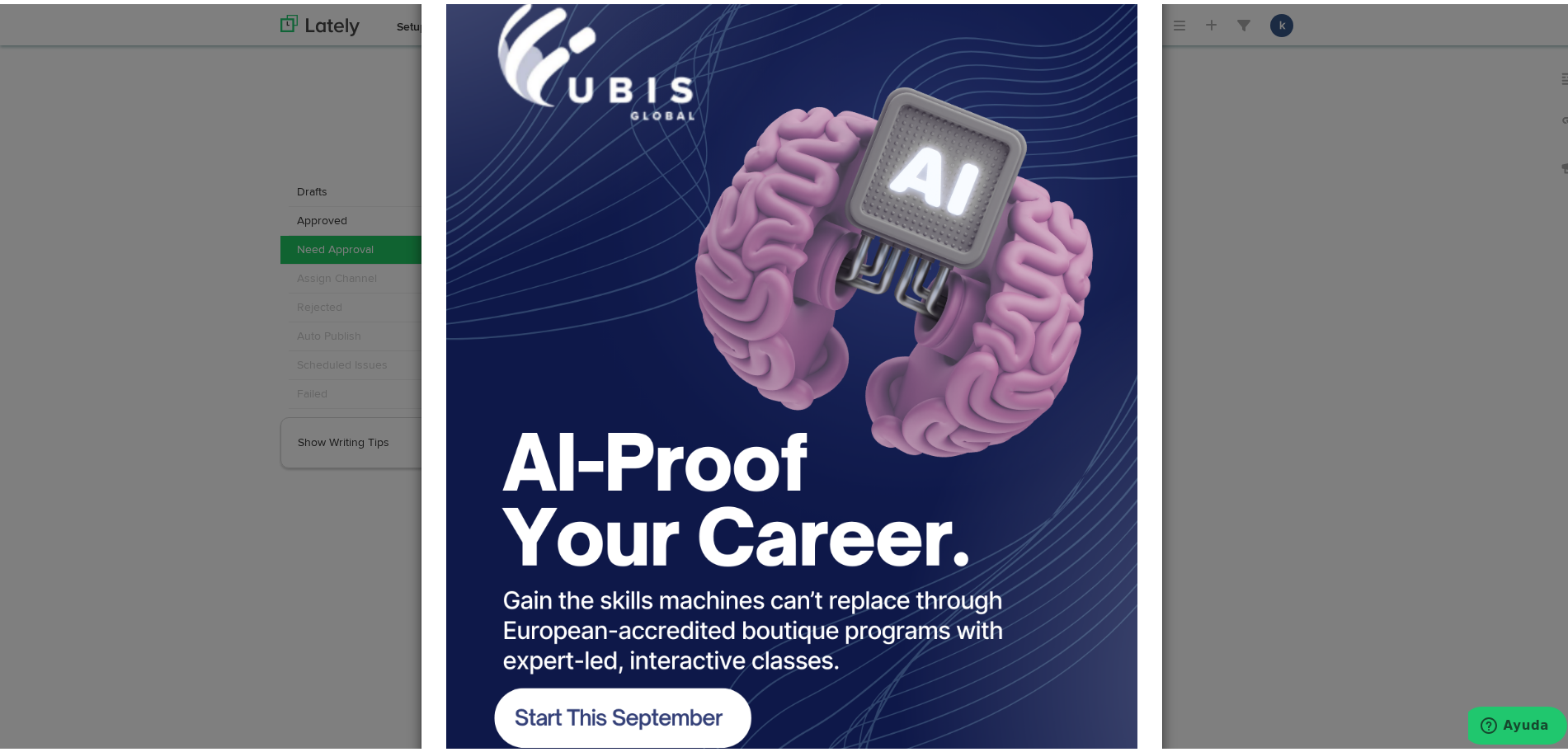
scroll to position [294, 0]
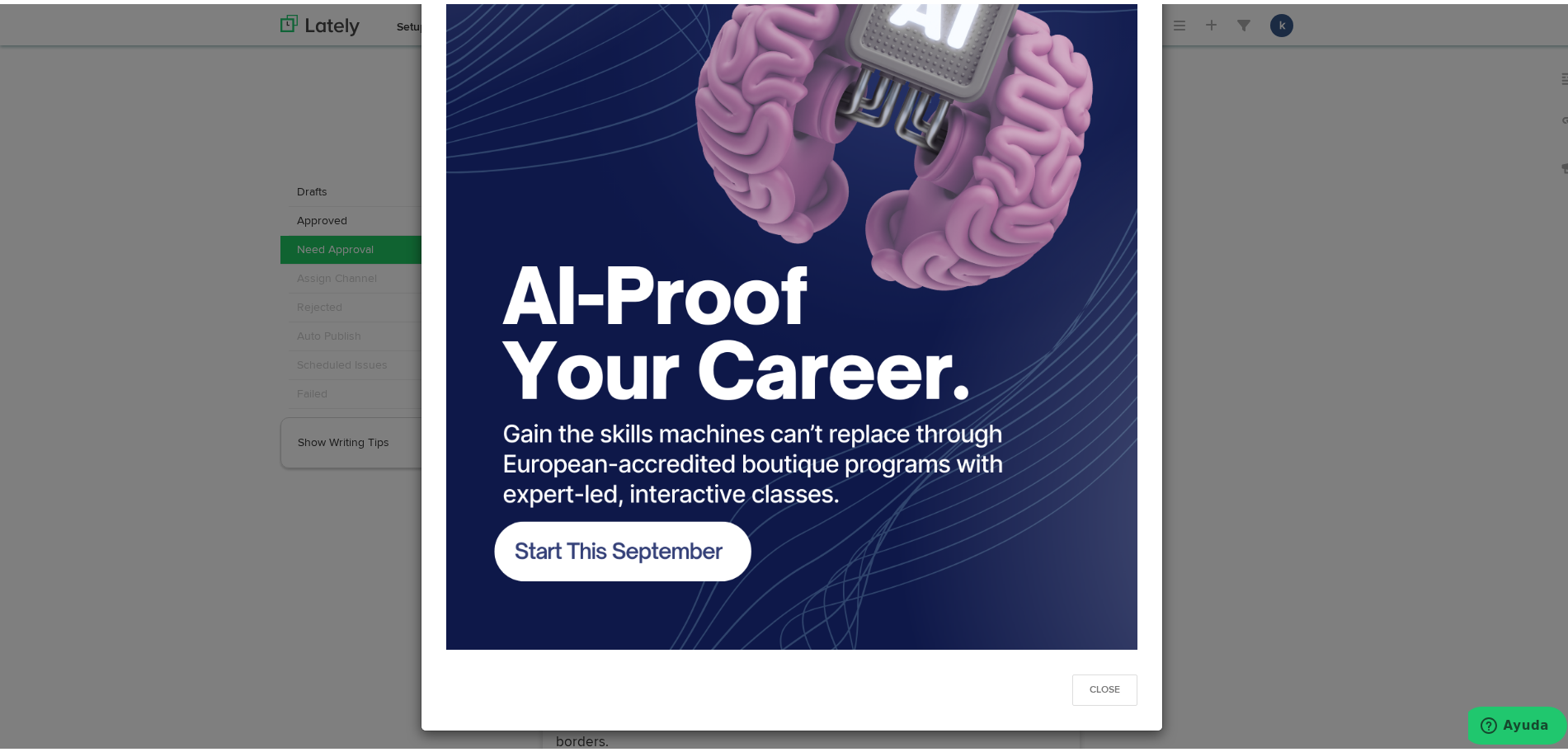
click at [1366, 360] on div "Close" at bounding box center [792, 376] width 1584 height 752
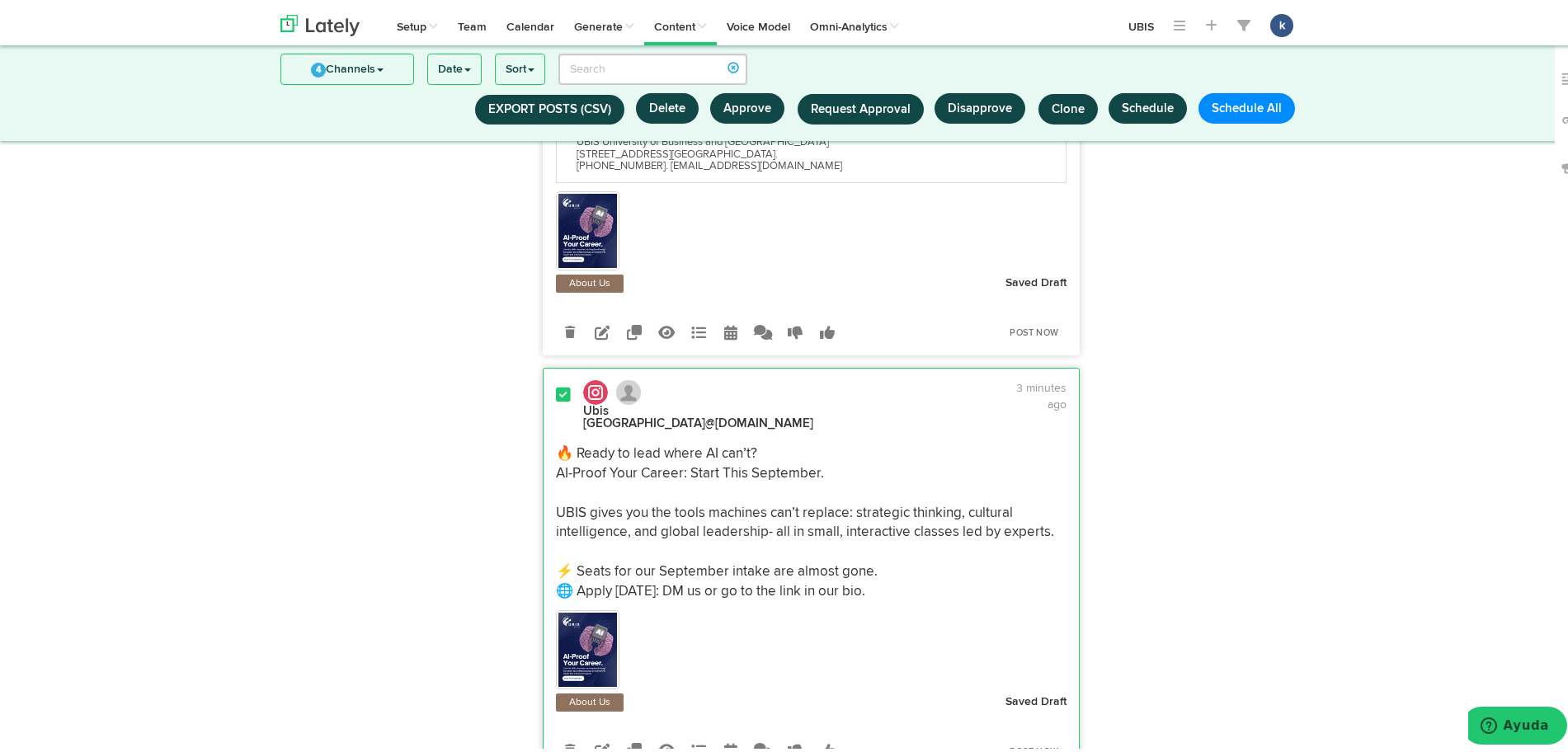
scroll to position [192, 0]
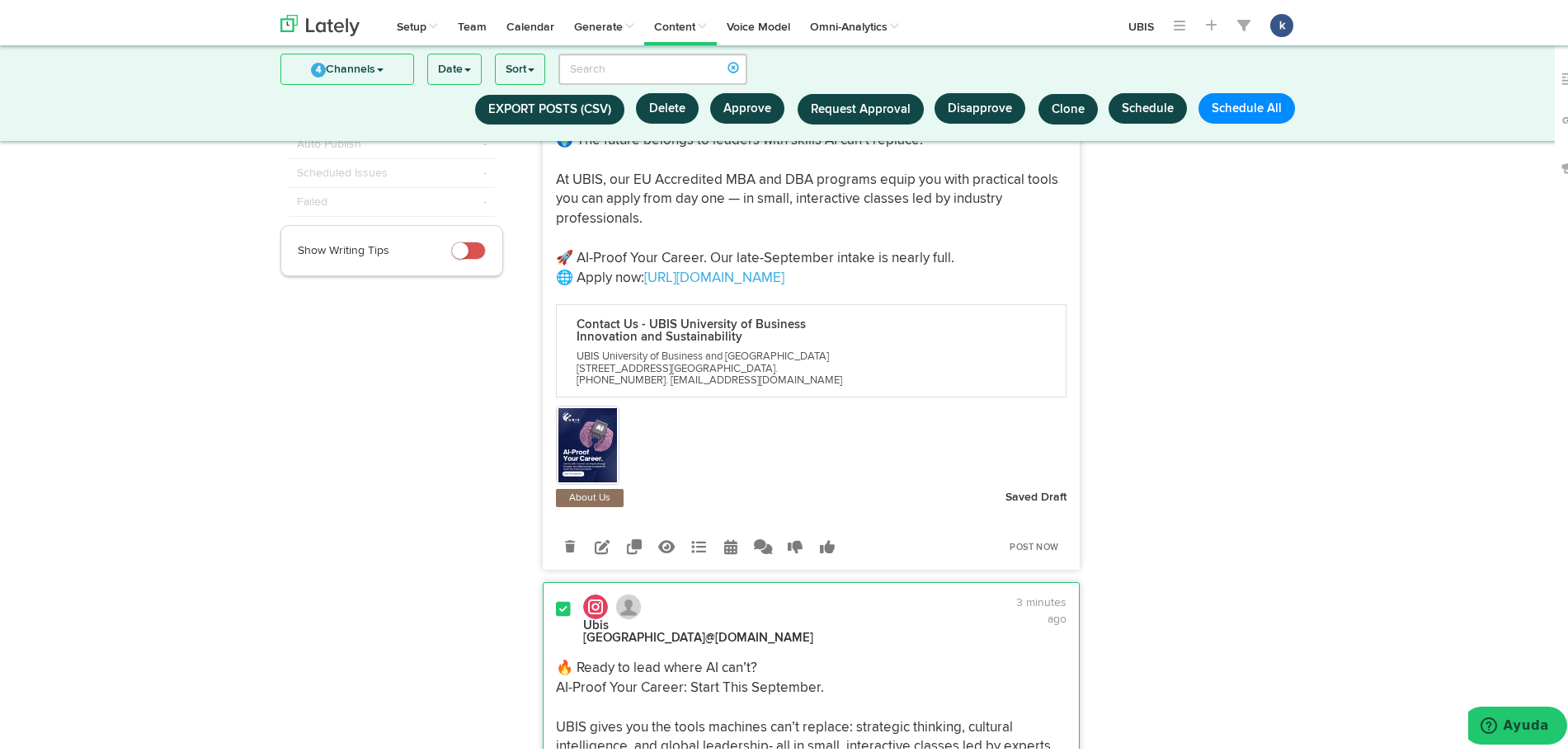
click at [593, 442] on img at bounding box center [588, 442] width 59 height 74
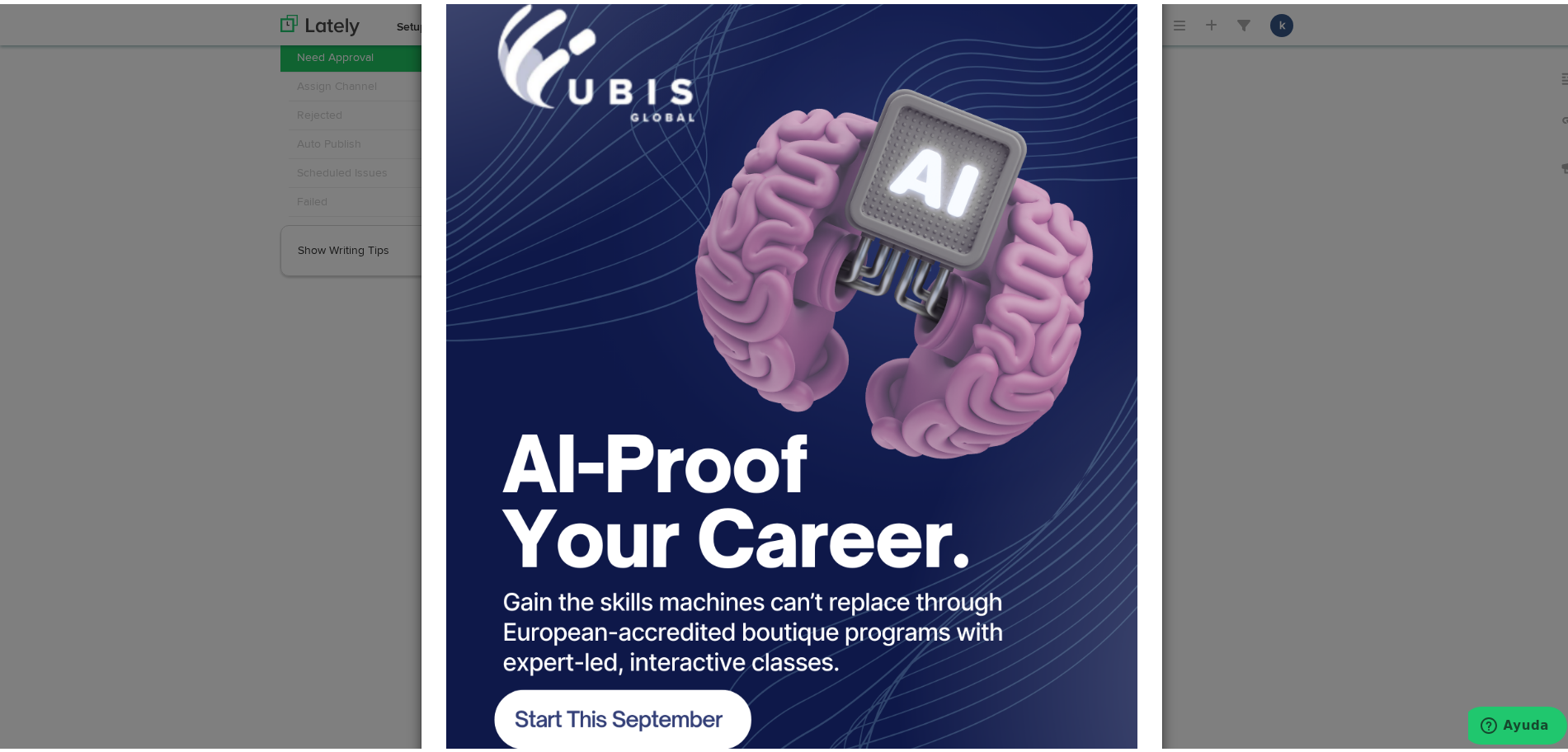
scroll to position [207, 0]
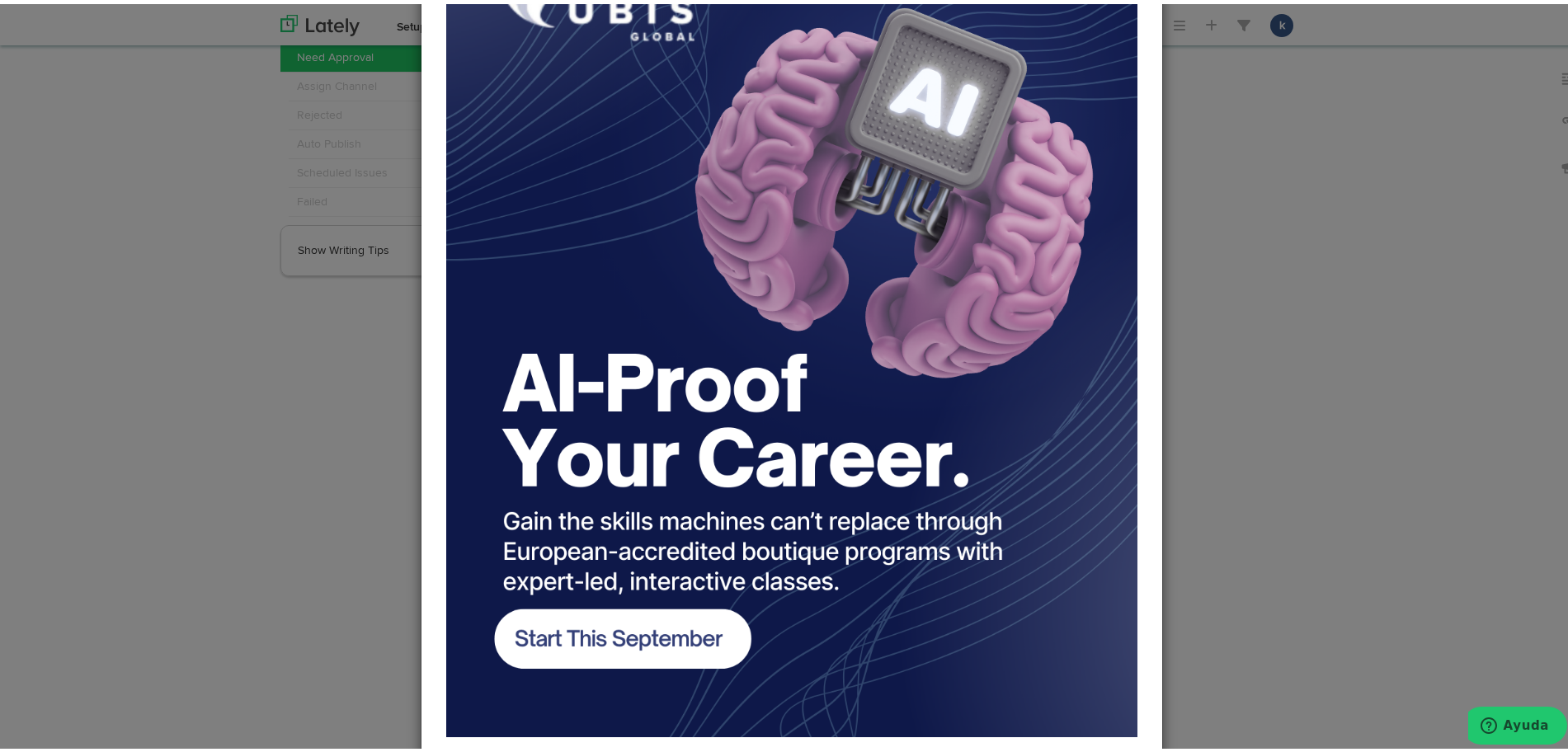
click at [1314, 387] on div "Close" at bounding box center [792, 376] width 1584 height 752
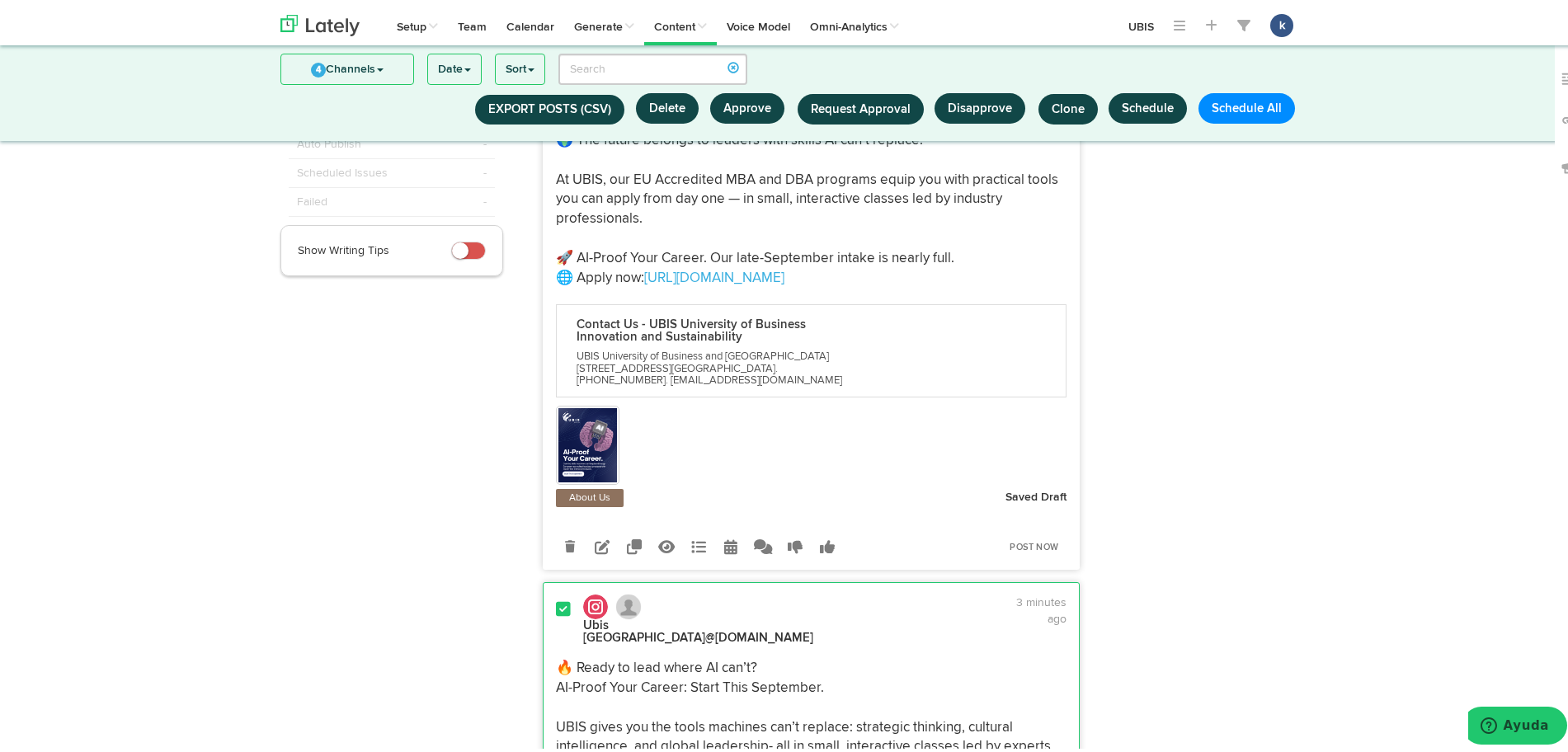
click at [961, 443] on div at bounding box center [811, 443] width 512 height 83
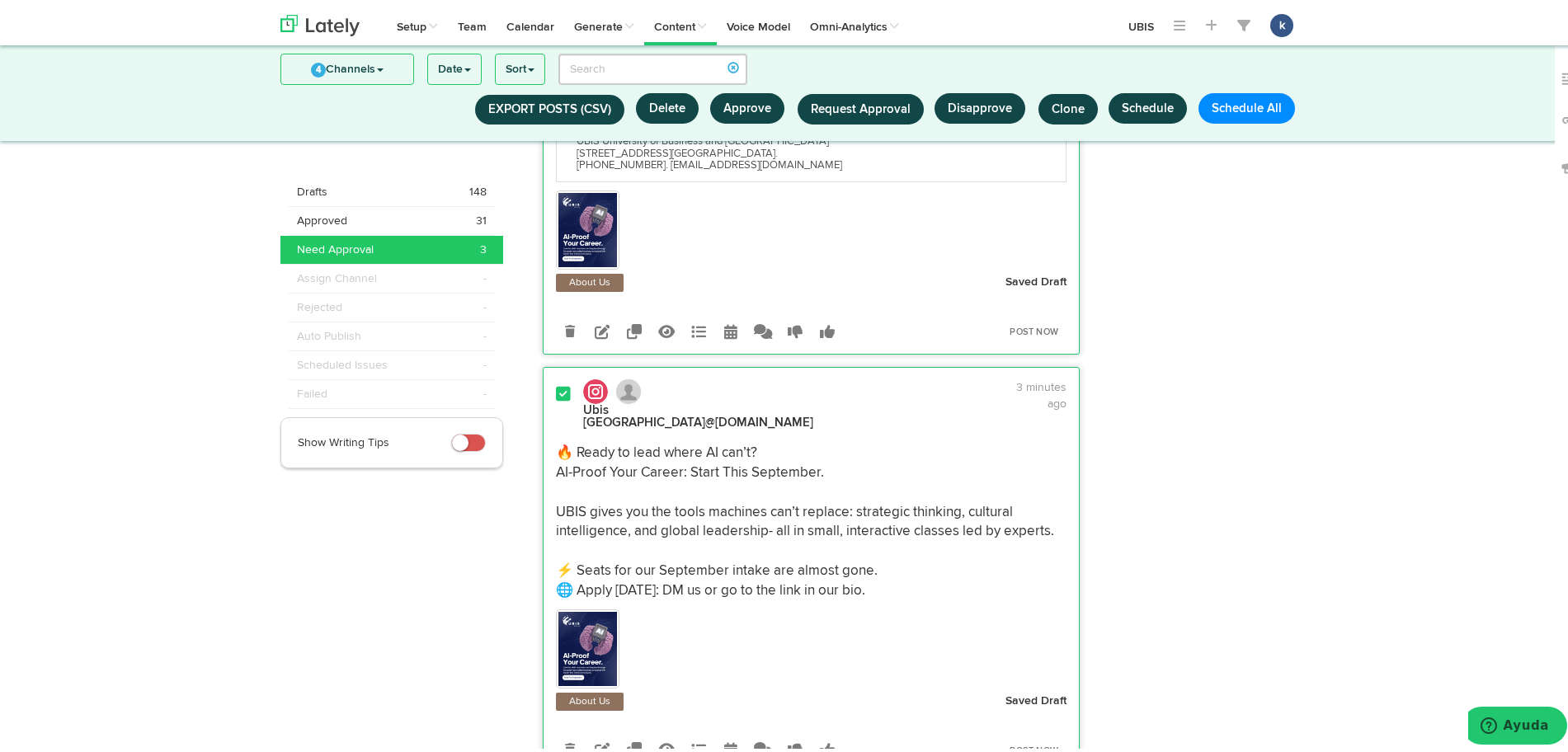
scroll to position [708, 0]
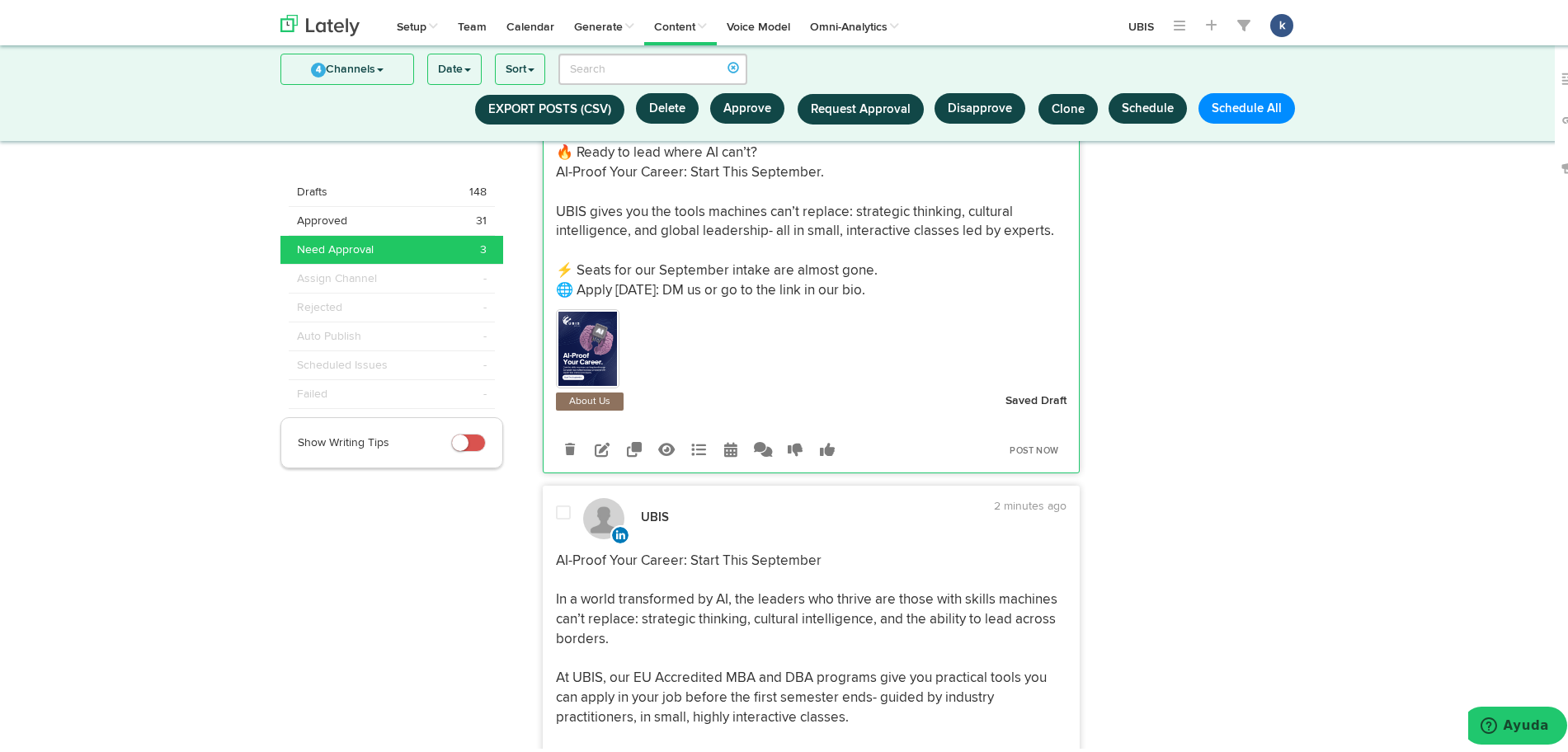
click at [945, 607] on span "AI-Proof Your Career: Start This September In a world transformed by AI, the le…" at bounding box center [808, 675] width 505 height 250
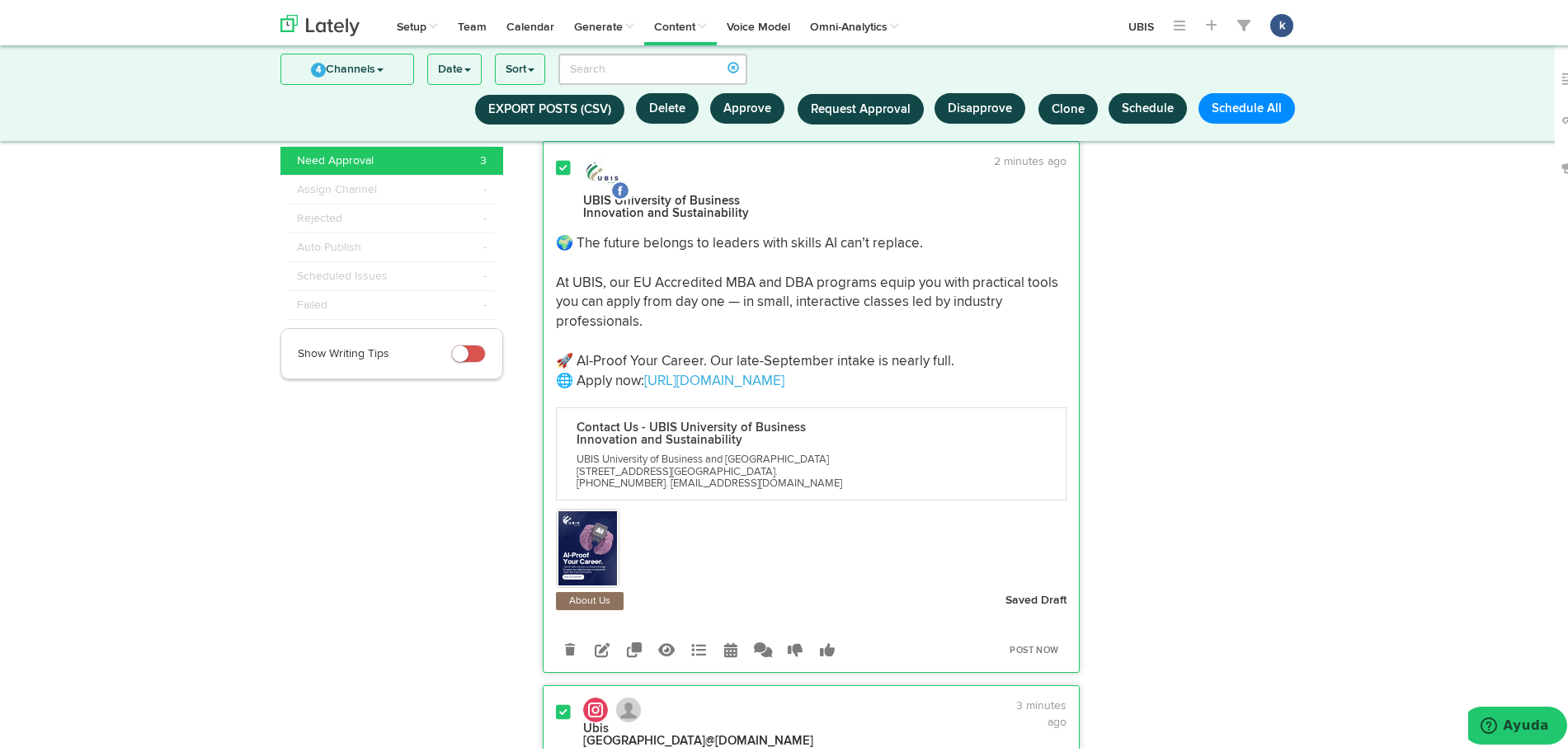
scroll to position [0, 0]
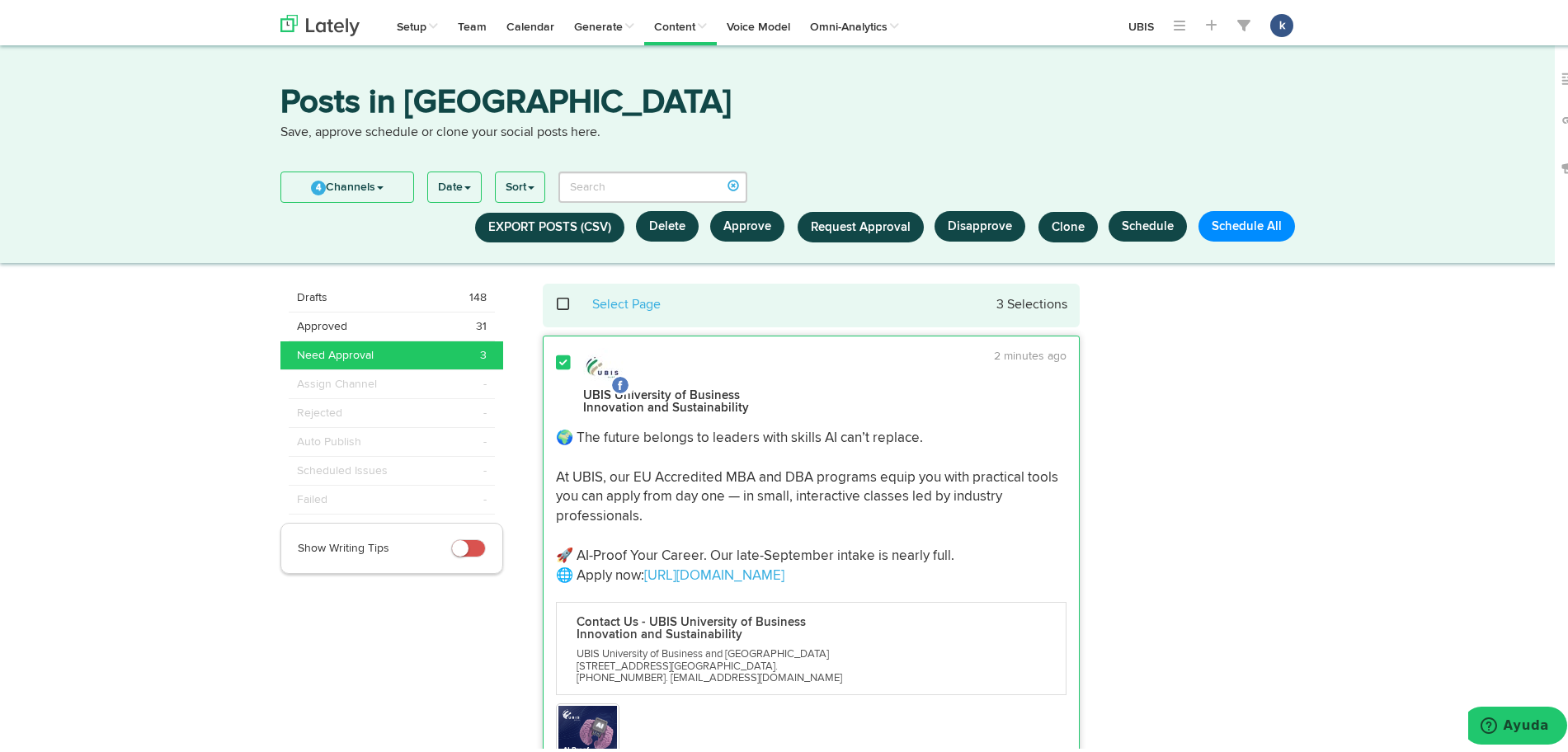
click at [842, 223] on span "Request Approval" at bounding box center [860, 223] width 100 height 12
click at [858, 321] on li "s sstern" at bounding box center [843, 330] width 90 height 24
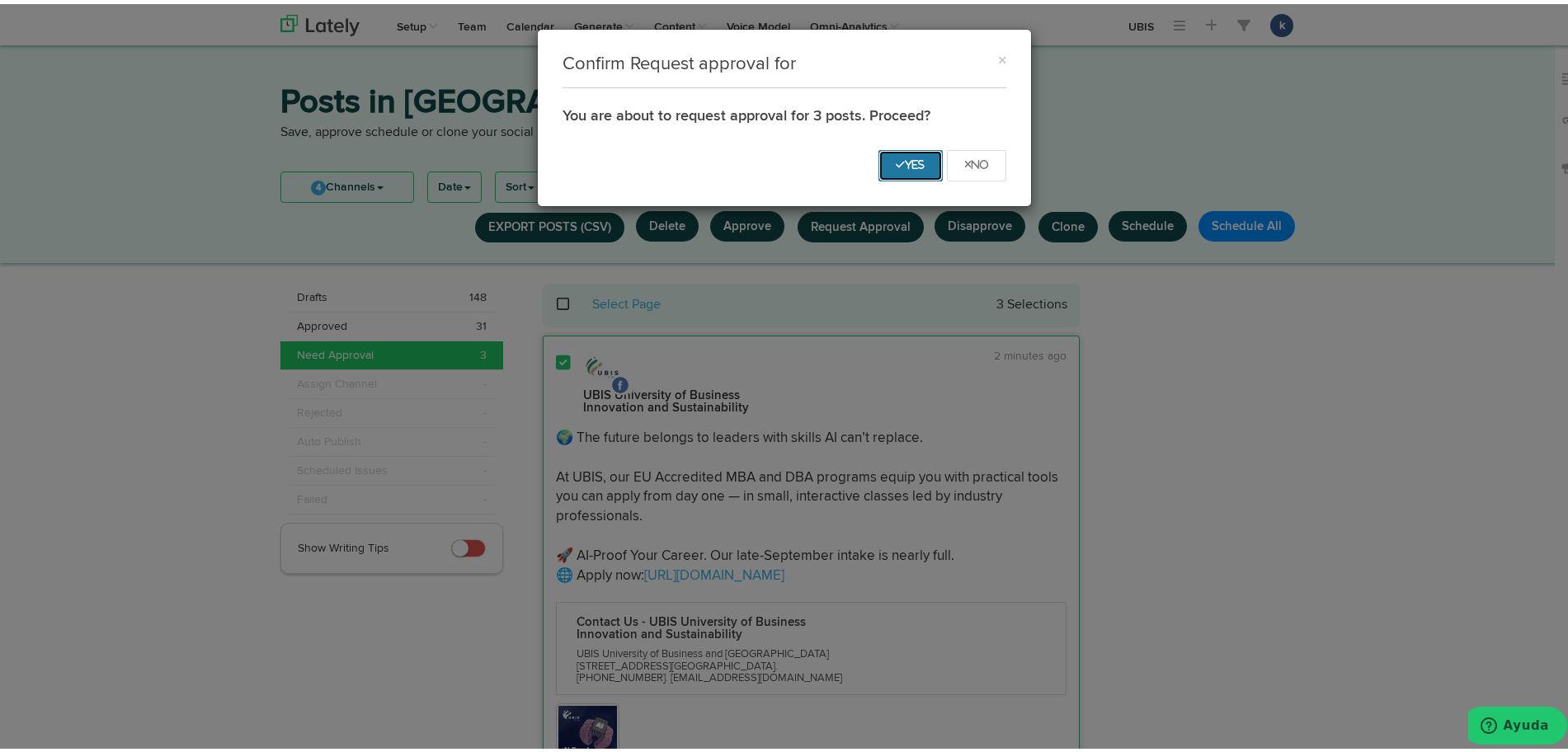
click at [896, 156] on icon "Yes" at bounding box center [910, 161] width 29 height 10
